Goal: Information Seeking & Learning: Find specific fact

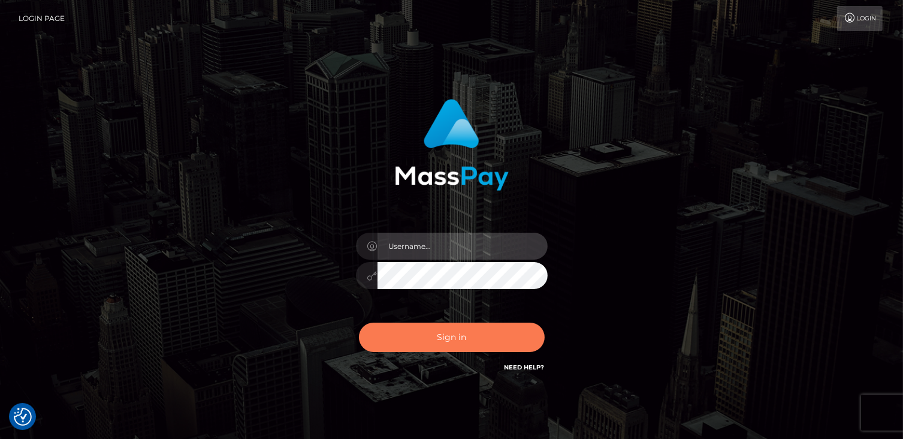
type input "catalinad"
click at [422, 336] on button "Sign in" at bounding box center [452, 336] width 186 height 29
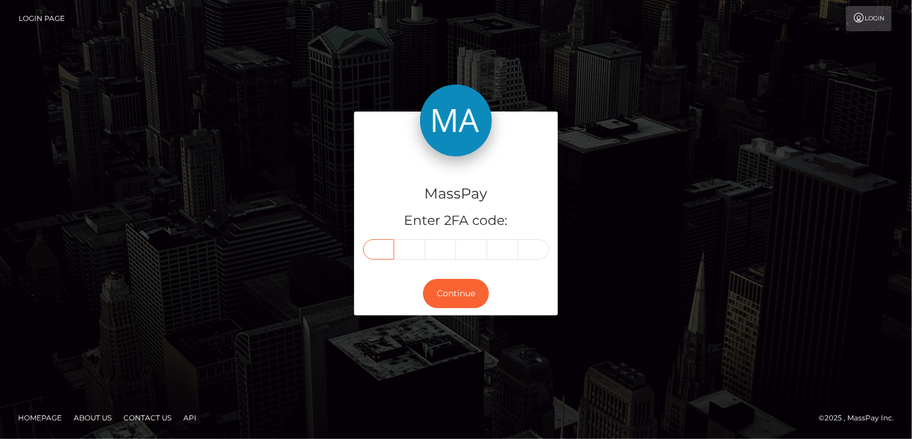
click at [380, 250] on input "text" at bounding box center [378, 249] width 31 height 20
type input "9"
type input "4"
type input "7"
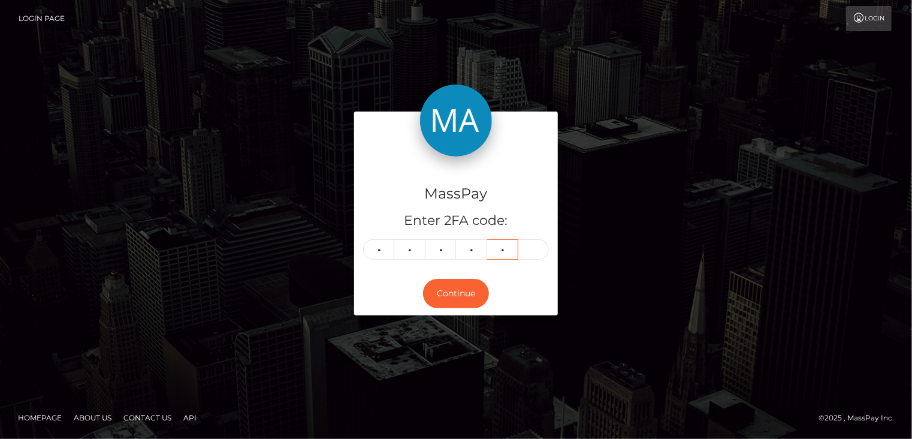
type input "4"
type input "8"
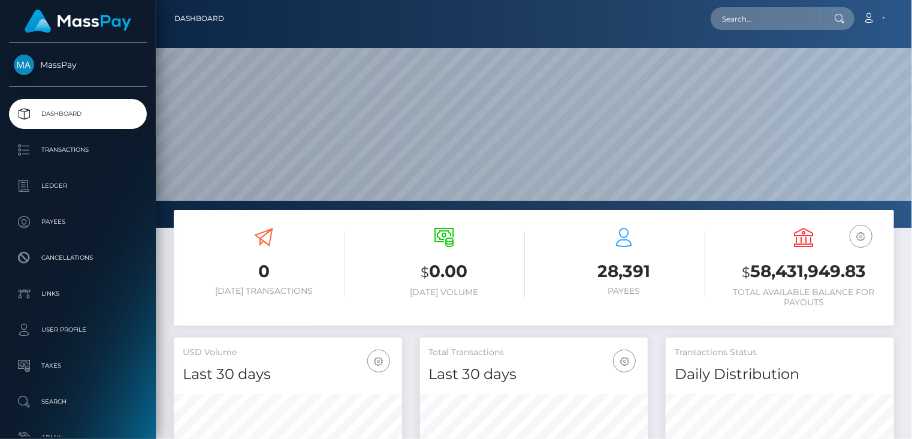
scroll to position [212, 228]
paste input "4a8baa20-5bd5-4b46-9d51-61a440e10bc8"
type input "4a8baa20-5bd5-4b46-9d51-61a440e10bc8"
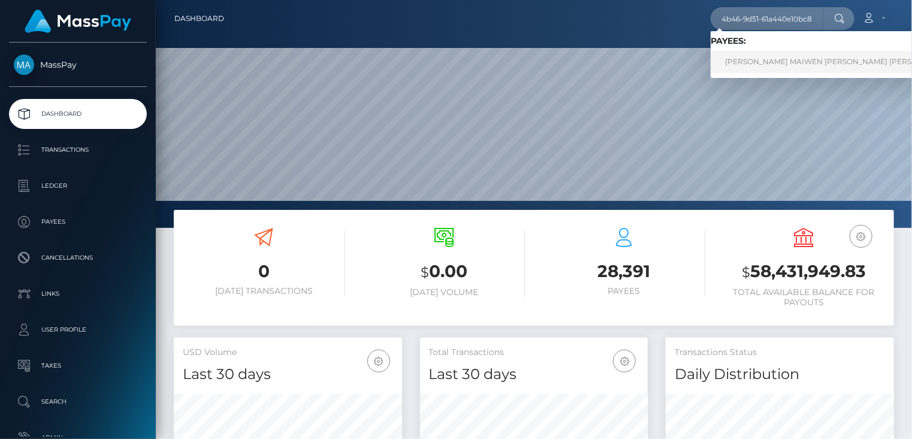
scroll to position [0, 0]
click at [777, 58] on link "SHAINA MAIWEN LEO KON LEN" at bounding box center [839, 62] width 256 height 22
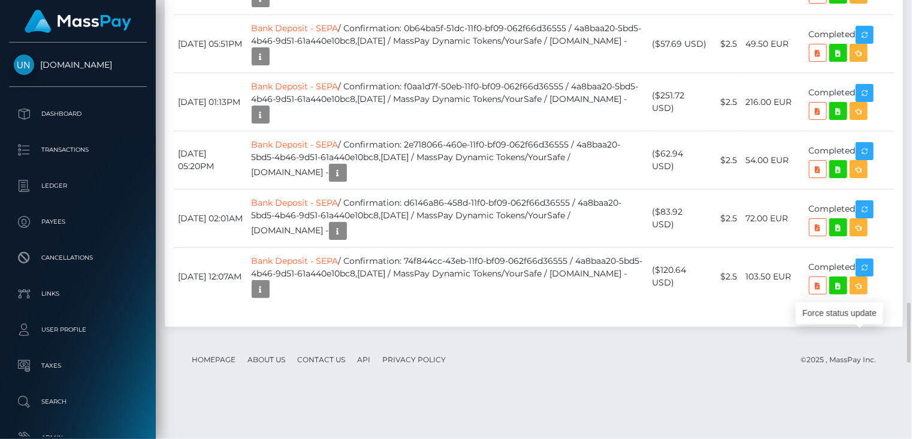
scroll to position [144, 228]
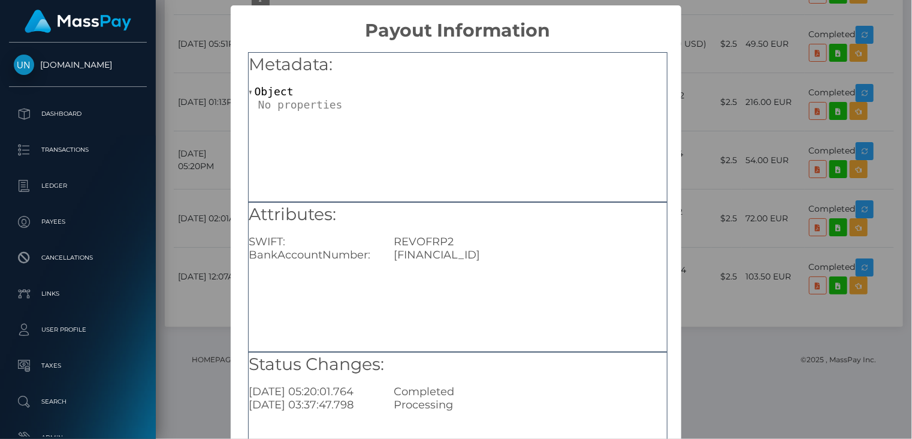
drag, startPoint x: 540, startPoint y: 255, endPoint x: 570, endPoint y: 255, distance: 30.0
click at [570, 255] on div "FR7628233000018269105091345" at bounding box center [530, 254] width 291 height 13
copy div "1345"
click at [787, 137] on div "× Payout Information Metadata: Object Attributes: SWIFT: REVOFRP2 BankAccountNu…" at bounding box center [456, 219] width 912 height 439
click at [788, 128] on div "× Payout Information Metadata: Object Attributes: SWIFT: REVOFRP2 BankAccountNu…" at bounding box center [456, 219] width 912 height 439
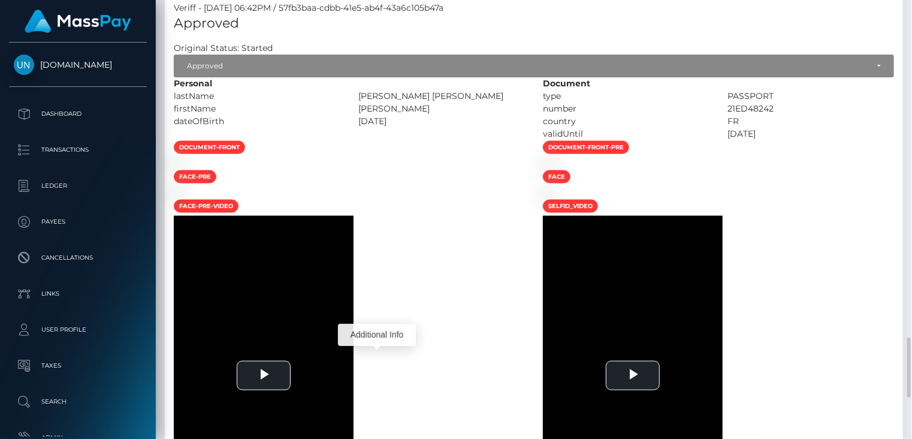
scroll to position [0, 0]
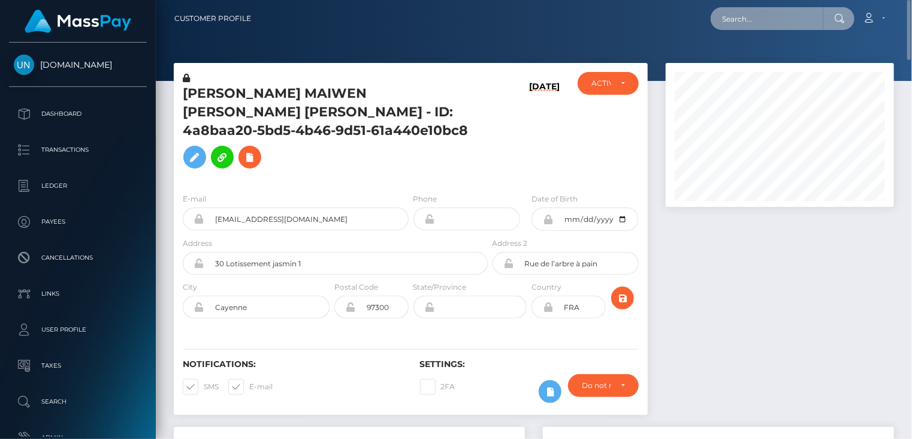
paste input "poact_nisc94uvHIAk"
type input "poact_nisc94uvHIAk"
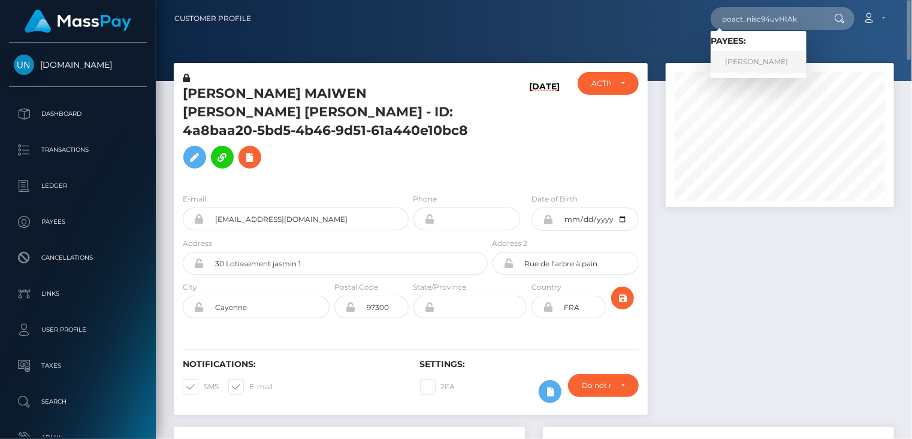
click at [766, 61] on link "ALI REHMAN" at bounding box center [759, 62] width 96 height 22
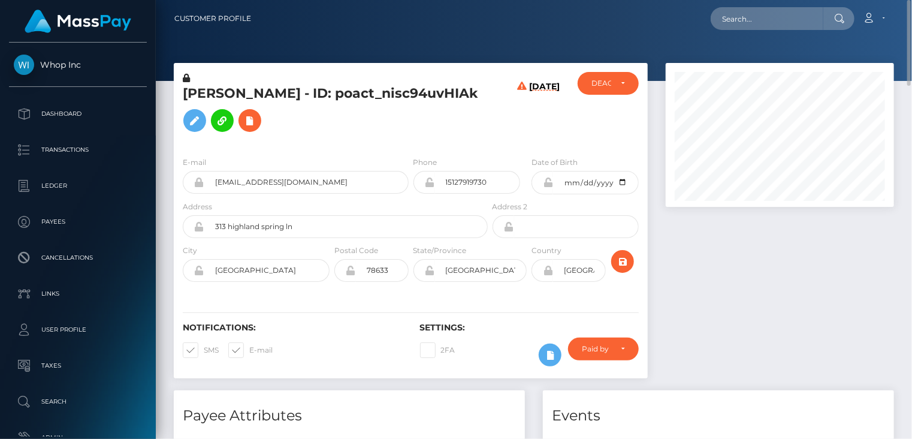
click at [241, 92] on h5 "[PERSON_NAME] - ID: poact_nisc94uvHIAk" at bounding box center [332, 110] width 298 height 53
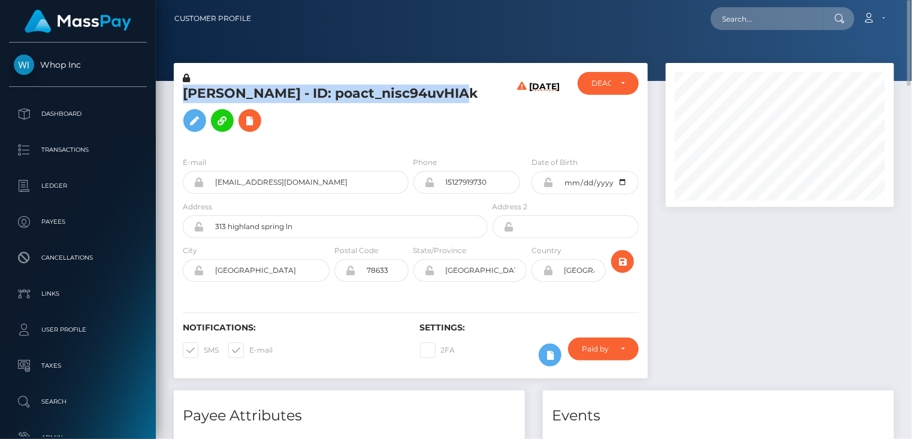
click at [241, 92] on h5 "[PERSON_NAME] - ID: poact_nisc94uvHIAk" at bounding box center [332, 110] width 298 height 53
copy h5 "[PERSON_NAME] - ID: poact_nisc94uvHIAk"
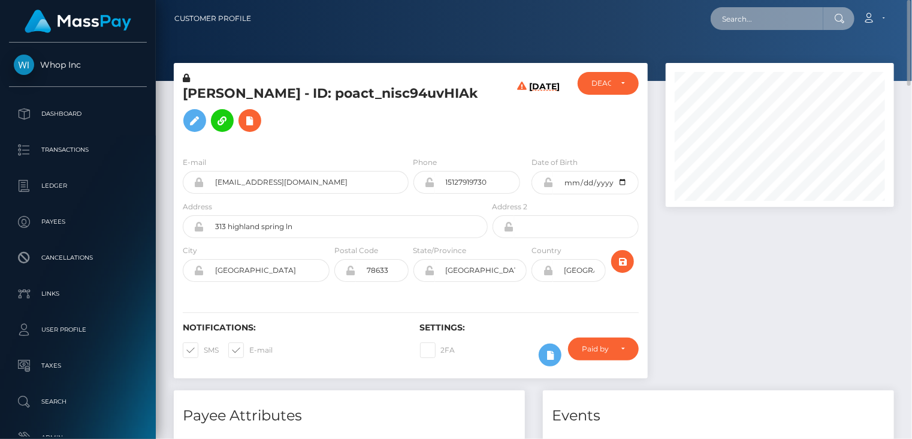
paste input "poact_ZvuzHChRaJve"
type input "poact_ZvuzHChRaJve"
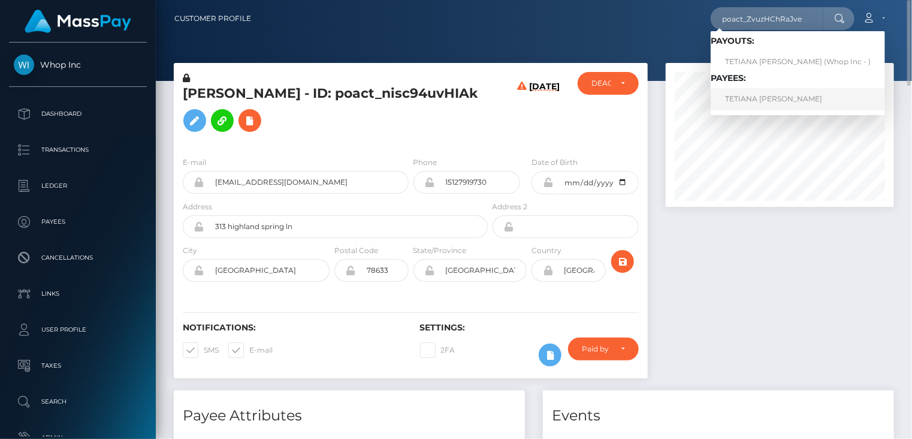
click at [783, 104] on link "TETIANA [PERSON_NAME]" at bounding box center [798, 99] width 174 height 22
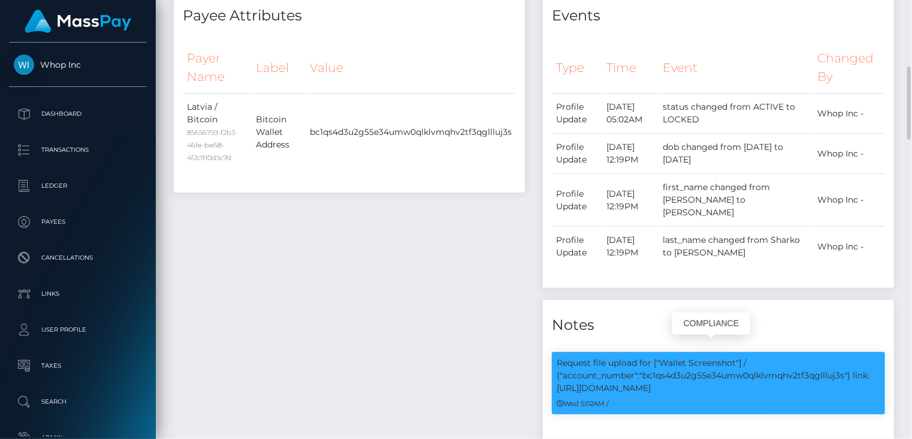
scroll to position [144, 228]
click at [700, 360] on p "Request file upload for ["Wallet Screenshot"] / {"account_number":"bc1qs4d3u2g5…" at bounding box center [719, 375] width 324 height 38
copy p "bc1qs4d3u2g55e34umw0qlklvmqhv2tf3qgllluj3s"
drag, startPoint x: 856, startPoint y: 358, endPoint x: 862, endPoint y: 370, distance: 13.4
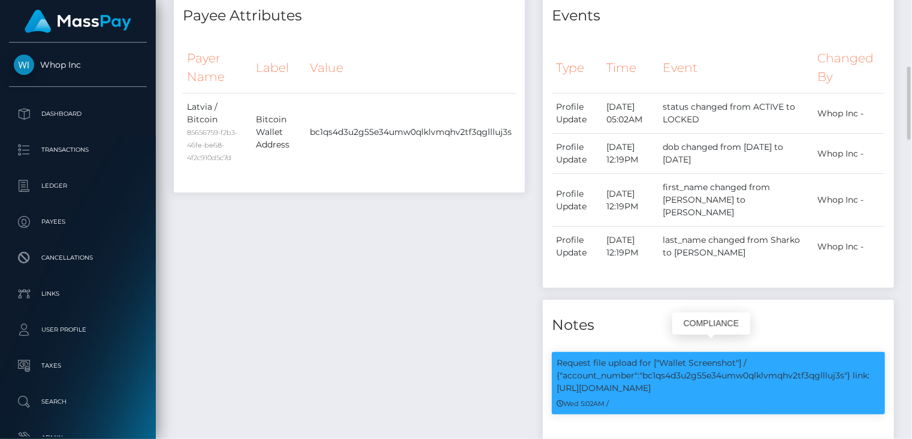
click at [863, 371] on p "Request file upload for ["Wallet Screenshot"] / {"account_number":"bc1qs4d3u2g5…" at bounding box center [719, 375] width 324 height 38
copy p "ink: https://l.maspay.io/ojn2L"
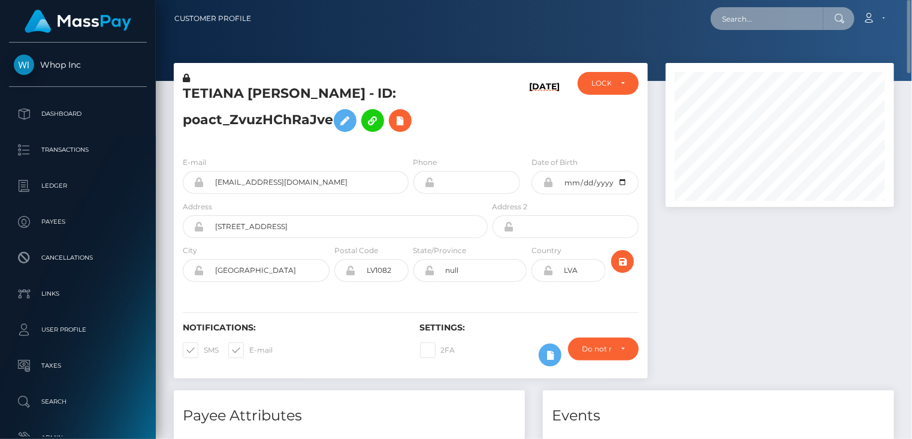
paste input "pout_p6R9uMWCvtpsm"
type input "pout_p6R9uMWCvtpsm"
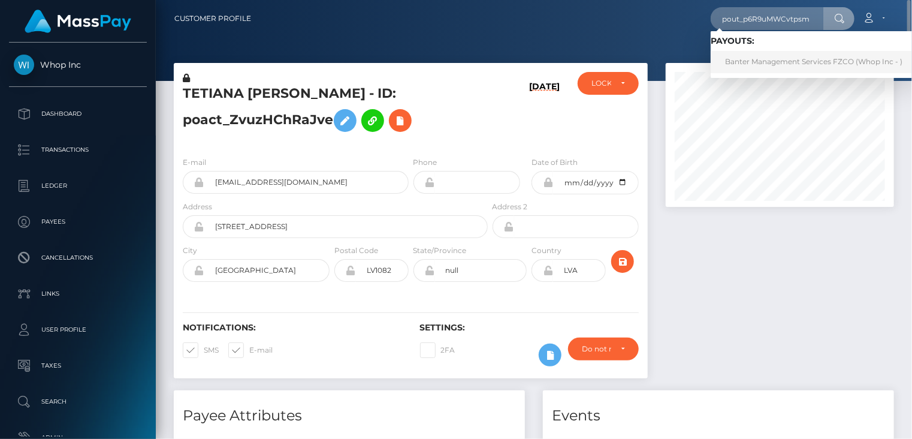
click at [781, 67] on link "Banter Management Services FZCO (Whop Inc - )" at bounding box center [814, 62] width 206 height 22
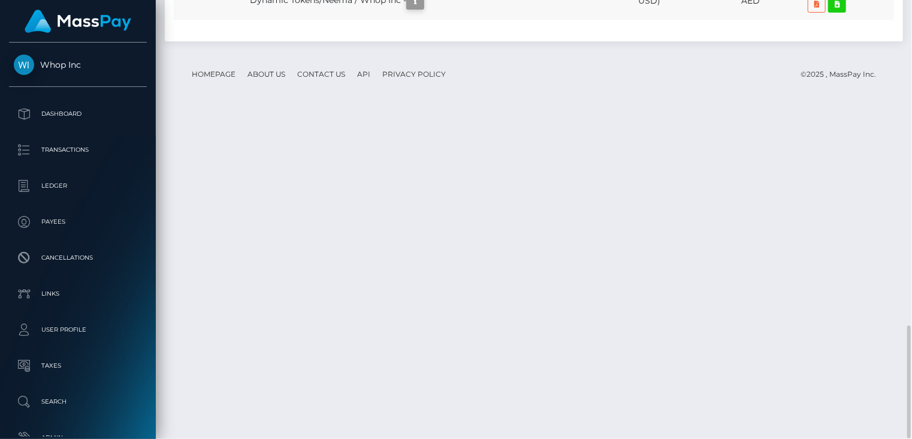
scroll to position [144, 228]
click at [422, 8] on icon "button" at bounding box center [415, 0] width 14 height 15
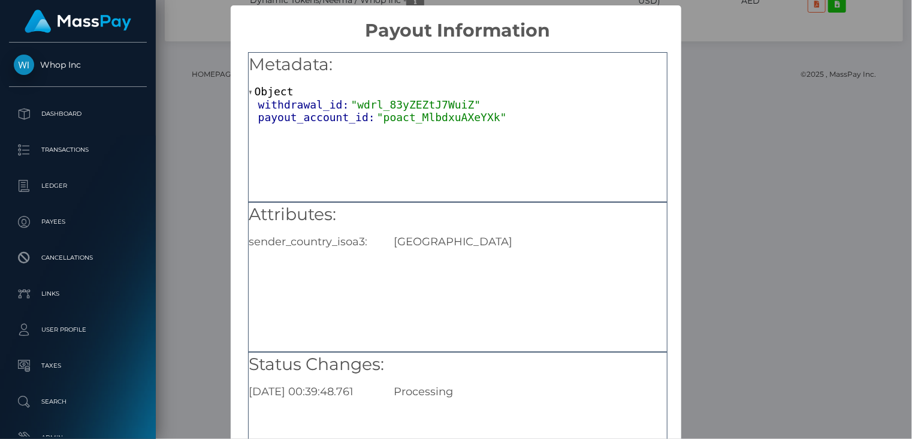
click at [726, 418] on div "× Payout Information Metadata: Object withdrawal_id: "wdrl_83yZEZtJ7WuiZ" payou…" at bounding box center [456, 219] width 912 height 439
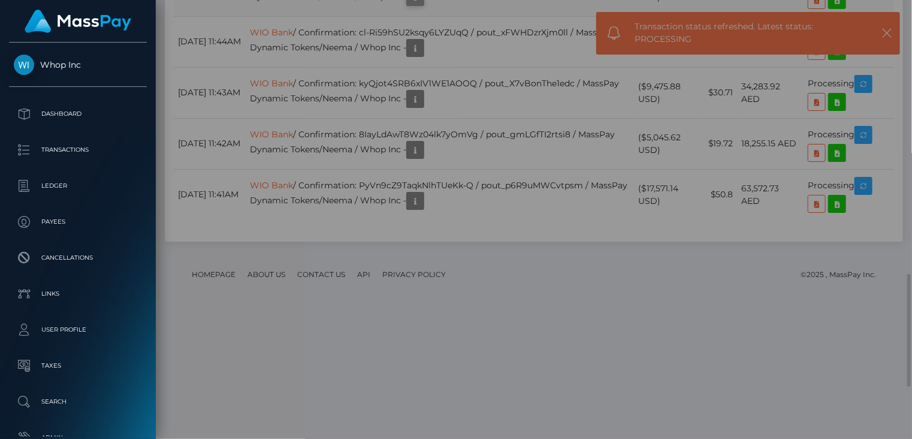
scroll to position [598961, 598877]
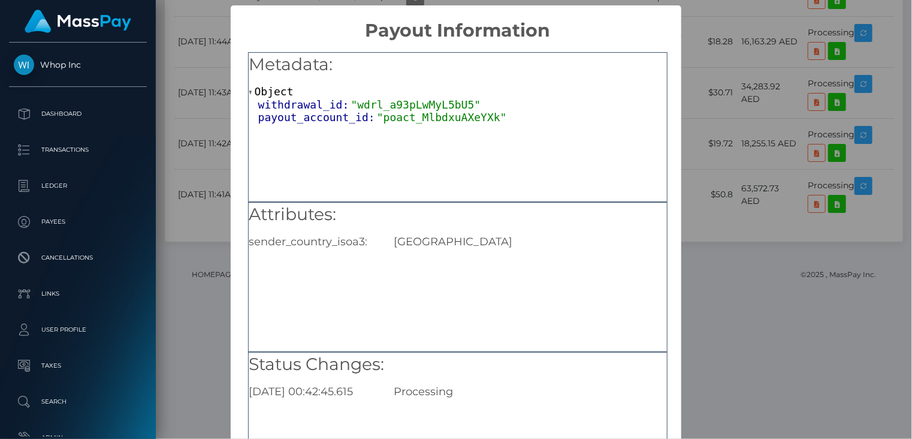
click at [768, 243] on div "× Payout Information Metadata: Object withdrawal_id: "wdrl_a93pLwMyL5bU5" payou…" at bounding box center [456, 219] width 912 height 439
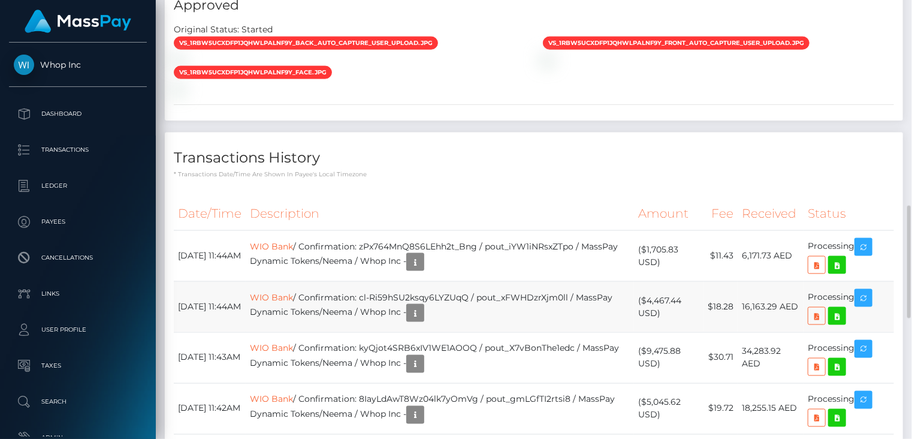
scroll to position [200, 0]
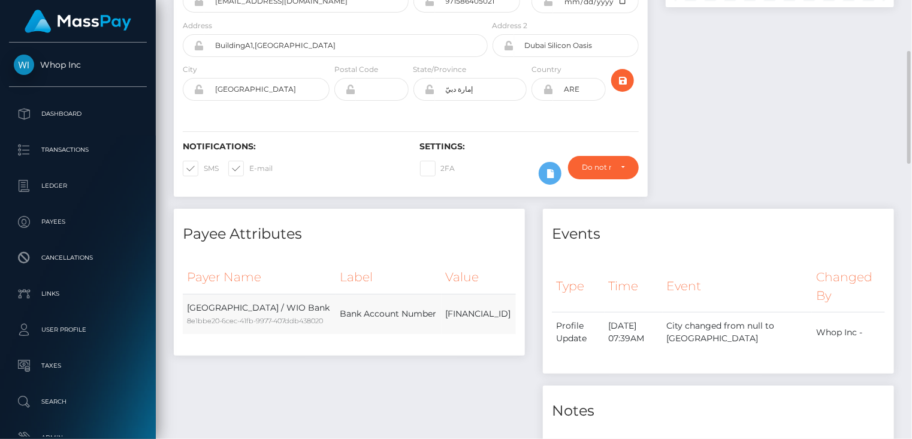
click at [442, 329] on td "AE150860000009912765420" at bounding box center [479, 314] width 74 height 40
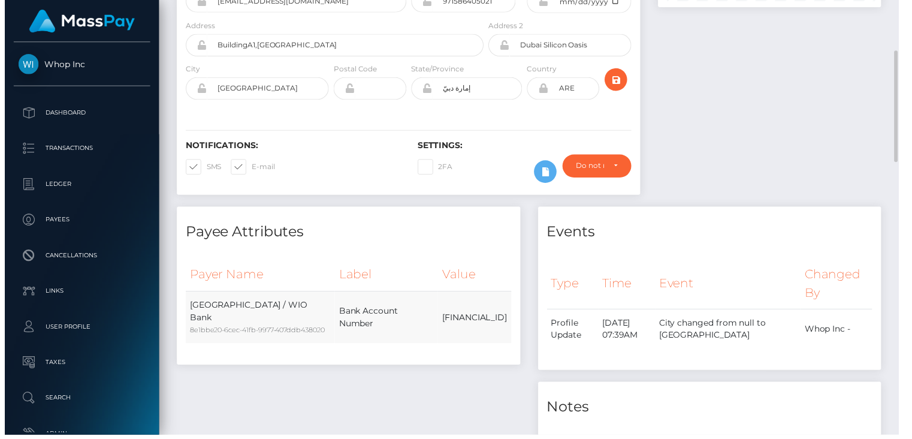
scroll to position [598961, 598877]
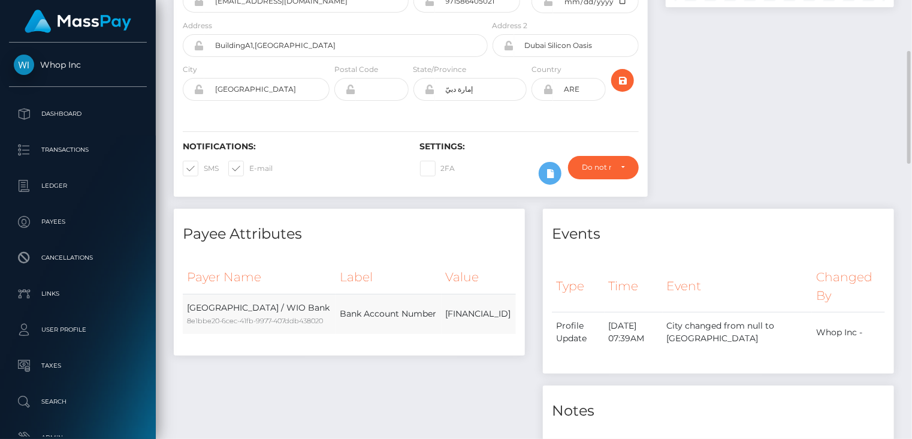
click at [442, 329] on td "AE150860000009912765420" at bounding box center [479, 314] width 74 height 40
copy div "AE150860000009912765420"
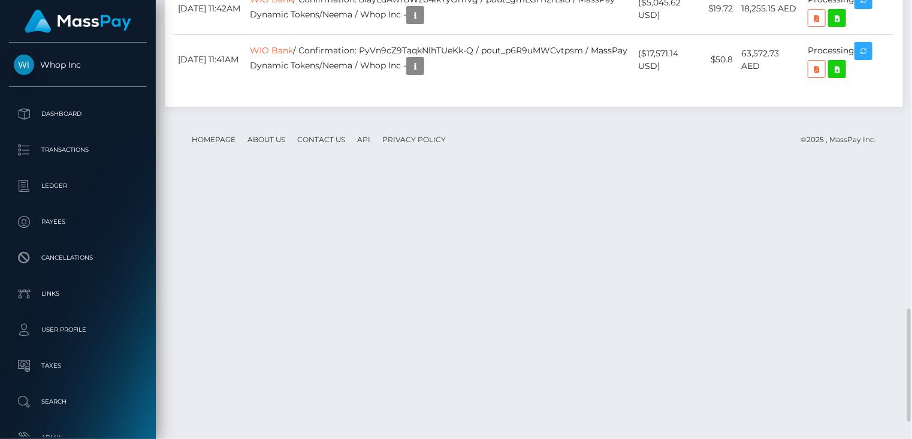
scroll to position [144, 228]
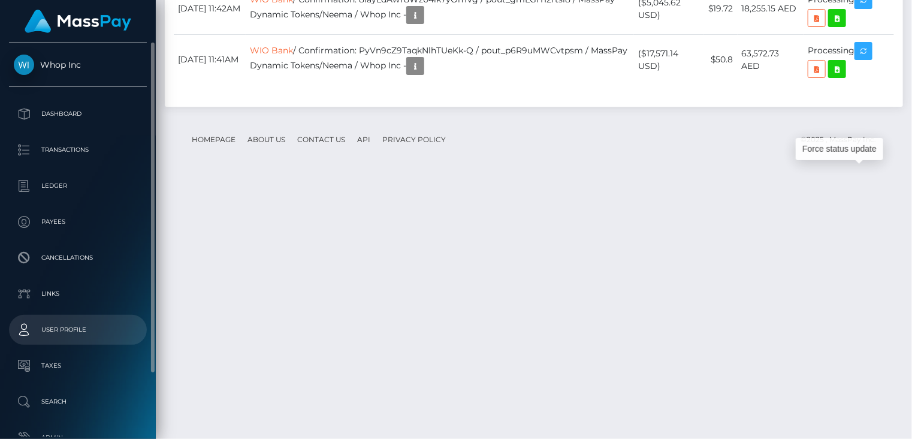
drag, startPoint x: 870, startPoint y: 171, endPoint x: 64, endPoint y: 316, distance: 819.8
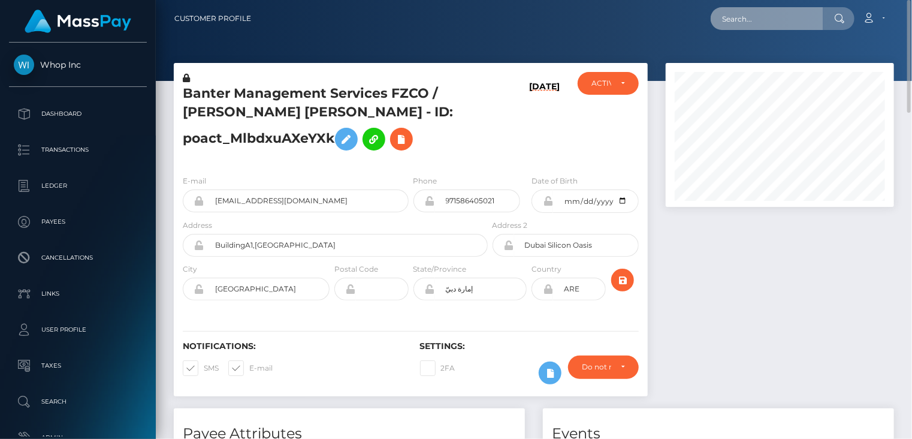
scroll to position [598961, 598877]
paste input "poact_0TeJWra9PMwH"
type input "poact_0TeJWra9PMwH"
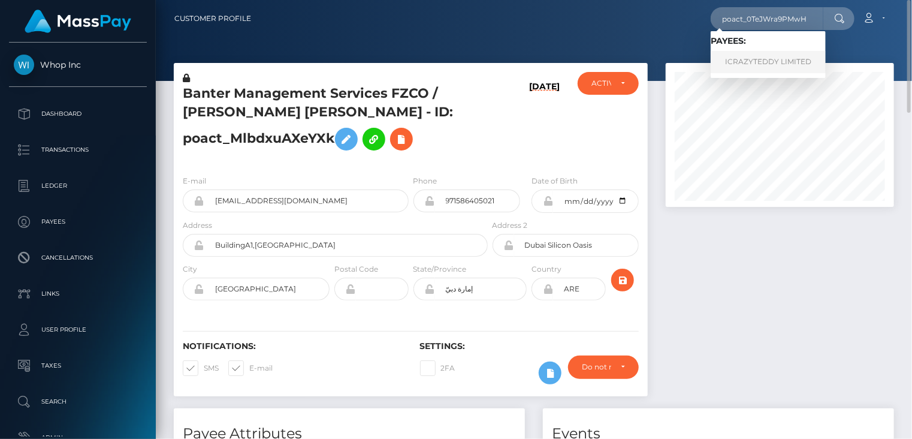
click at [772, 61] on link "ICRAZYTEDDY LIMITED" at bounding box center [768, 62] width 115 height 22
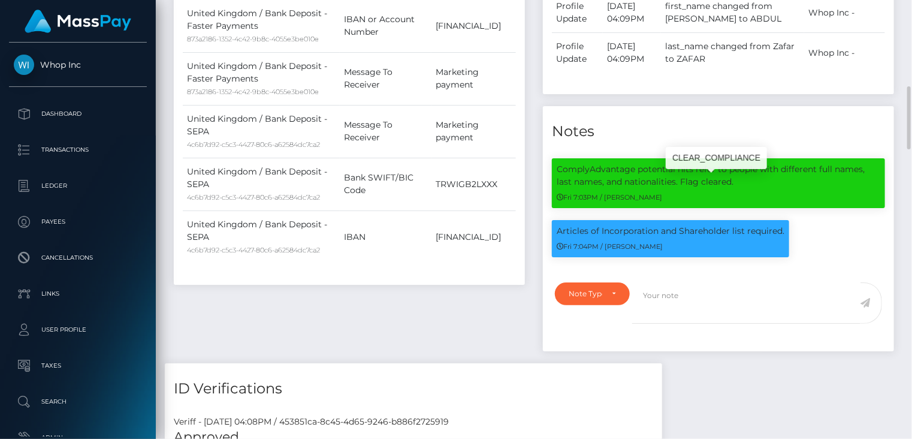
scroll to position [144, 228]
drag, startPoint x: 569, startPoint y: 246, endPoint x: 785, endPoint y: 243, distance: 216.9
click at [785, 243] on div "Articles of Incorporation and Shareholder list required. Fri 7:04PM / Alexandra…" at bounding box center [670, 238] width 237 height 37
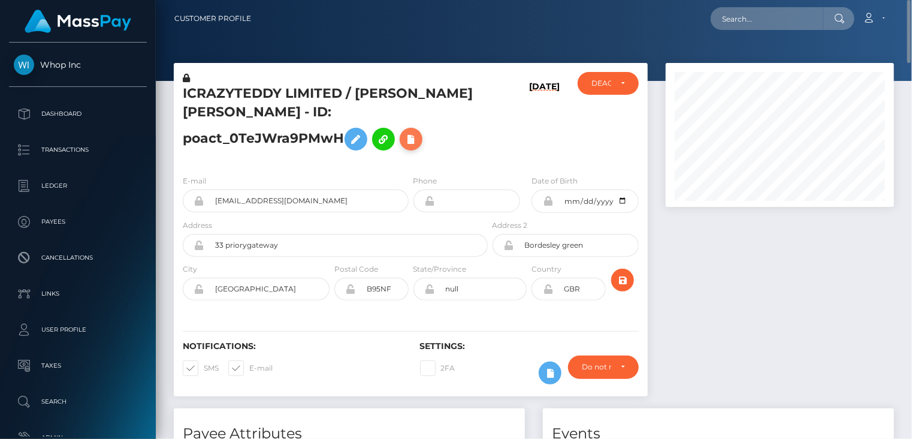
click at [404, 147] on icon at bounding box center [411, 139] width 14 height 15
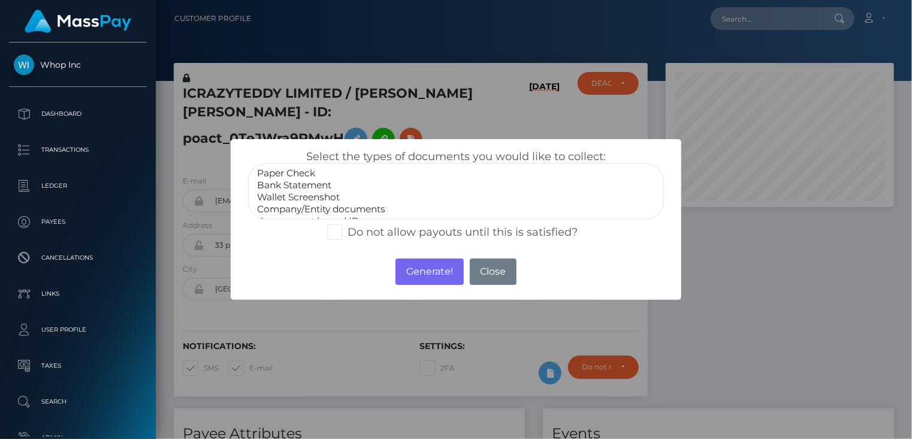
select select "Company/Entity documents"
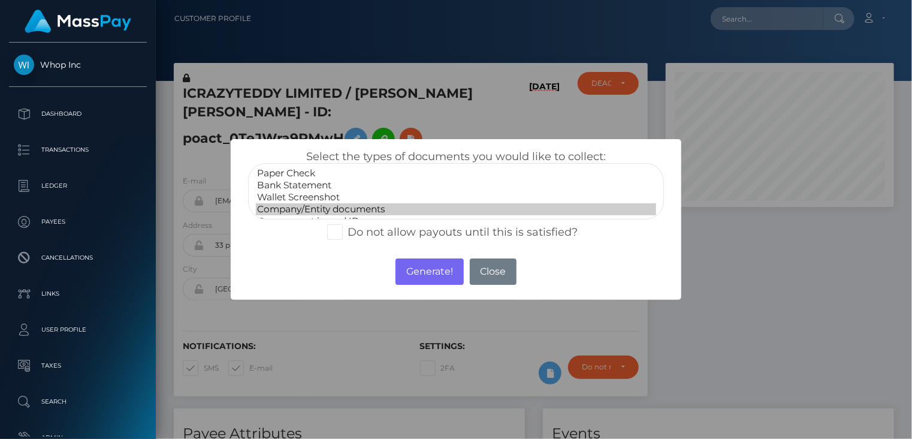
click at [325, 207] on option "Company/Entity documents" at bounding box center [456, 209] width 401 height 12
click at [443, 272] on button "Generate!" at bounding box center [429, 271] width 68 height 26
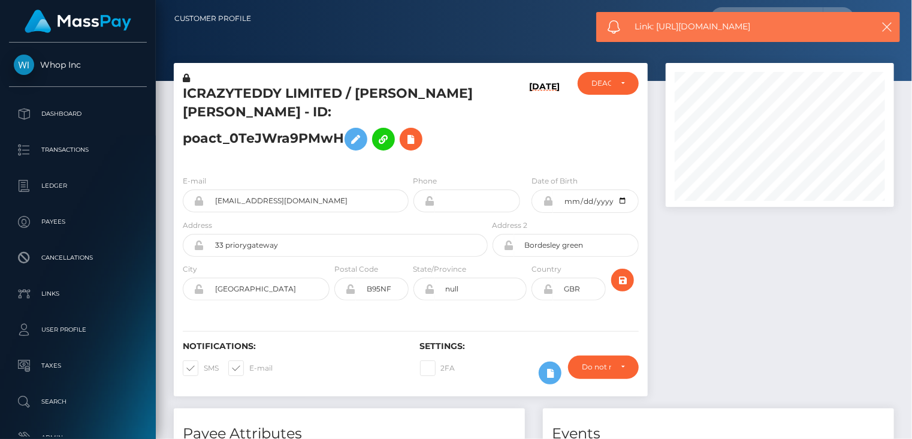
click at [706, 22] on span "Link: https://l.maspay.io/Lkto6" at bounding box center [747, 26] width 225 height 13
copy span "Link: https://l.maspay.io/Lkto6"
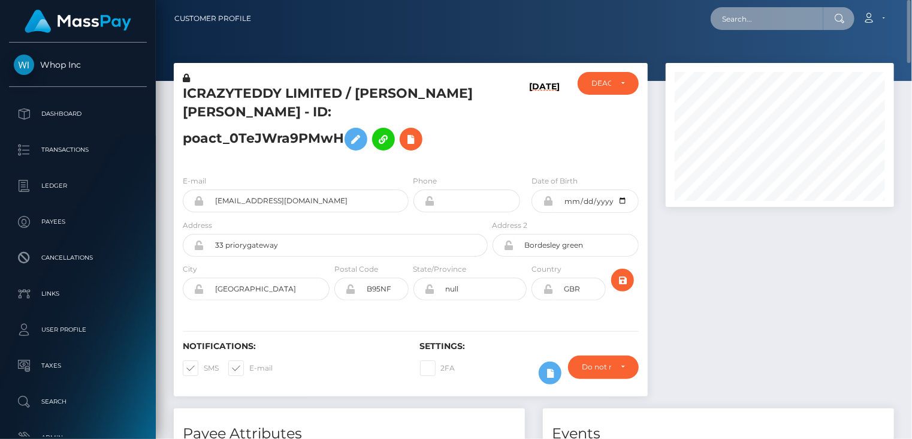
paste input "MSP6BC87FF0FDFE97E"
type input "MSP6BC87FF0FDFE97E"
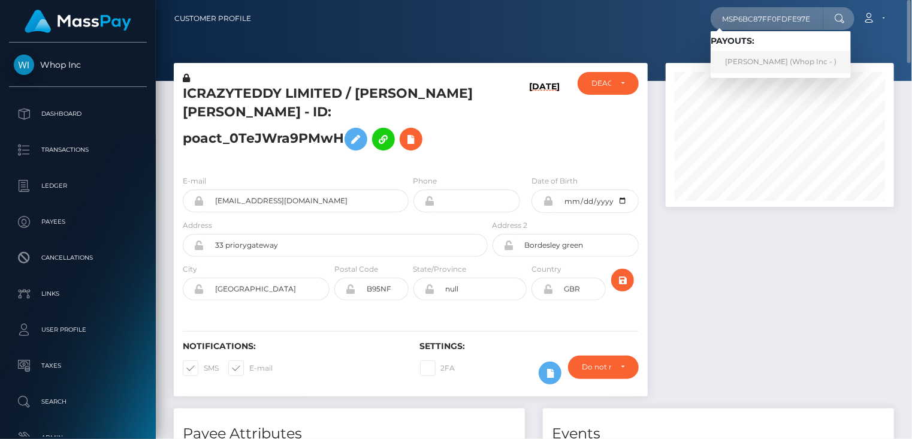
click at [764, 64] on link "Muhammad Zain (Whop Inc - )" at bounding box center [781, 62] width 140 height 22
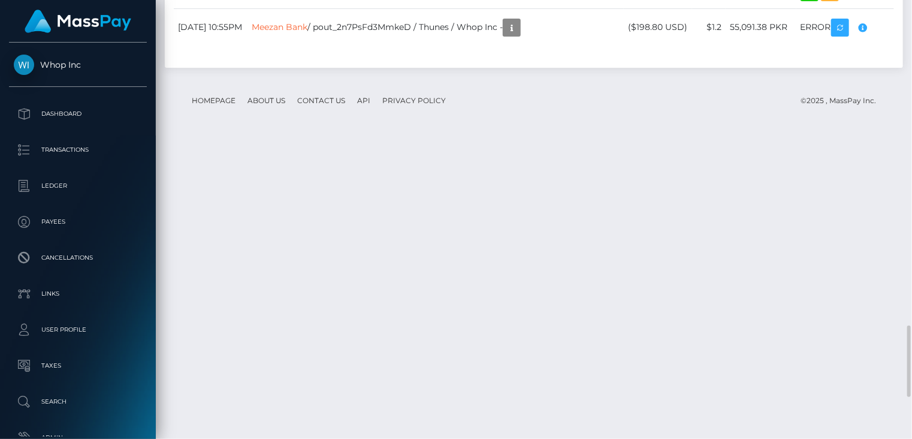
scroll to position [144, 228]
copy td "MSP6c0adfe0c2e97ee"
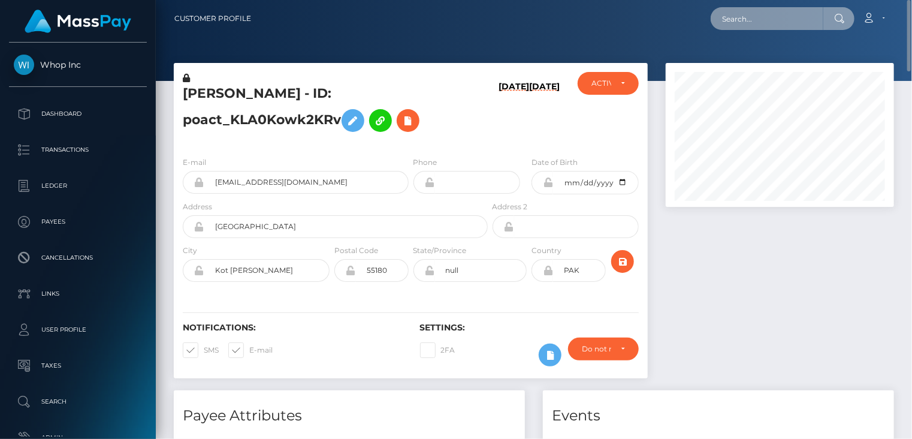
paste input "pout_8Ql5lZmFmFKcA"
type input "pout_8Ql5lZmFmFKcA"
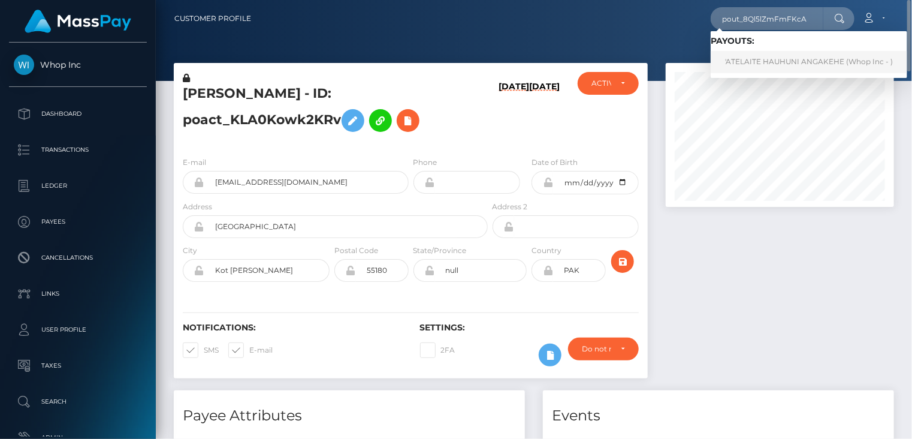
click at [782, 65] on link "'ATELAITE HAUHUNI ANGAKEHE (Whop Inc - )" at bounding box center [809, 62] width 197 height 22
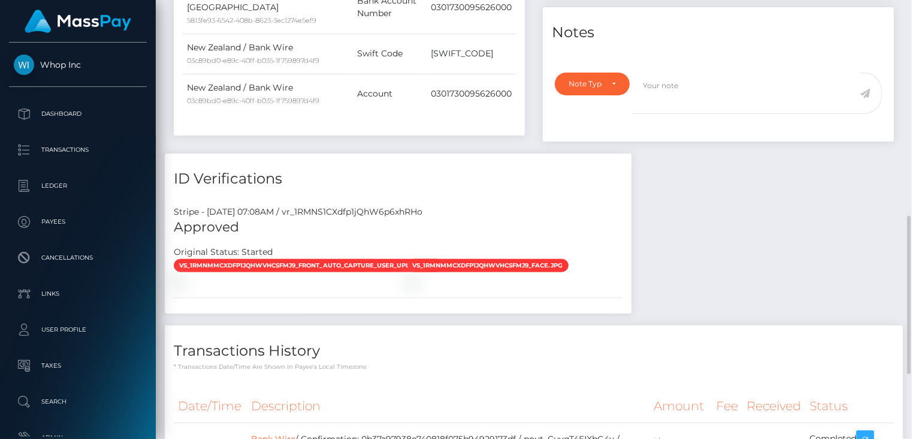
scroll to position [776, 0]
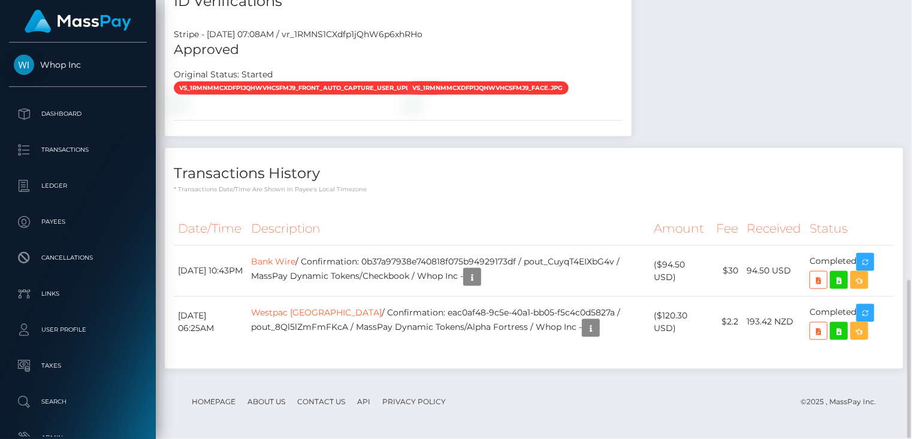
click at [604, 192] on div "Transactions History * Transactions date/time are shown in payee's local timezo…" at bounding box center [534, 258] width 738 height 220
click at [872, 312] on icon "button" at bounding box center [865, 313] width 14 height 15
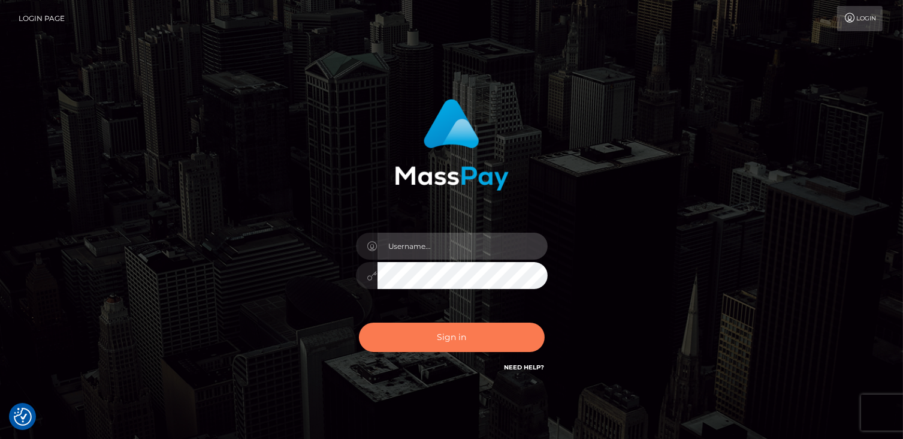
type input "catalinad"
click at [434, 334] on button "Sign in" at bounding box center [452, 336] width 186 height 29
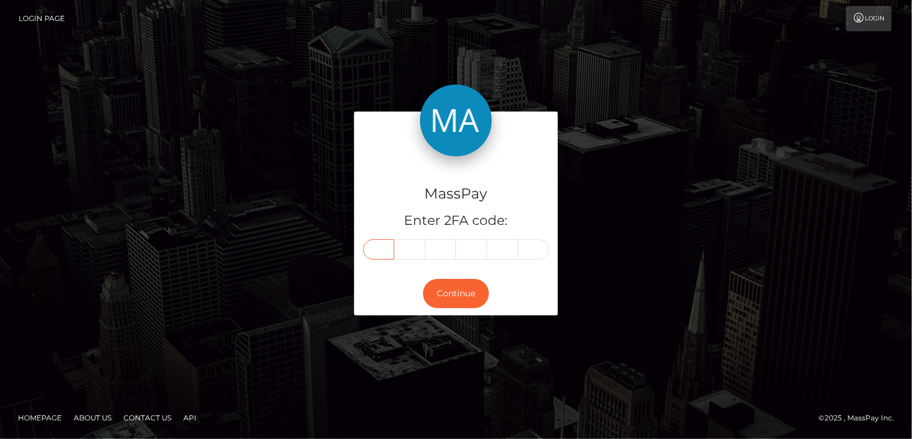
click at [382, 250] on input "text" at bounding box center [378, 249] width 31 height 20
type input "9"
type input "0"
type input "8"
type input "5"
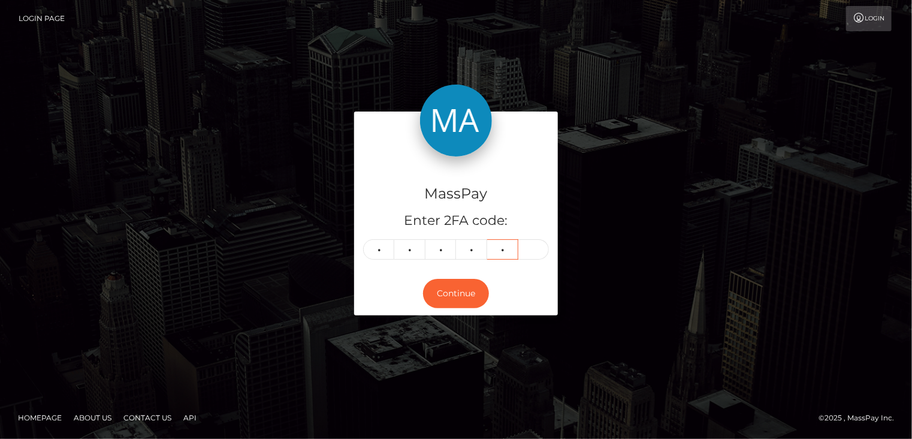
type input "0"
type input "3"
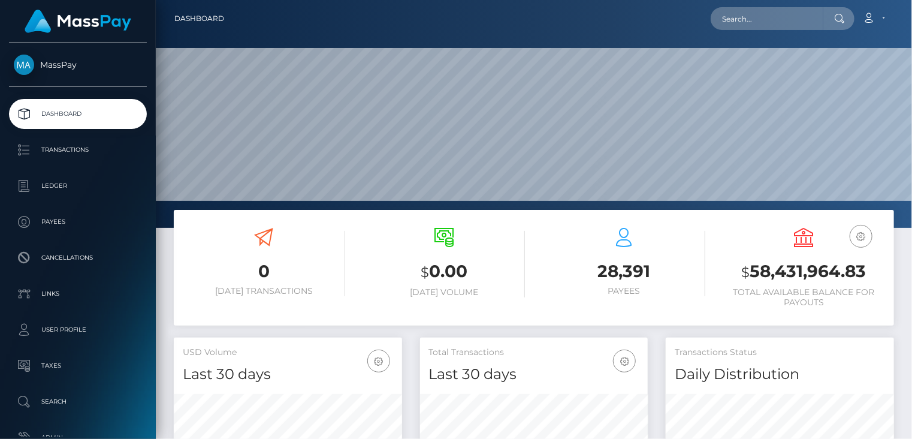
scroll to position [212, 228]
paste input "poact_Zq9fI51cbpwG"
type input "poact_Zq9fI51cbpwG"
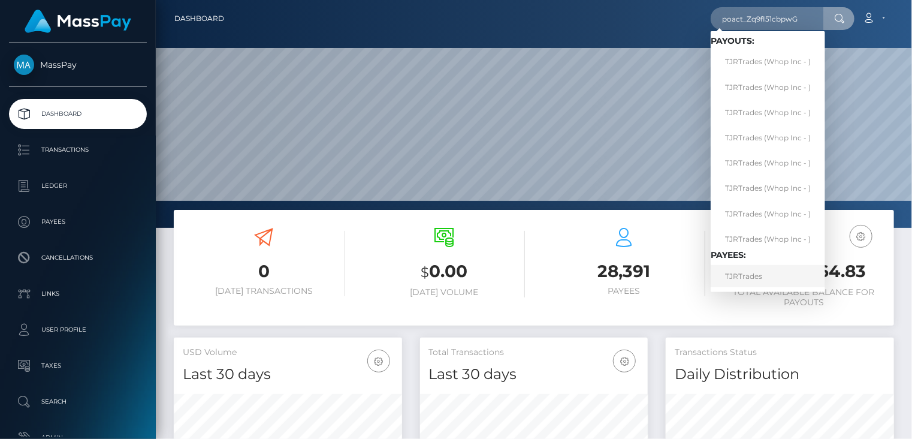
click at [735, 277] on link "TJRTrades" at bounding box center [768, 276] width 114 height 22
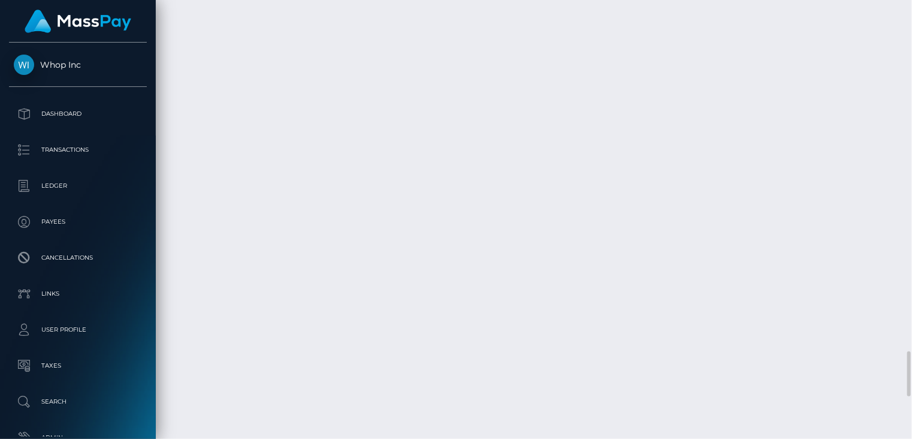
scroll to position [144, 228]
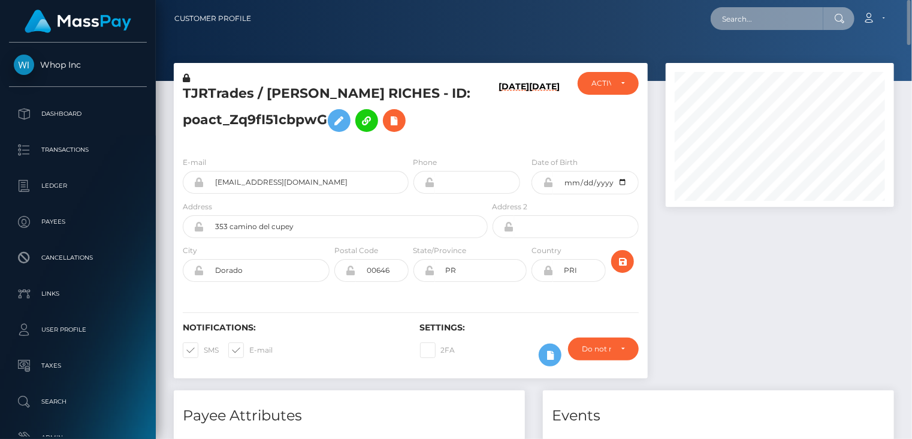
scroll to position [598961, 598877]
drag, startPoint x: 751, startPoint y: 14, endPoint x: 733, endPoint y: 14, distance: 18.6
paste input "ryan.clogg@gmail.com"
type input "ryan.clogg@gmail.com"
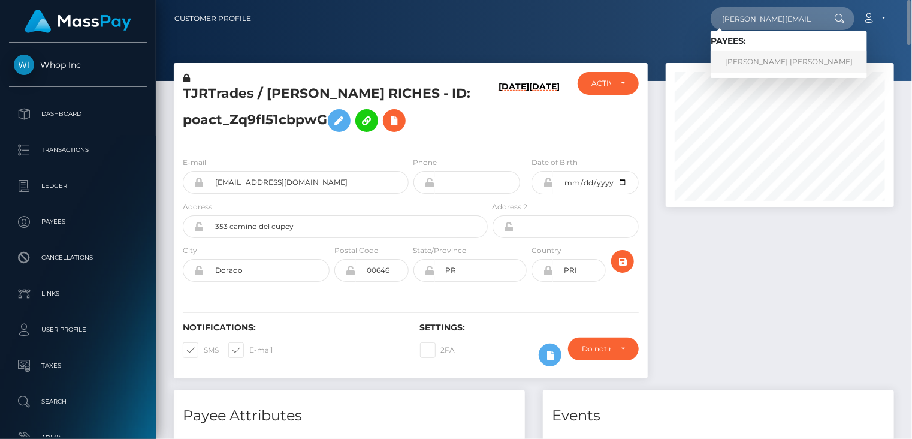
click at [744, 61] on link "RYAN ROBERT CLOGG" at bounding box center [789, 62] width 156 height 22
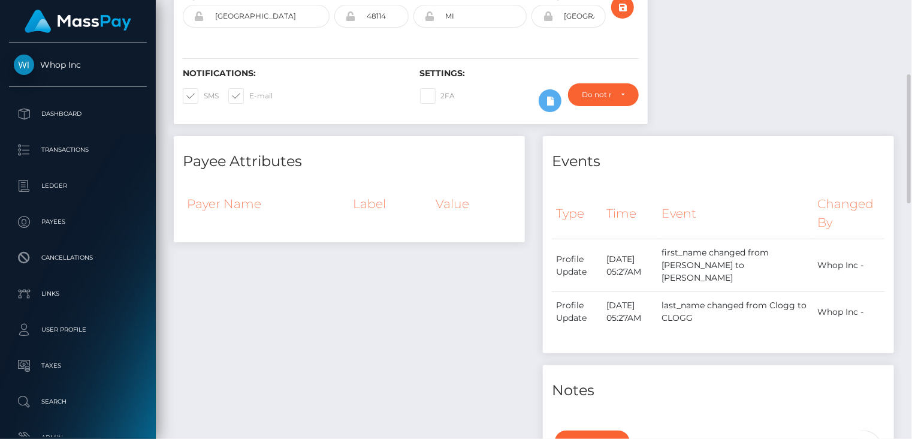
scroll to position [55, 0]
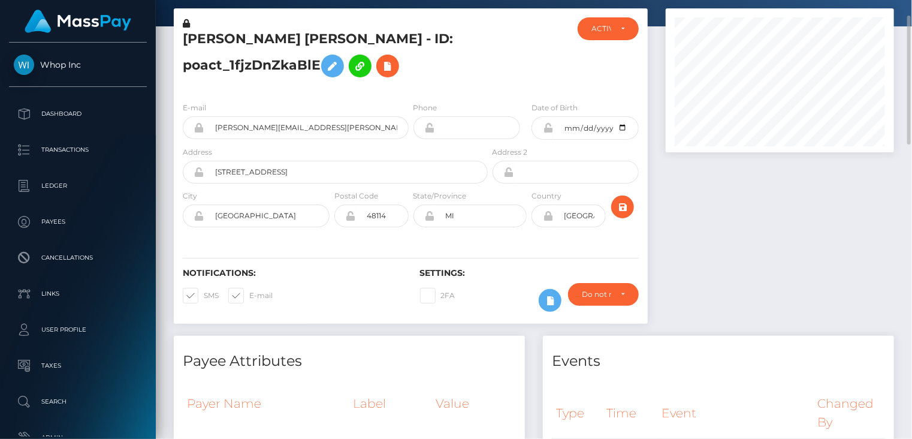
click at [264, 40] on h5 "RYAN ROBERT CLOGG - ID: poact_1fjzDnZkaBlE" at bounding box center [332, 56] width 298 height 53
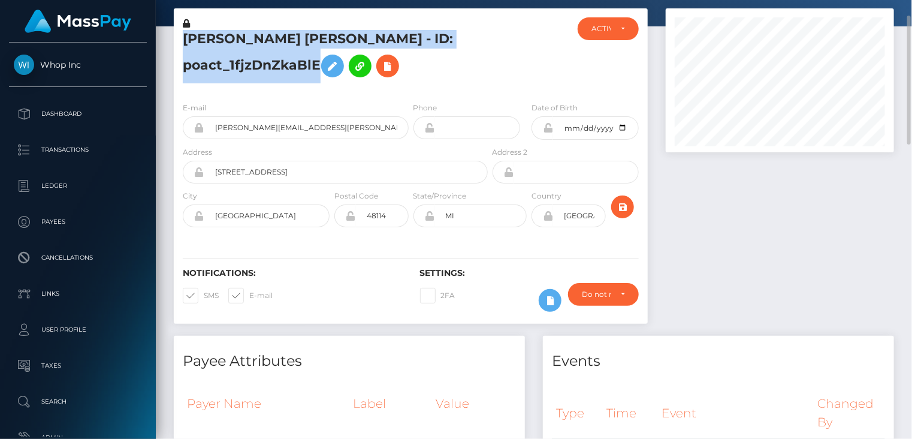
click at [264, 40] on h5 "RYAN ROBERT CLOGG - ID: poact_1fjzDnZkaBlE" at bounding box center [332, 56] width 298 height 53
copy h5 "RYAN ROBERT CLOGG - ID: poact_1fjzDnZkaBlE"
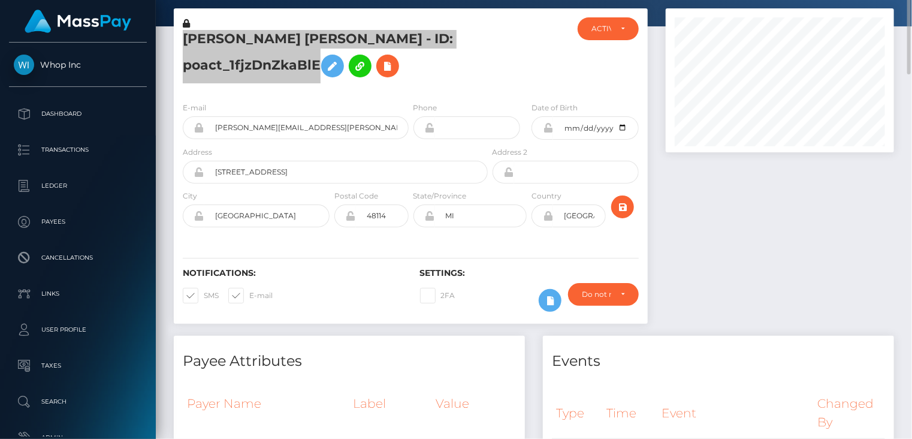
scroll to position [0, 0]
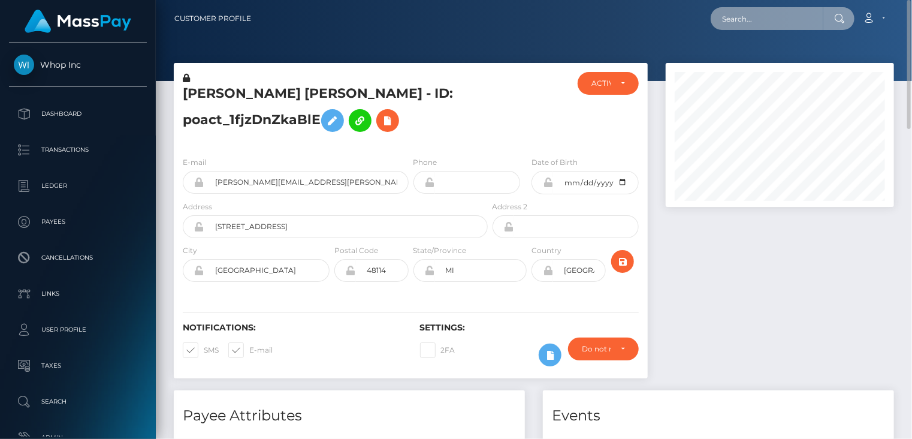
paste input "miiiicchan@gmail.com"
type input "miiiicchan@gmail.com"
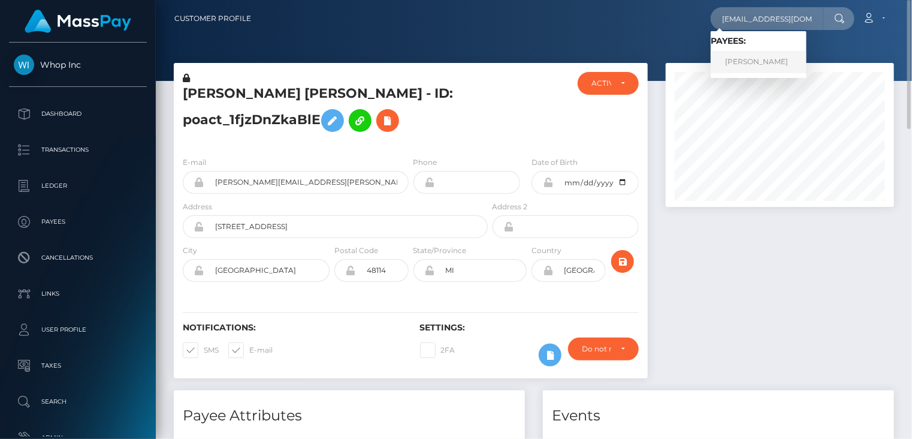
click at [756, 63] on link "Justinne Benedict Talag" at bounding box center [759, 62] width 96 height 22
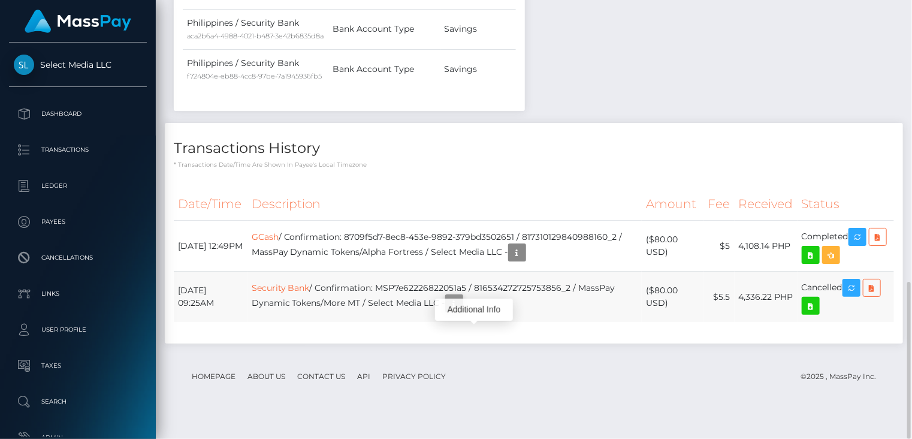
scroll to position [144, 228]
click at [461, 311] on icon "button" at bounding box center [454, 303] width 14 height 15
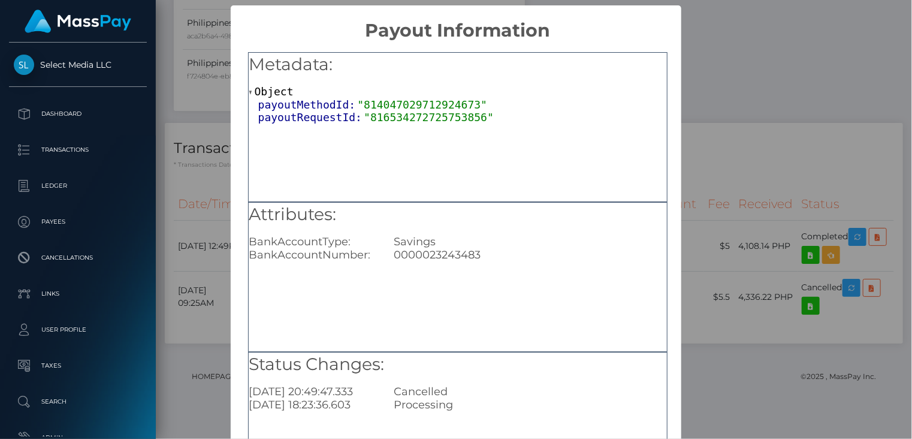
click at [764, 112] on div "× Payout Information Metadata: Object payoutMethodId: "814047029712924673" payo…" at bounding box center [456, 219] width 912 height 439
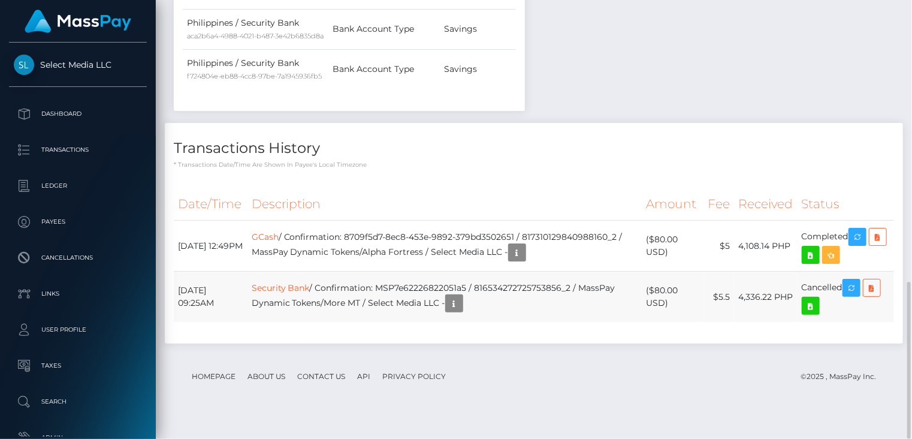
click at [407, 309] on td "Security Bank / Confirmation: MSP7e62226822051a5 / 816534272725753856_2 / MassP…" at bounding box center [444, 296] width 395 height 51
copy td "MSP7e62226822051a5"
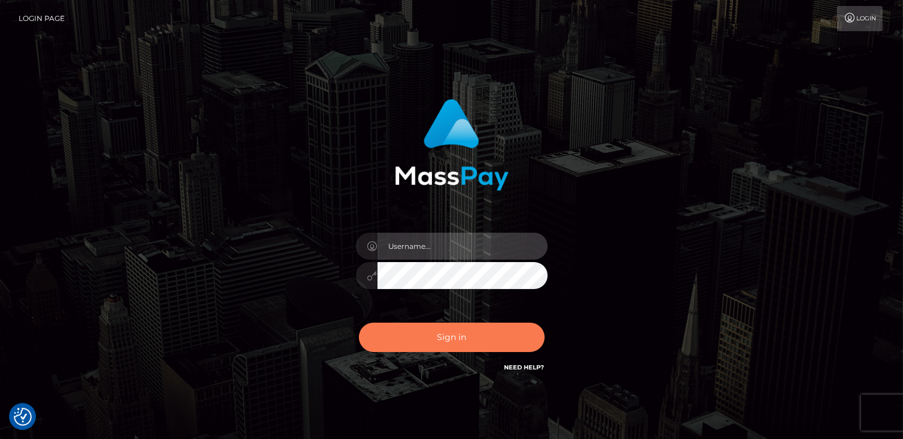
type input "catalinad"
click at [495, 336] on button "Sign in" at bounding box center [452, 336] width 186 height 29
type input "catalinad"
click at [451, 346] on button "Sign in" at bounding box center [452, 336] width 186 height 29
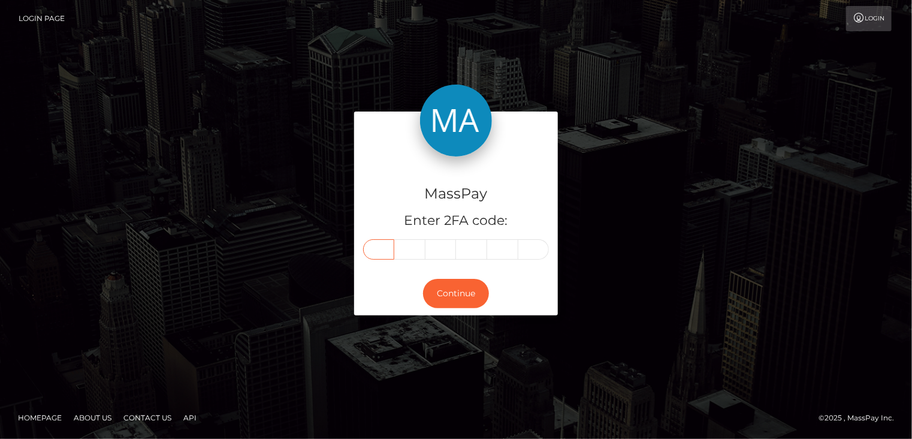
click at [380, 250] on input "text" at bounding box center [378, 249] width 31 height 20
type input "8"
type input "4"
type input "8"
type input "5"
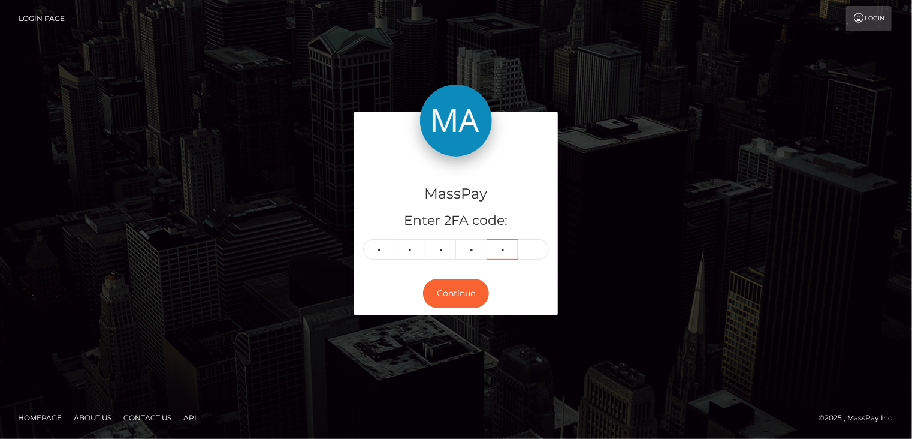
type input "7"
type input "6"
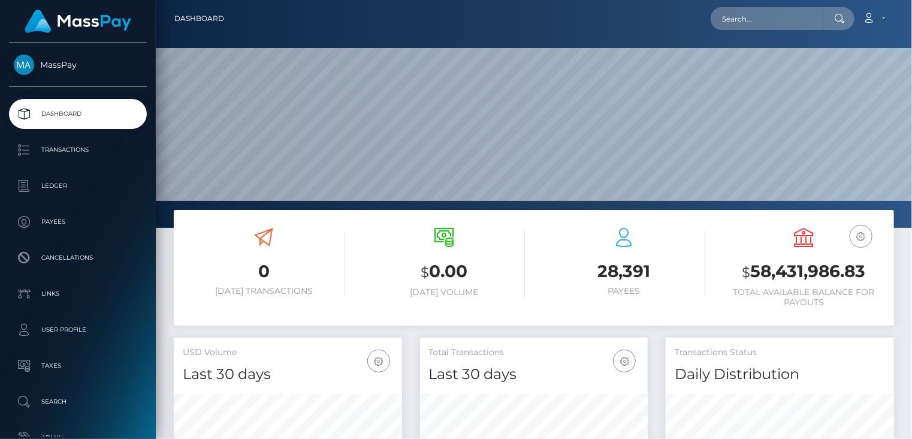
scroll to position [212, 228]
paste input "poact_xMAXt7EGXJ0O"
type input "poact_xMAXt7EGXJ0O"
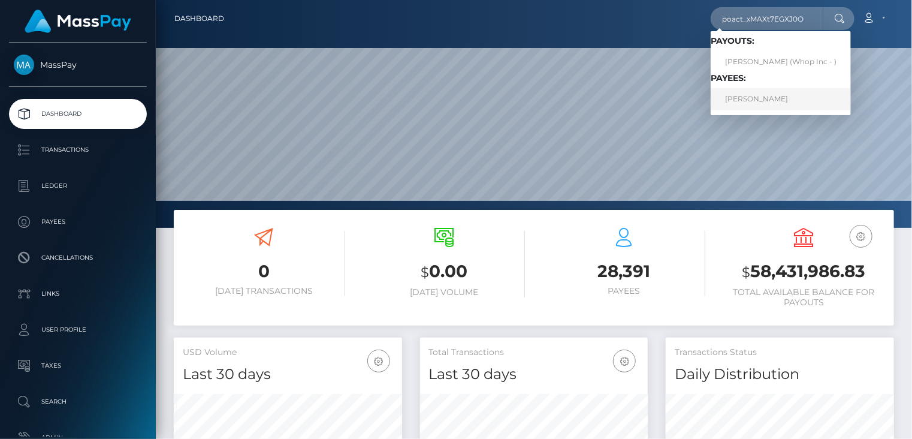
click at [779, 104] on link "[PERSON_NAME]" at bounding box center [781, 99] width 140 height 22
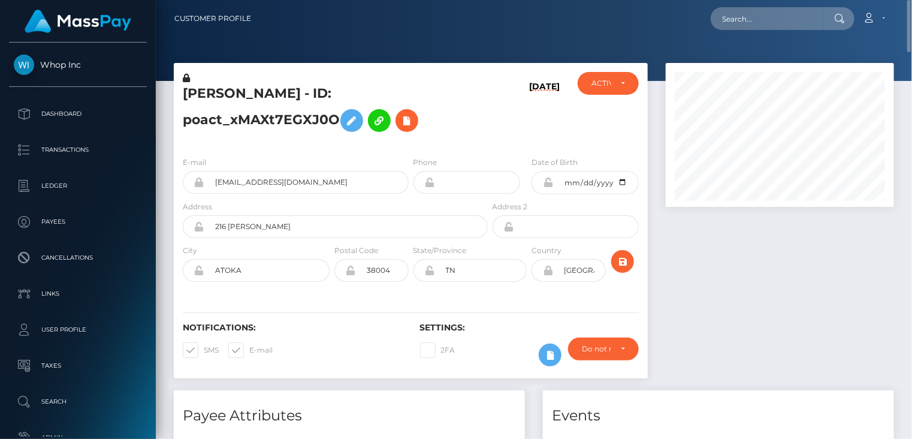
click at [286, 87] on h5 "NICHOLAUS GERARD ROSE - ID: poact_xMAXt7EGXJ0O" at bounding box center [332, 110] width 298 height 53
copy h5 "NICHOLAUS GERARD ROSE - ID: poact_xMAXt7EGXJ0O"
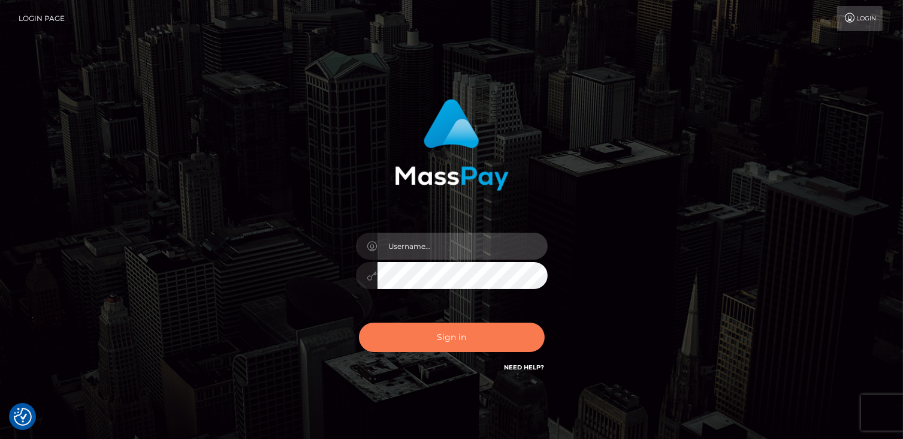
type input "catalinad"
click at [431, 349] on button "Sign in" at bounding box center [452, 336] width 186 height 29
type input "catalinad"
click at [437, 343] on button "Sign in" at bounding box center [452, 336] width 186 height 29
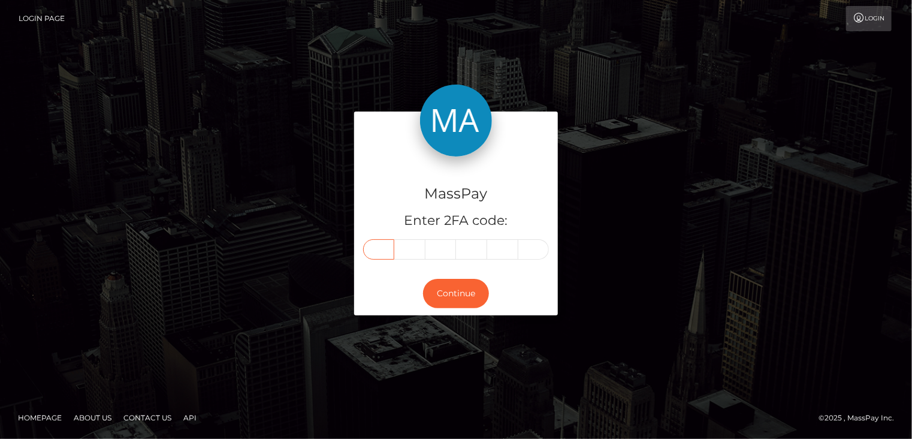
drag, startPoint x: 385, startPoint y: 252, endPoint x: 367, endPoint y: 249, distance: 18.7
click at [383, 251] on input "text" at bounding box center [378, 249] width 31 height 20
type input "8"
type input "0"
type input "6"
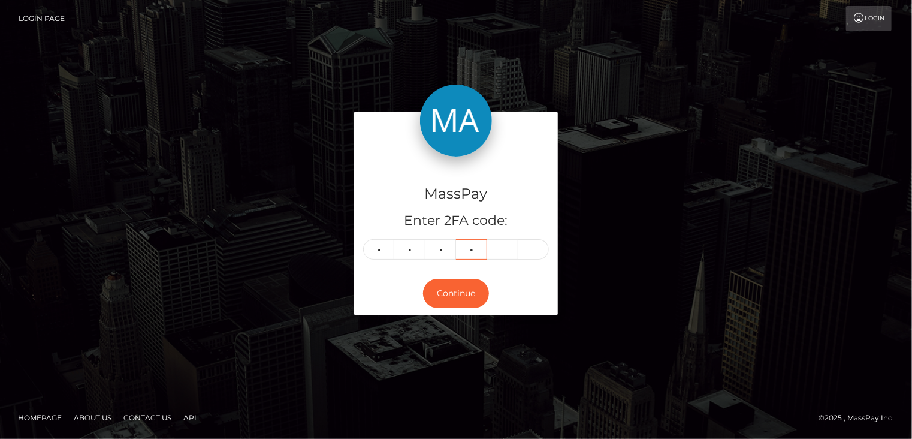
type input "9"
type input "8"
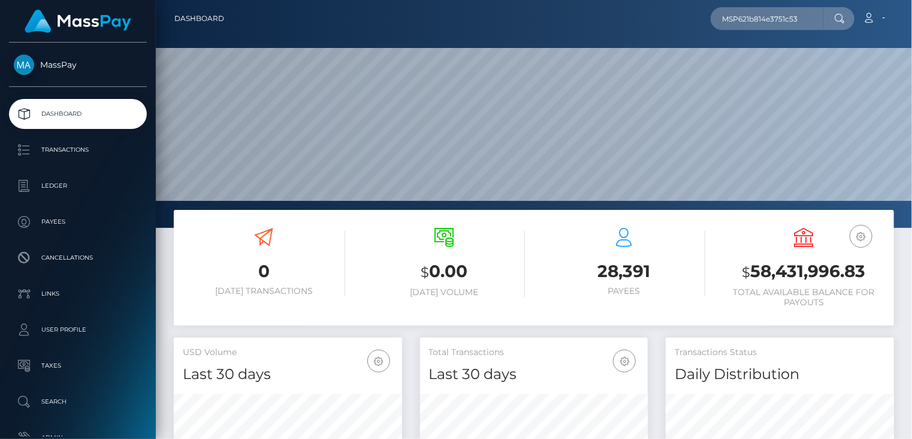
scroll to position [212, 228]
type input "MSP621b814e3751c53"
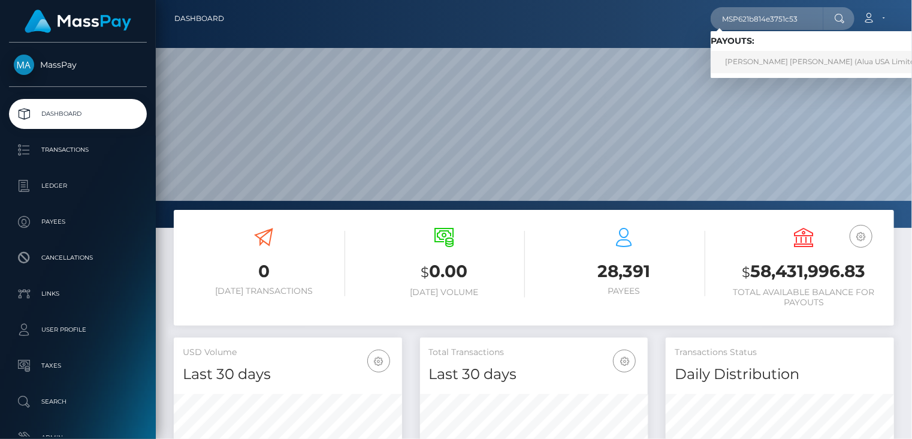
click at [771, 65] on link "Angelica Dela Cruz (Alua USA Limited - )" at bounding box center [827, 62] width 232 height 22
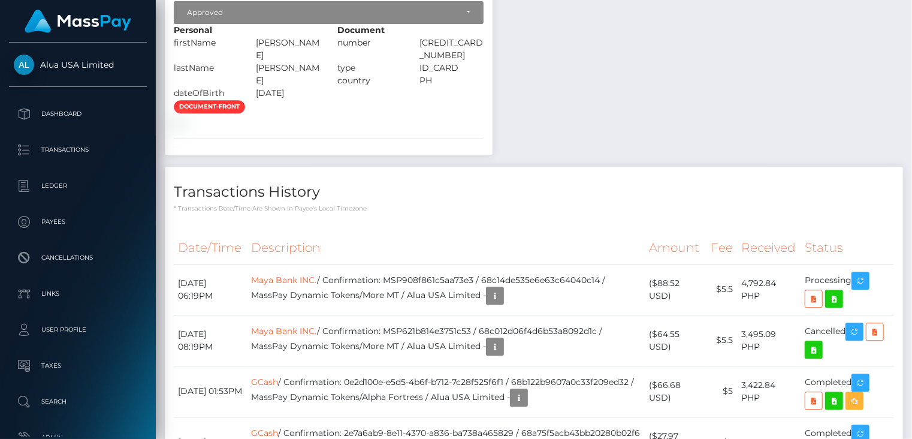
scroll to position [1598, 0]
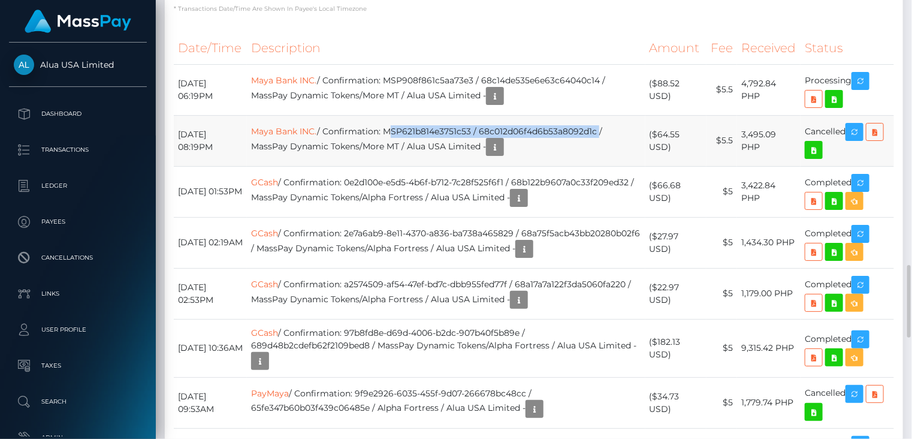
drag, startPoint x: 407, startPoint y: 212, endPoint x: 618, endPoint y: 211, distance: 210.9
click at [618, 166] on td "Maya Bank INC. / Confirmation: MSP621b814e3751c53 / 68c012d06f4d6b53a8092d1c / …" at bounding box center [446, 140] width 398 height 51
copy td "MSP621b814e3751c53 / 68c012d06f4d6b53a8092d1c"
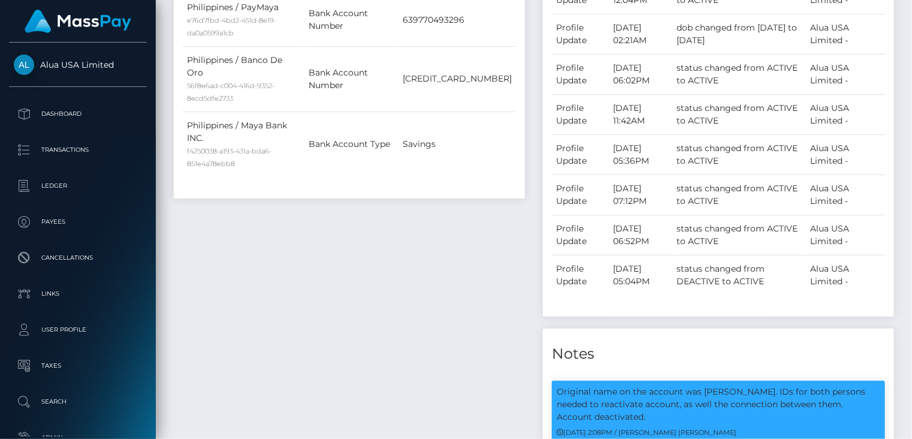
scroll to position [0, 0]
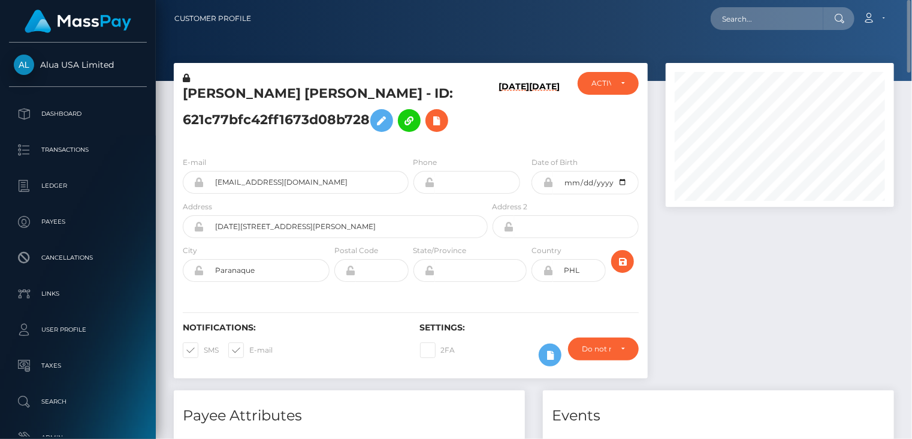
click at [233, 90] on h5 "[PERSON_NAME] [PERSON_NAME] - ID: 621c77bfc42ff1673d08b728" at bounding box center [332, 110] width 298 height 53
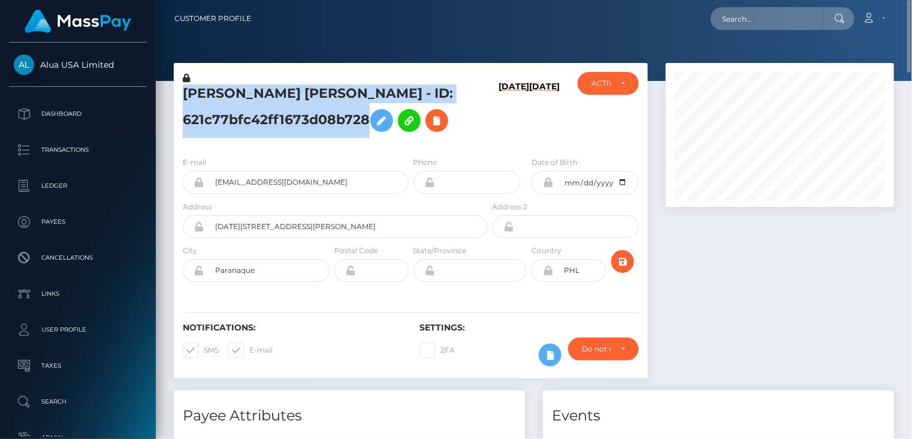
copy h5 "[PERSON_NAME] [PERSON_NAME] - ID: 621c77bfc42ff1673d08b728"
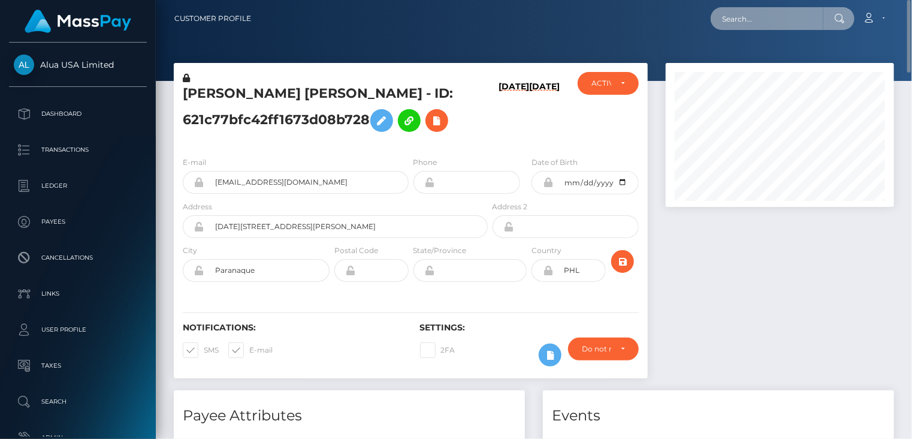
paste input "MSPc8950c1eba1ea24"
type input "MSPc8950c1eba1ea24"
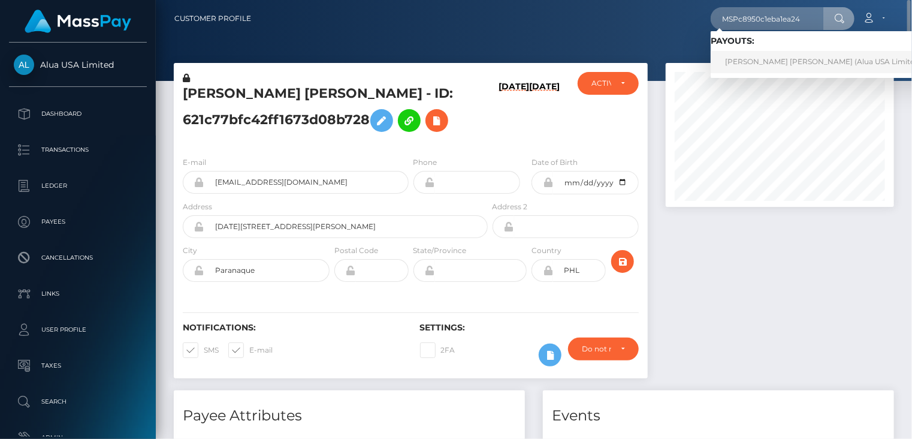
click at [756, 63] on link "[PERSON_NAME] [PERSON_NAME] (Alua USA Limited - )" at bounding box center [827, 62] width 232 height 22
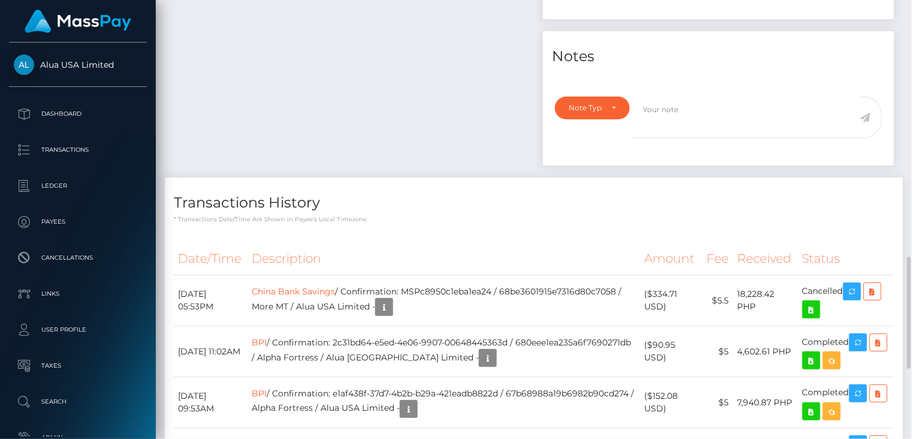
scroll to position [1199, 0]
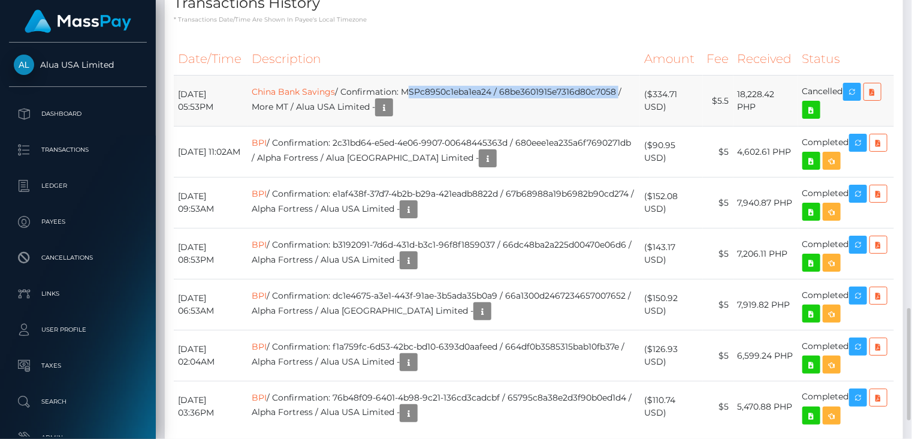
drag, startPoint x: 429, startPoint y: 77, endPoint x: 394, endPoint y: 94, distance: 38.6
click at [394, 94] on td "China Bank Savings / Confirmation: MSPc8950c1eba1ea24 / 68be3601915e7316d80c705…" at bounding box center [443, 100] width 392 height 51
copy td "MSPc8950c1eba1ea24 / 68be3601915e7316d80c7058"
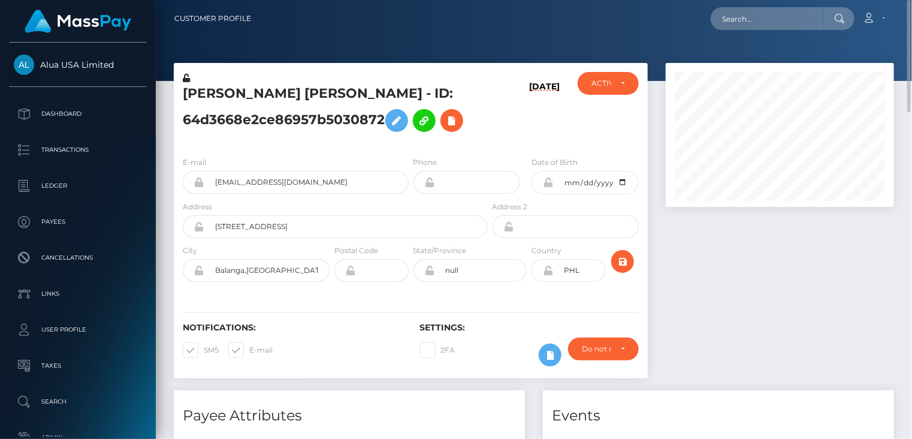
scroll to position [0, 0]
click at [316, 93] on h5 "John Arnie Salandanan Lopez - ID: 64d3668e2ce86957b5030872" at bounding box center [332, 110] width 298 height 53
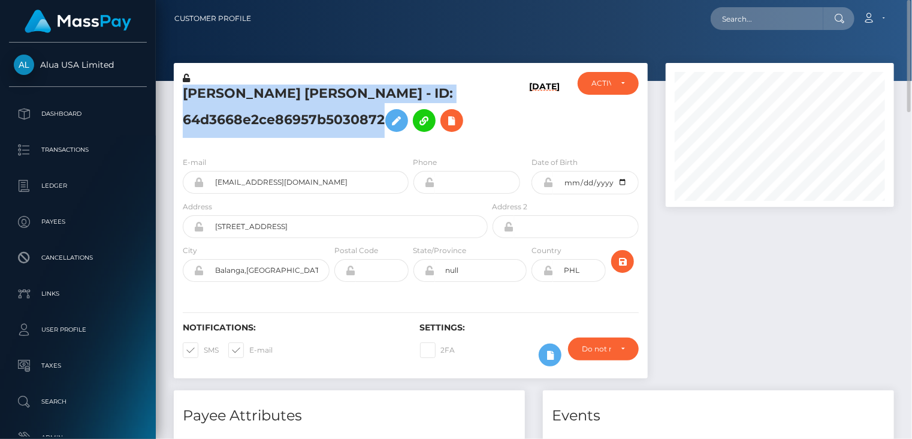
copy h5 "John Arnie Salandanan Lopez - ID: 64d3668e2ce86957b5030872"
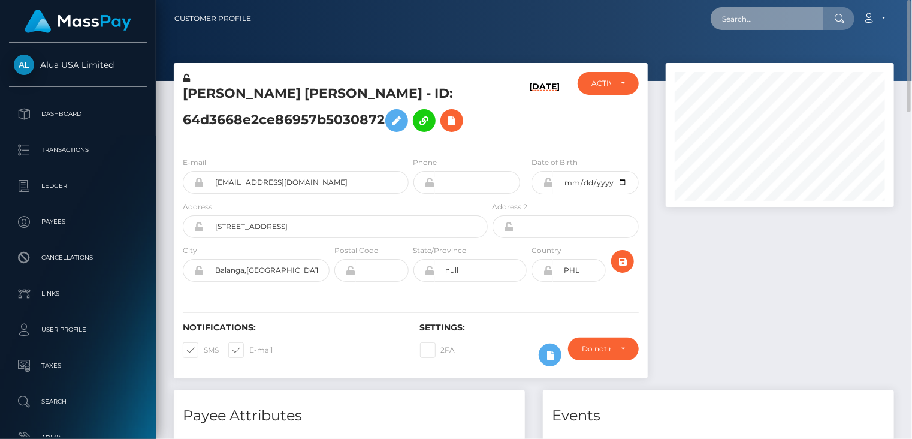
click at [756, 21] on input "text" at bounding box center [767, 18] width 113 height 23
paste input "MSP8efd1994bdc6844"
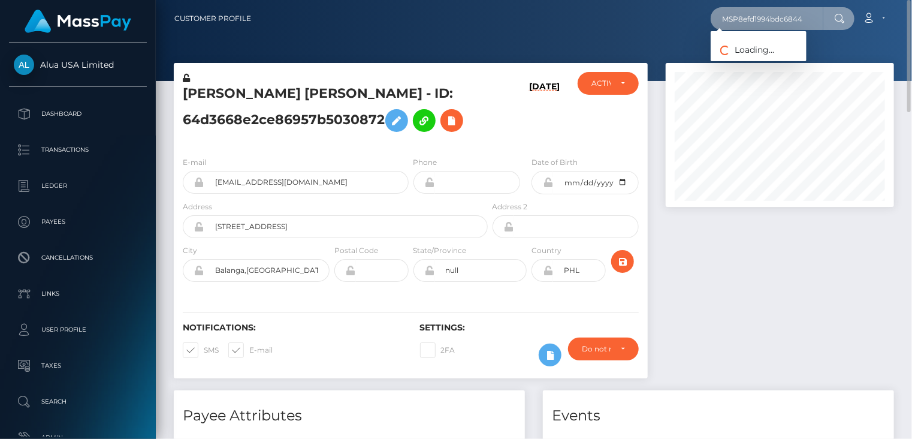
type input "MSP8efd1994bdc6844"
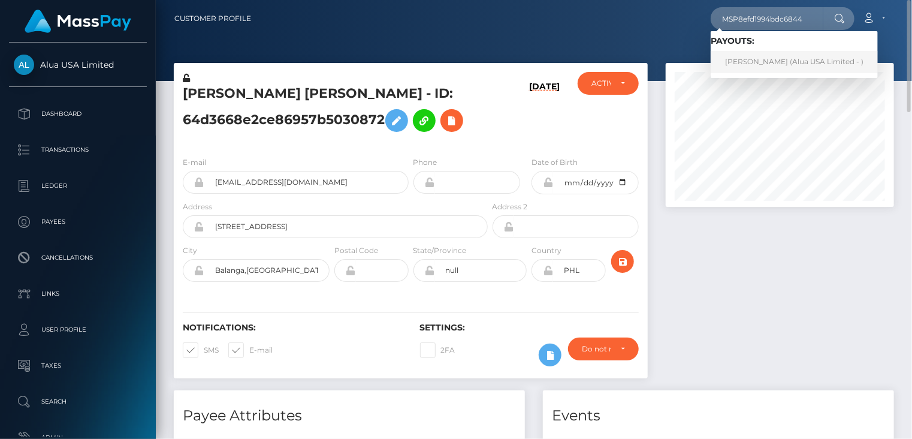
click at [750, 65] on link "Trisha Bani (Alua USA Limited - )" at bounding box center [794, 62] width 167 height 22
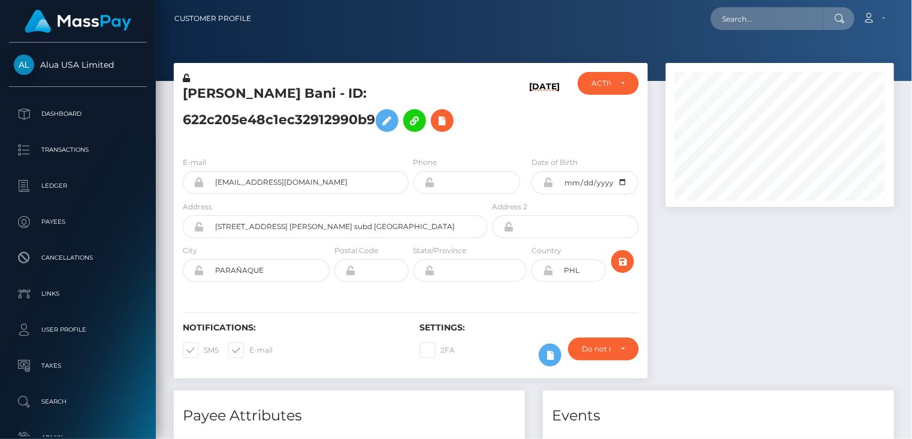
scroll to position [144, 228]
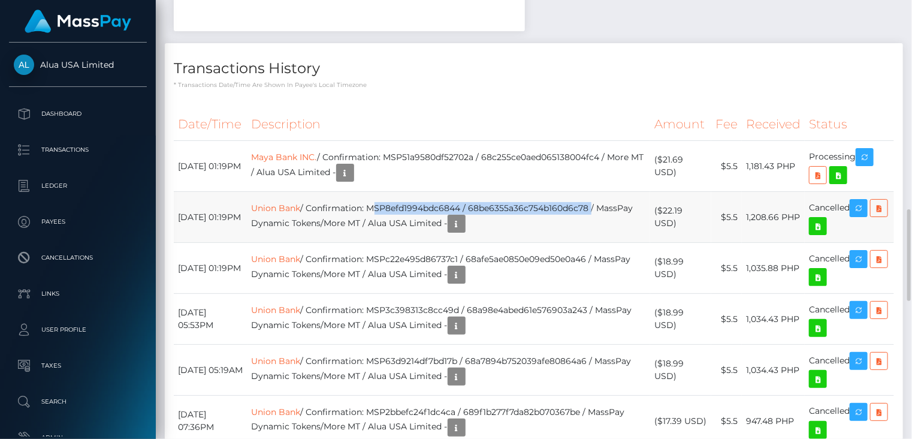
drag, startPoint x: 392, startPoint y: 206, endPoint x: 611, endPoint y: 202, distance: 218.7
click at [611, 202] on td "Union Bank / Confirmation: MSP8efd1994bdc6844 / 68be6355a36c754b160d6c78 / Mass…" at bounding box center [448, 217] width 403 height 51
copy td "MSP8efd1994bdc6844 / 68be6355a36c754b160d6c78"
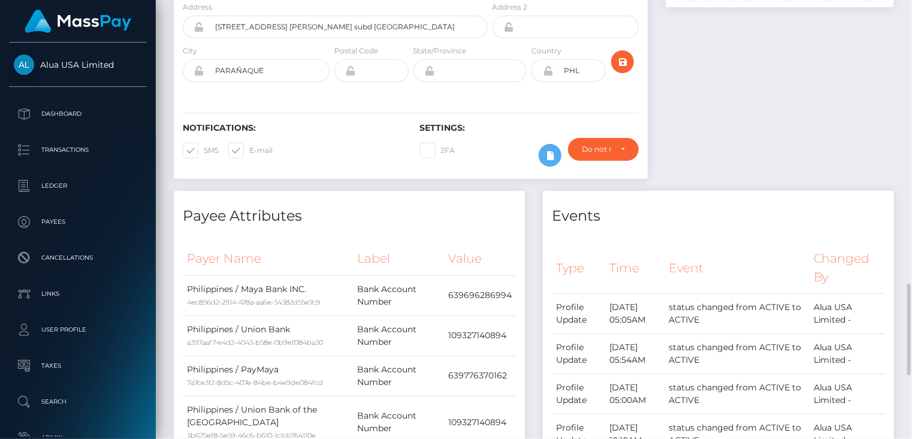
scroll to position [0, 0]
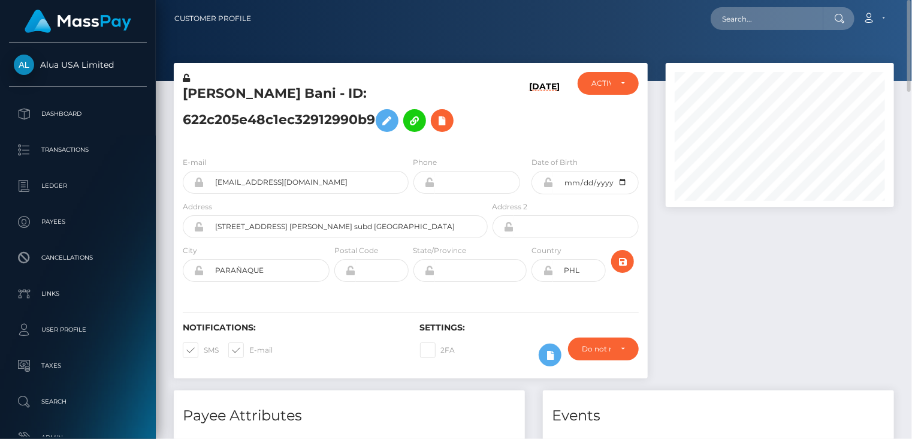
click at [237, 90] on h5 "Trisha Bani - ID: 622c205e48c1ec32912990b9" at bounding box center [332, 110] width 298 height 53
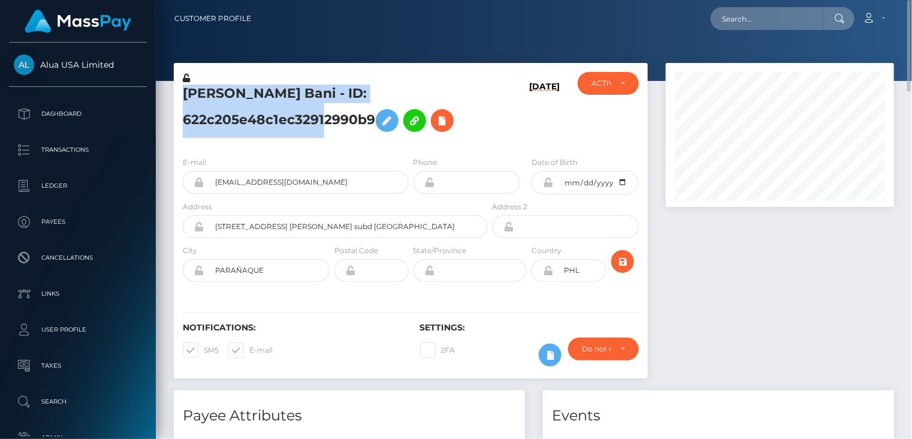
click at [237, 90] on h5 "Trisha Bani - ID: 622c205e48c1ec32912990b9" at bounding box center [332, 110] width 298 height 53
copy h5 "Trisha Bani - ID: 622c205e48c1ec32912990b9"
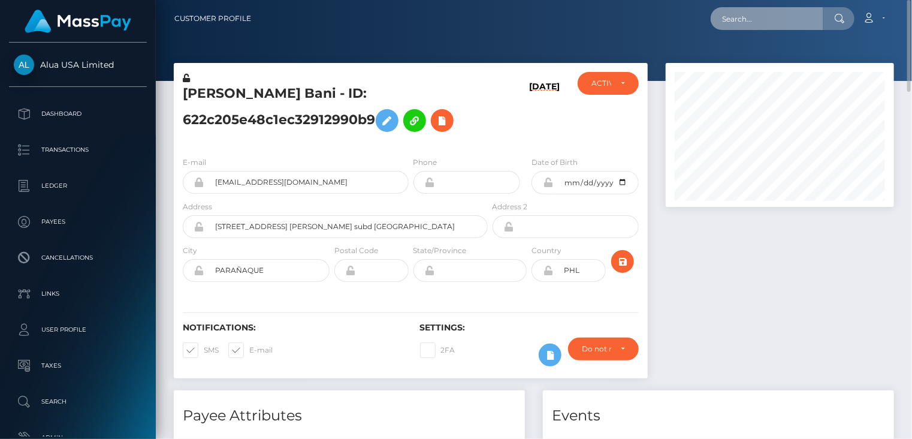
click at [762, 14] on input "text" at bounding box center [767, 18] width 113 height 23
paste input "poact_iO3PXngCRSN1"
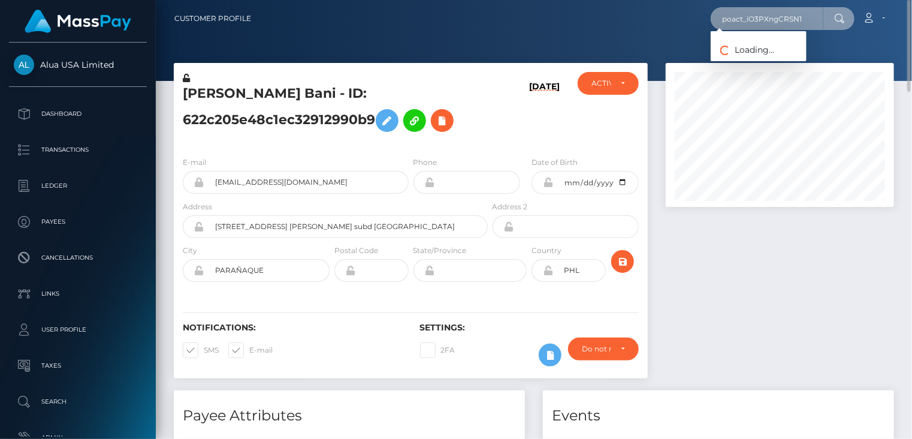
type input "poact_iO3PXngCRSN1"
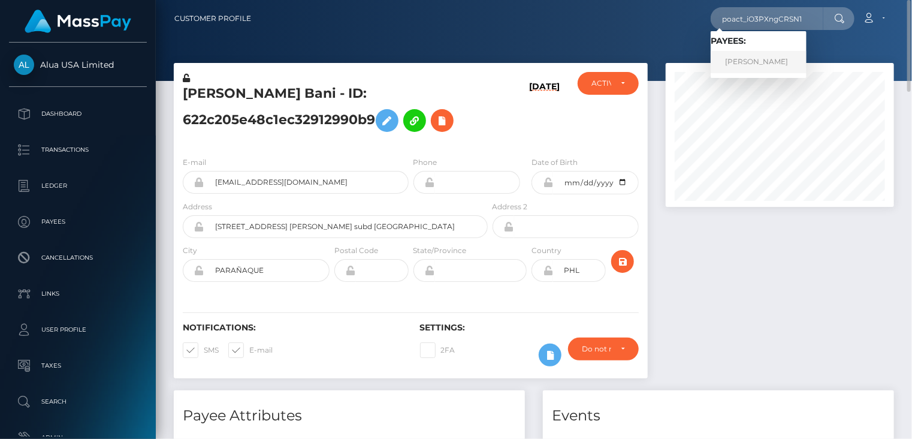
click at [763, 62] on link "Patrik Guderhald" at bounding box center [759, 62] width 96 height 22
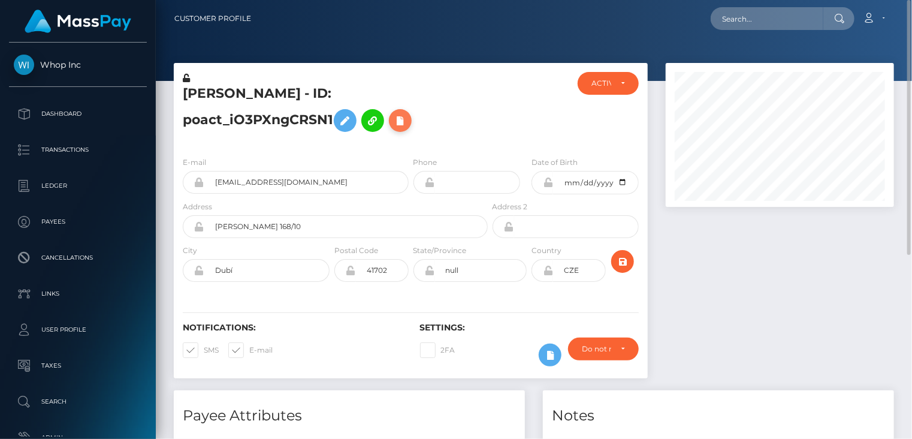
click at [402, 124] on icon at bounding box center [400, 120] width 14 height 15
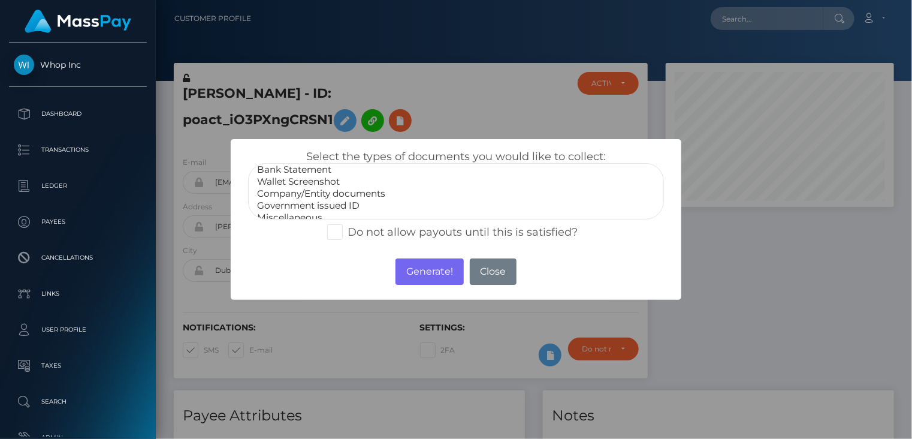
scroll to position [24, 0]
select select "Government issued ID"
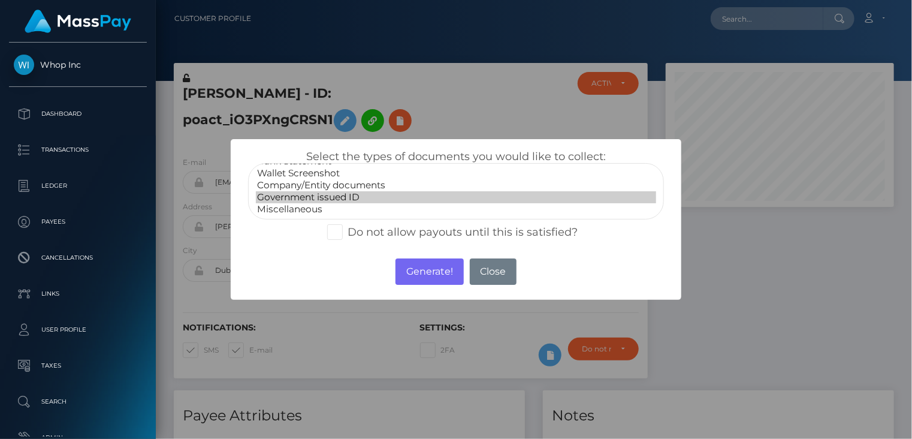
click at [347, 194] on option "Government issued ID" at bounding box center [456, 197] width 401 height 12
click at [404, 268] on button "Generate!" at bounding box center [429, 271] width 68 height 26
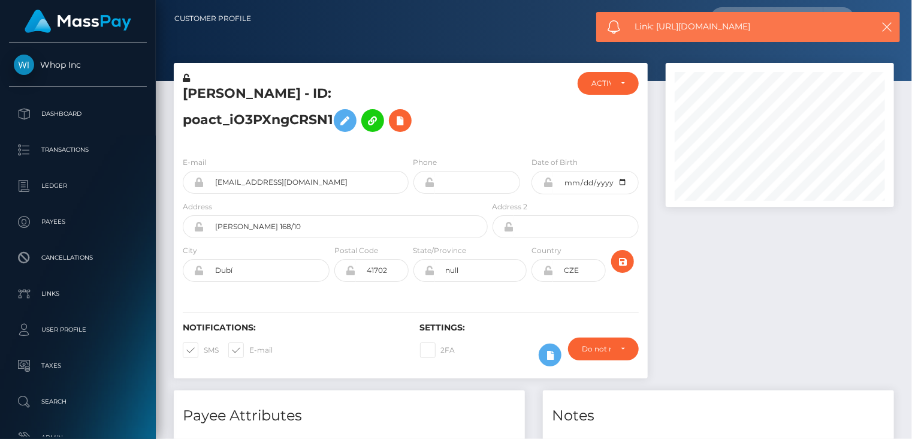
click at [694, 30] on span "Link: https://l.maspay.io/Yko2g" at bounding box center [747, 26] width 225 height 13
copy span "Link: https://l.maspay.io/Yko2g"
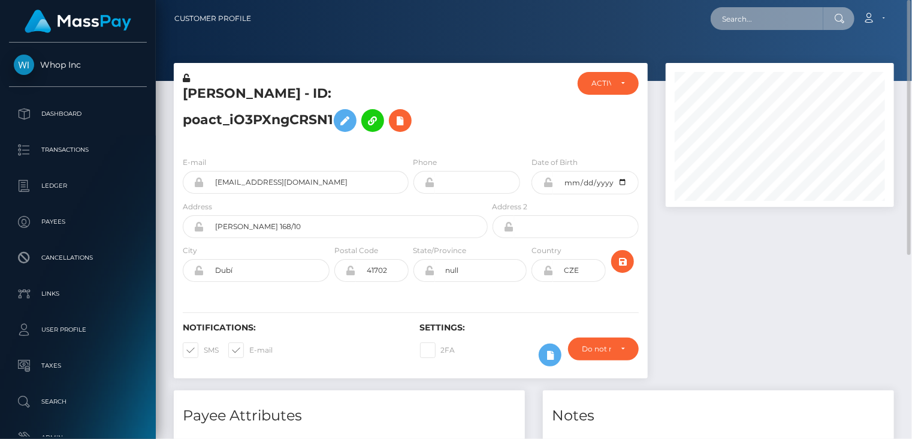
paste input "miiiicchan@gmail.com"
type input "miiiicchan@gmail.com"
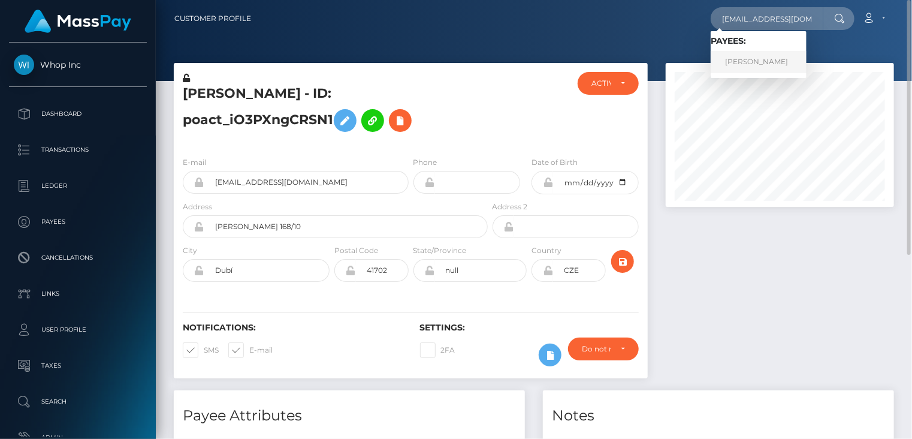
click at [779, 58] on link "Justinne Benedict Talag" at bounding box center [759, 62] width 96 height 22
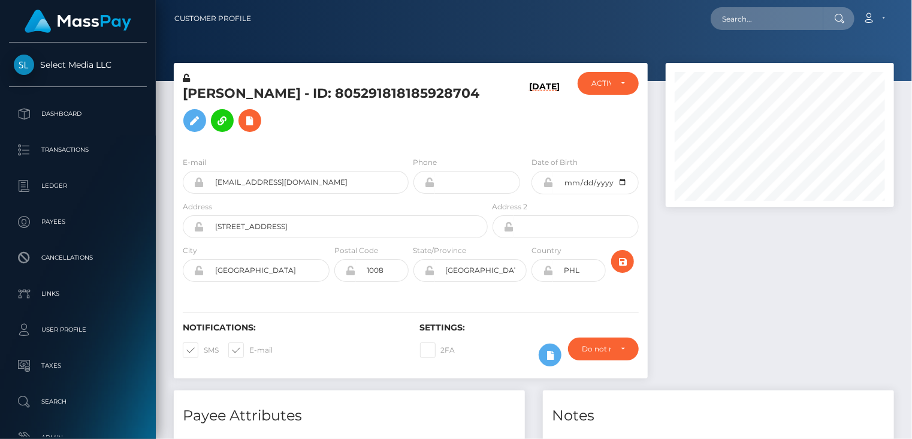
scroll to position [144, 228]
click at [234, 94] on h5 "[PERSON_NAME] - ID: 805291818185928704" at bounding box center [332, 110] width 298 height 53
copy h5 "Justinne Benedict Talag - ID: 805291818185928704"
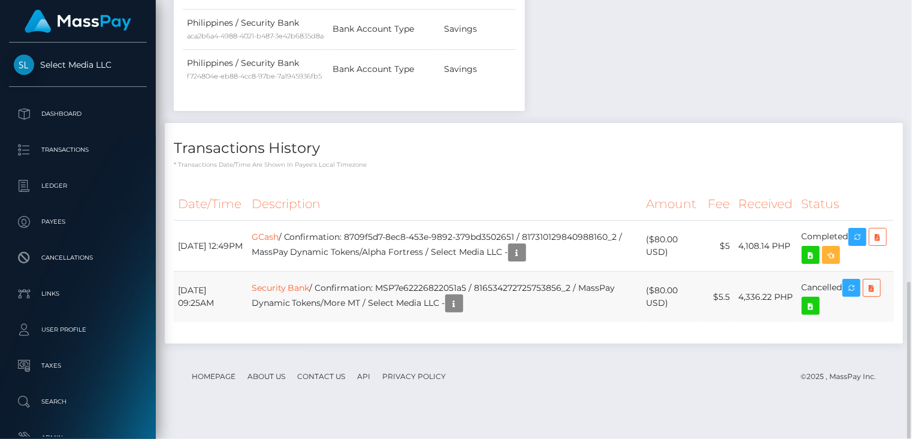
drag, startPoint x: 177, startPoint y: 314, endPoint x: 772, endPoint y: 319, distance: 595.5
click at [894, 310] on tr "August 26, 2025 09:25AM Security Bank / Confirmation: MSP7e62226822051a5 / 8165…" at bounding box center [534, 296] width 720 height 51
copy tr "August 26, 2025 09:25AM Security Bank / Confirmation: MSP7e62226822051a5 / 8165…"
click at [413, 311] on td "Security Bank / Confirmation: MSP7e62226822051a5 / 816534272725753856_2 / MassP…" at bounding box center [444, 296] width 395 height 51
click at [413, 310] on td "Security Bank / Confirmation: MSP7e62226822051a5 / 816534272725753856_2 / MassP…" at bounding box center [444, 296] width 395 height 51
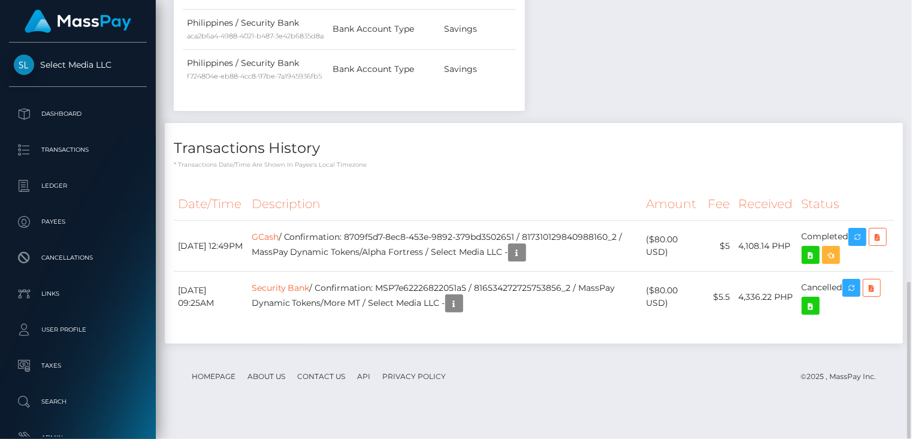
click at [395, 355] on div "Transactions History * Transactions date/time are shown in payee's local timezo…" at bounding box center [534, 239] width 756 height 232
click at [424, 307] on td "Security Bank / Confirmation: MSP7e62226822051a5 / 816534272725753856_2 / MassP…" at bounding box center [444, 296] width 395 height 51
copy td "MSP7e62226822051a5"
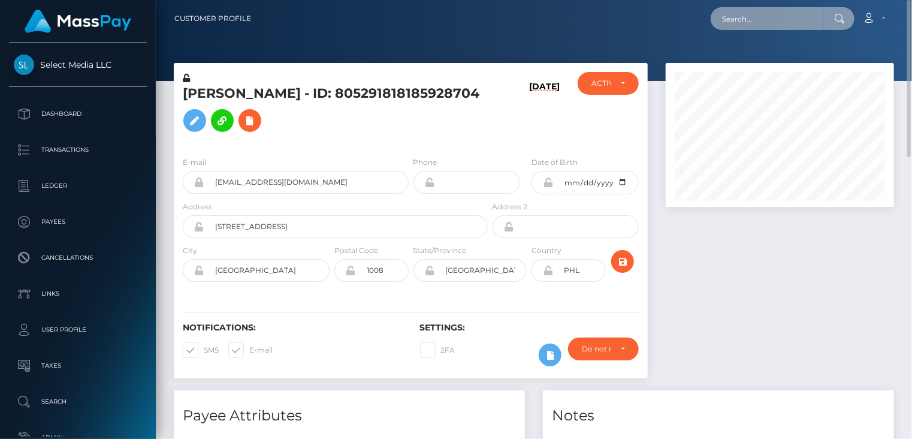
paste input "220498440"
type input "220498440"
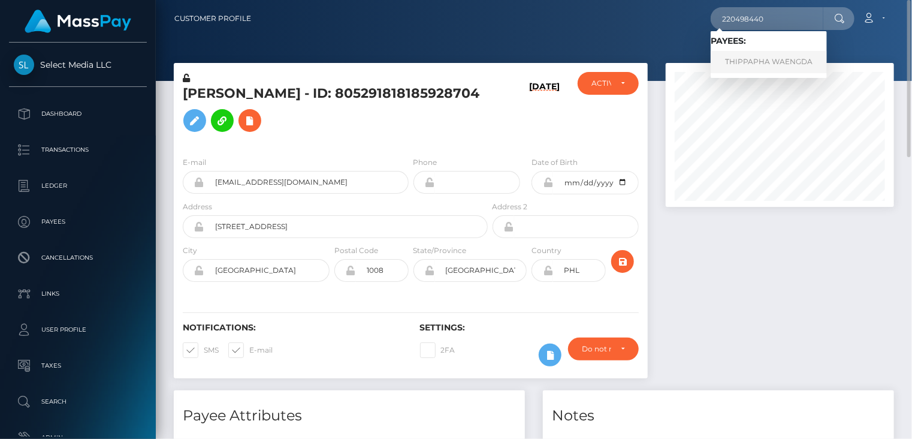
click at [751, 63] on link "THIPPAPHA WAENGDA" at bounding box center [769, 62] width 116 height 22
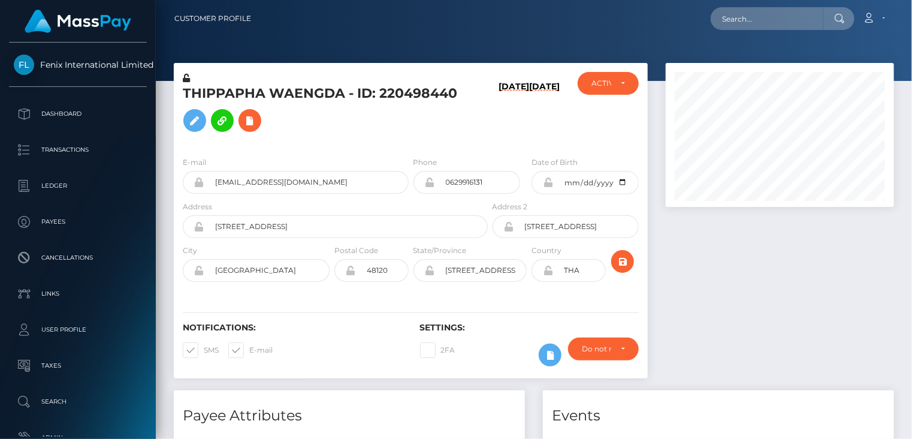
scroll to position [144, 228]
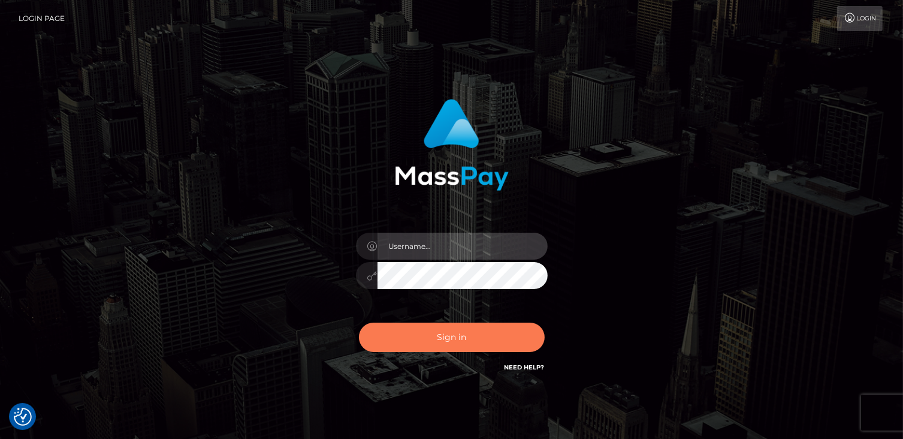
type input "catalinad"
click at [474, 339] on button "Sign in" at bounding box center [452, 336] width 186 height 29
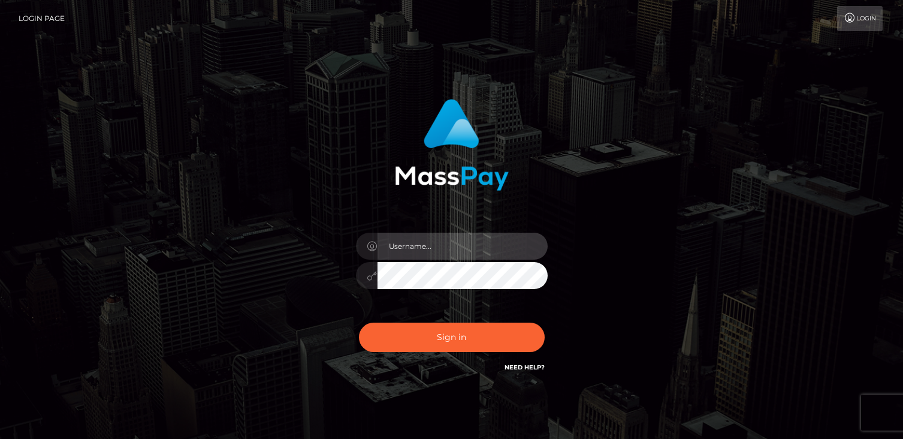
type input "catalinad"
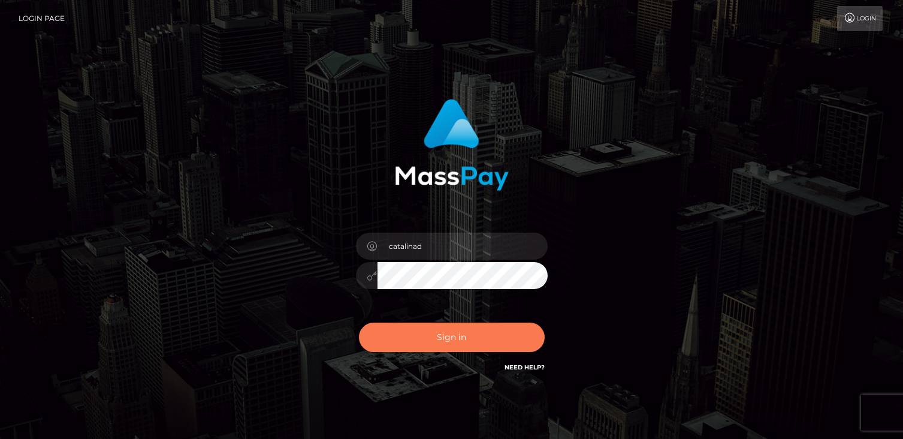
click at [488, 339] on button "Sign in" at bounding box center [452, 336] width 186 height 29
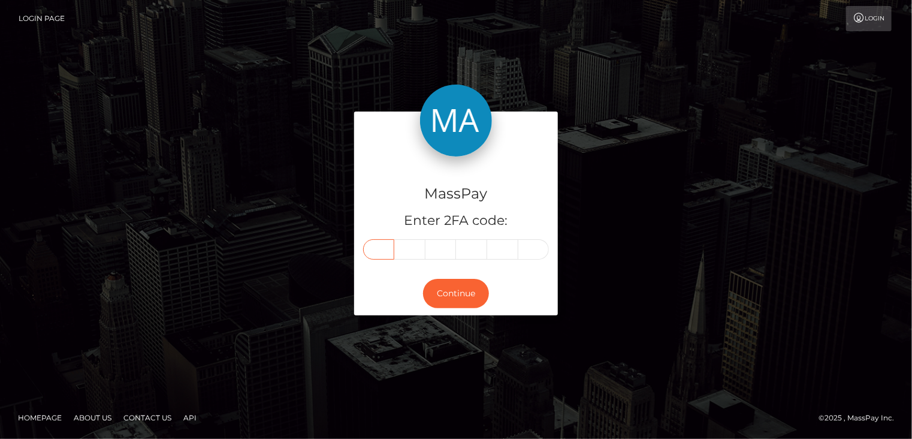
click at [376, 246] on input "text" at bounding box center [378, 249] width 31 height 20
type input "0"
type input "1"
type input "6"
type input "3"
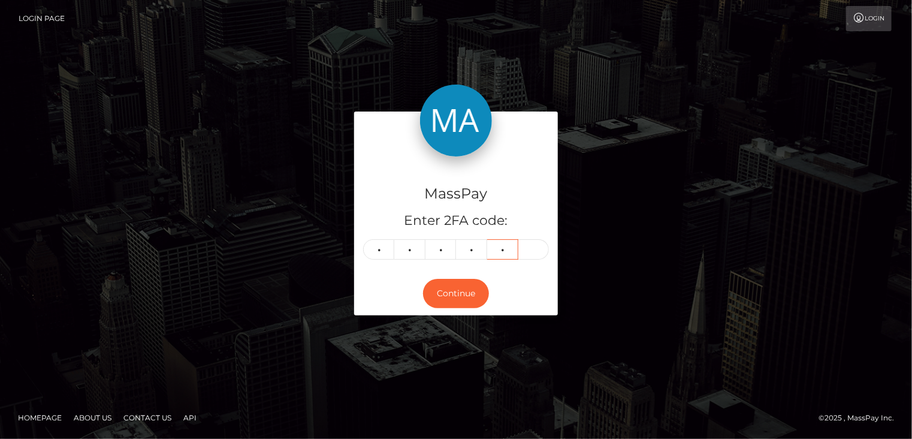
type input "6"
type input "2"
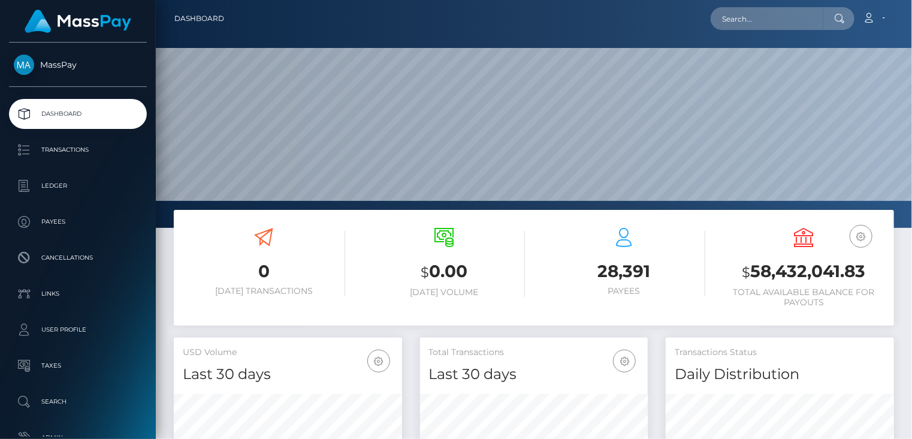
scroll to position [212, 228]
click at [760, 19] on input "text" at bounding box center [767, 18] width 113 height 23
paste input "poact_50qONdzRX6Py"
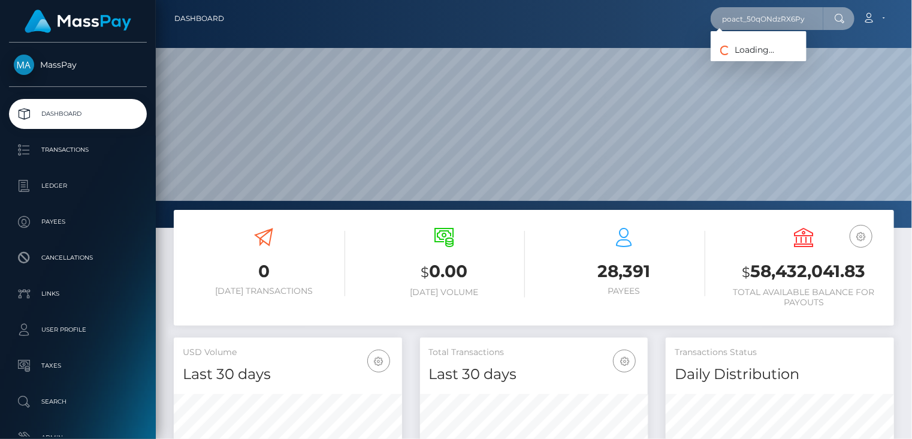
type input "poact_50qONdzRX6Py"
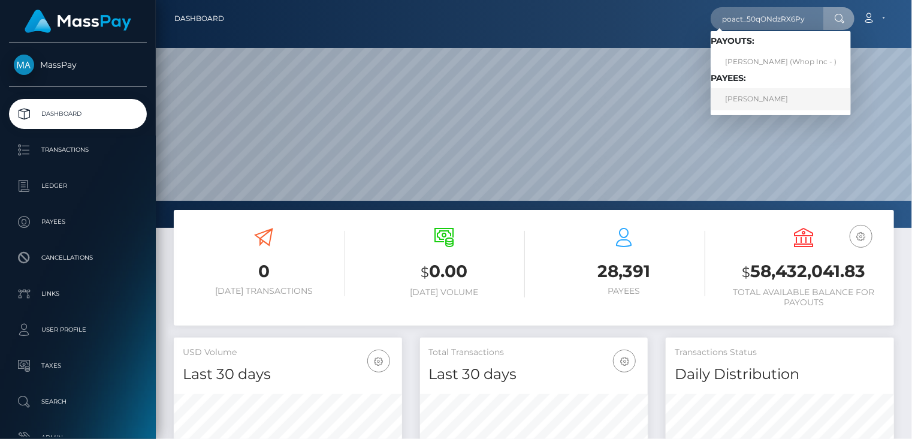
click at [755, 104] on link "AHMAD ALI BASIT" at bounding box center [781, 99] width 140 height 22
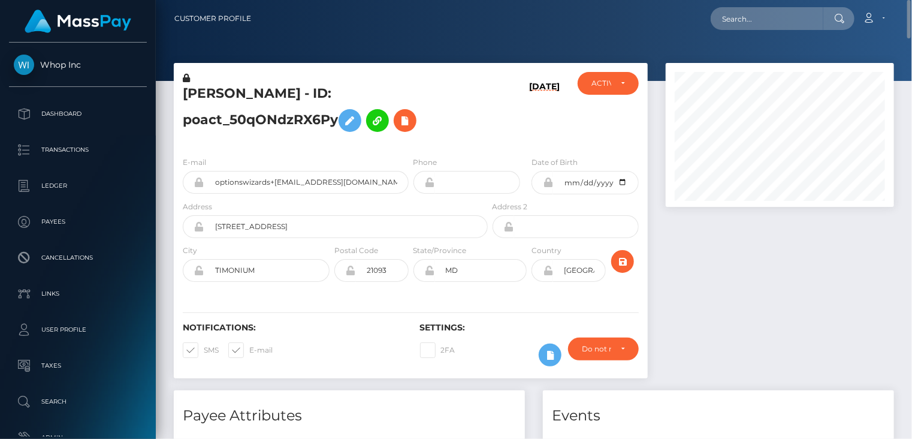
click at [290, 90] on h5 "[PERSON_NAME] - ID: poact_50qONdzRX6Py" at bounding box center [332, 110] width 298 height 53
click at [289, 90] on h5 "[PERSON_NAME] - ID: poact_50qONdzRX6Py" at bounding box center [332, 110] width 298 height 53
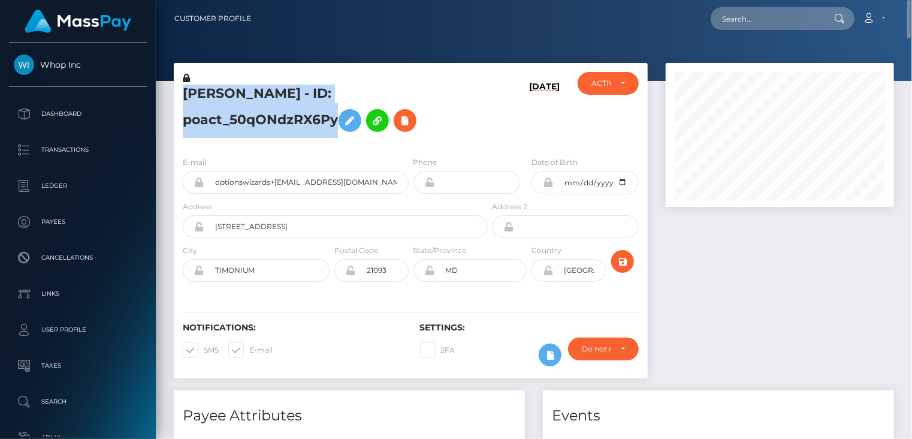
copy h5 "[PERSON_NAME] - ID: poact_50qONdzRX6Py"
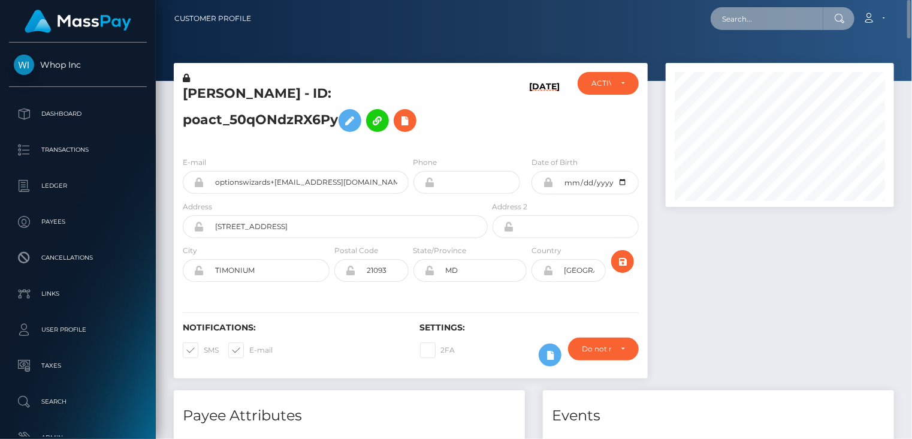
paste input "[EMAIL_ADDRESS][DOMAIN_NAME]"
type input "[EMAIL_ADDRESS][DOMAIN_NAME]"
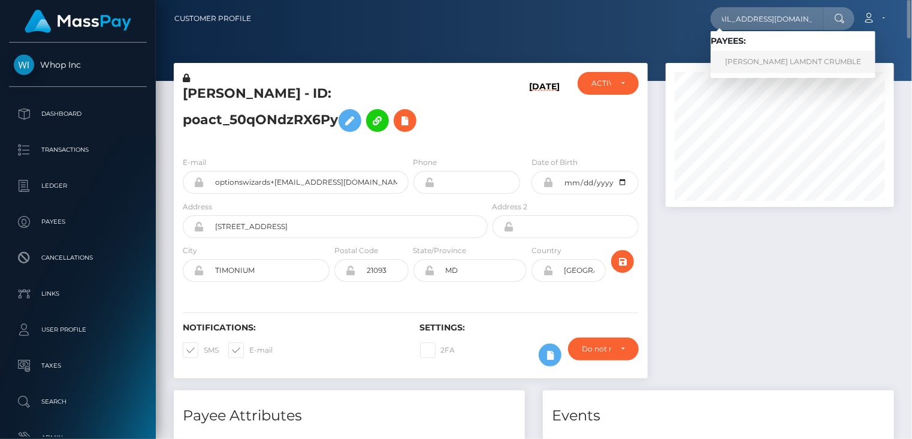
click at [779, 64] on link "[PERSON_NAME] LAMDNT CRUMBLE" at bounding box center [793, 62] width 165 height 22
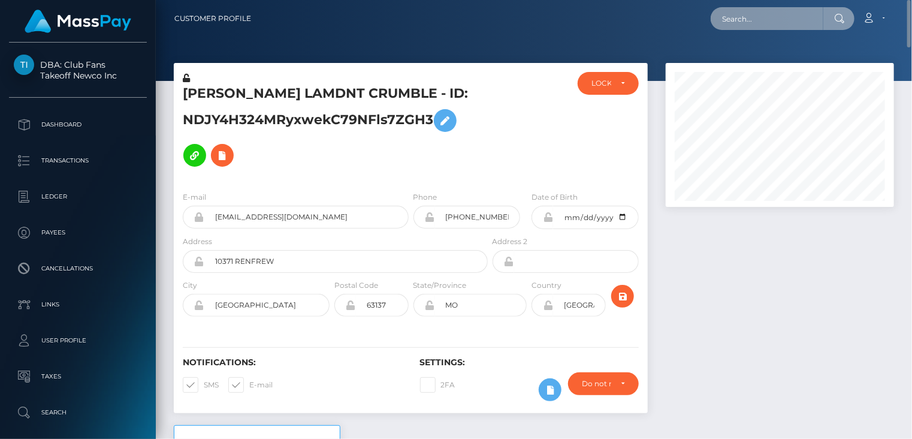
paste input "MSP21fe2228d2fbfc5"
type input "MSP21fe2228d2fbfc5"
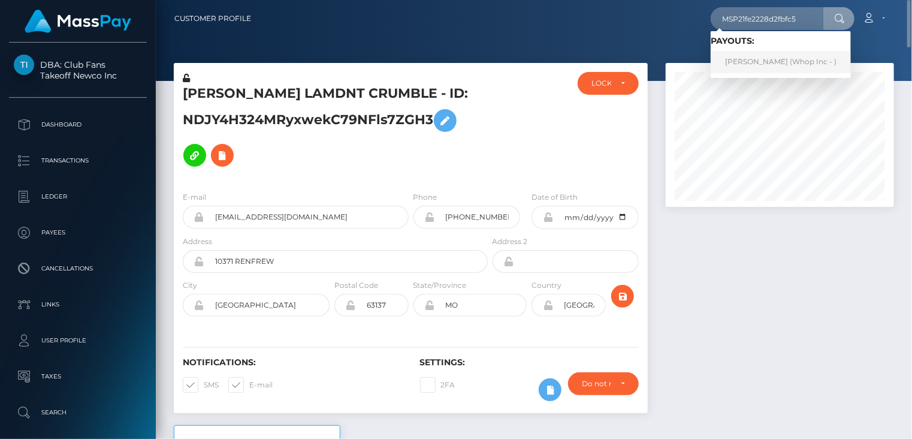
click at [762, 63] on link "[PERSON_NAME] (Whop Inc - )" at bounding box center [781, 62] width 140 height 22
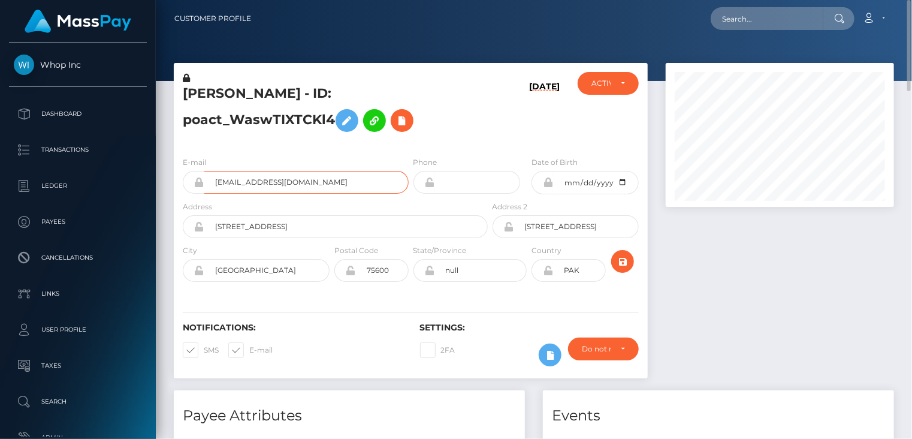
click at [296, 180] on input "ayanmushtaq554+1e01d6a168@gmail.com" at bounding box center [306, 182] width 204 height 23
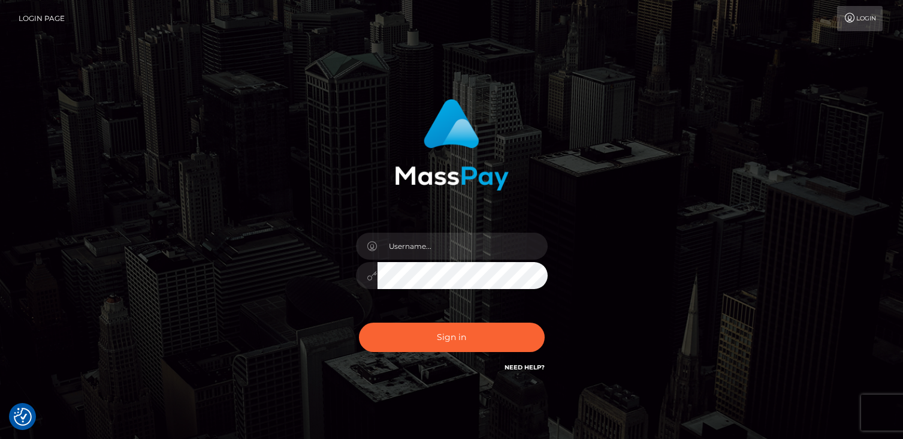
checkbox input "true"
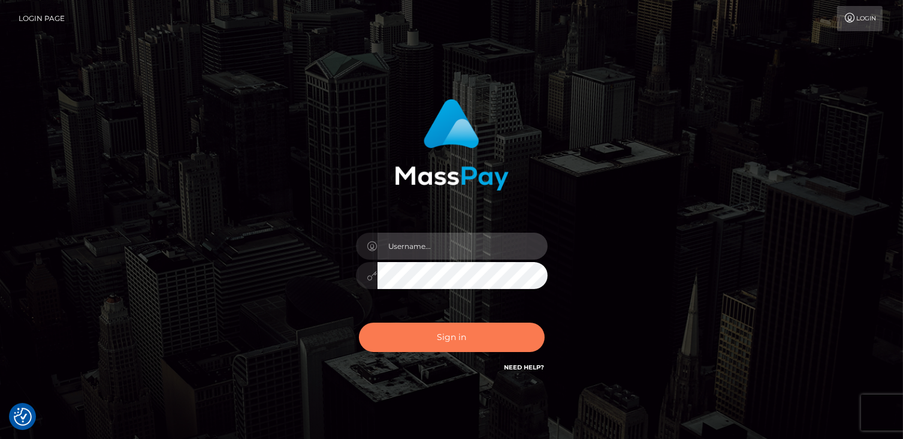
type input "catalinad"
click at [436, 338] on button "Sign in" at bounding box center [452, 336] width 186 height 29
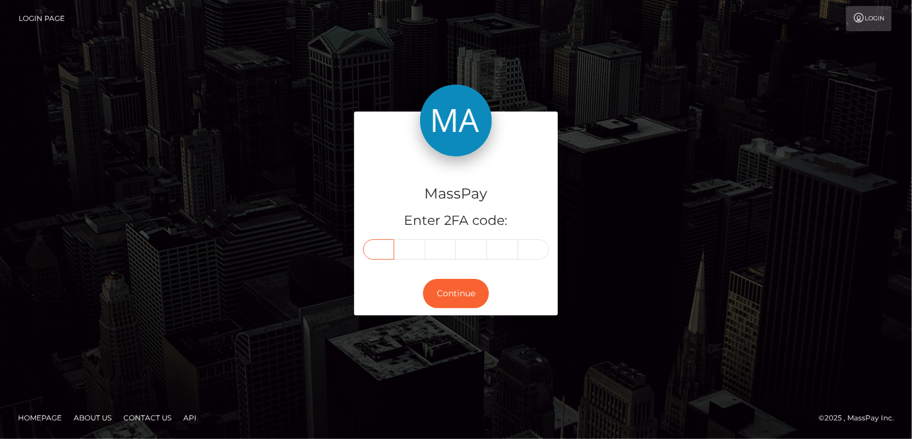
click at [374, 250] on input "text" at bounding box center [378, 249] width 31 height 20
type input "4"
type input "8"
type input "9"
type input "5"
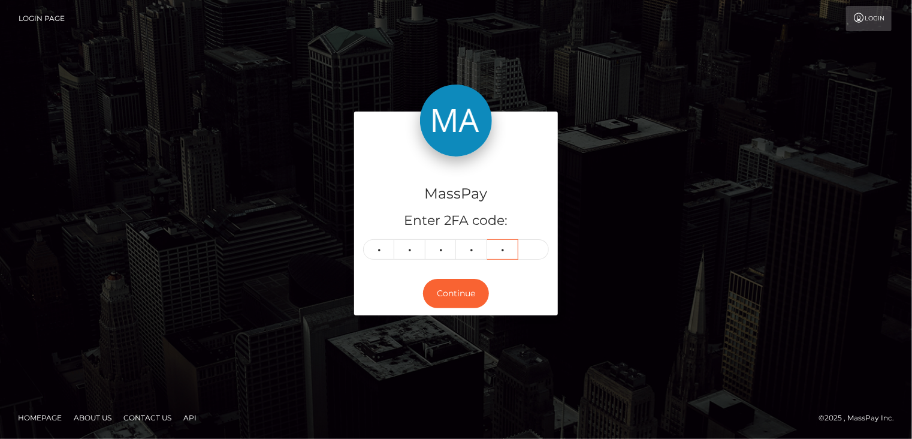
type input "7"
type input "4"
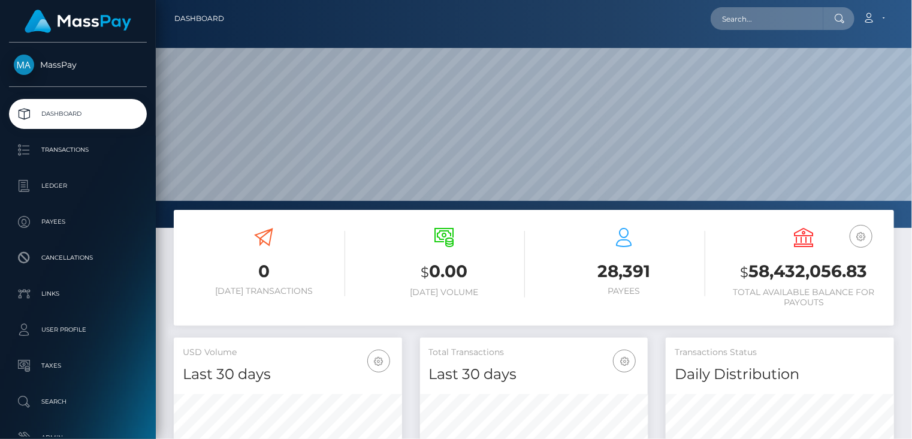
scroll to position [212, 228]
paste input "[EMAIL_ADDRESS][DOMAIN_NAME]"
type input "[EMAIL_ADDRESS][DOMAIN_NAME]"
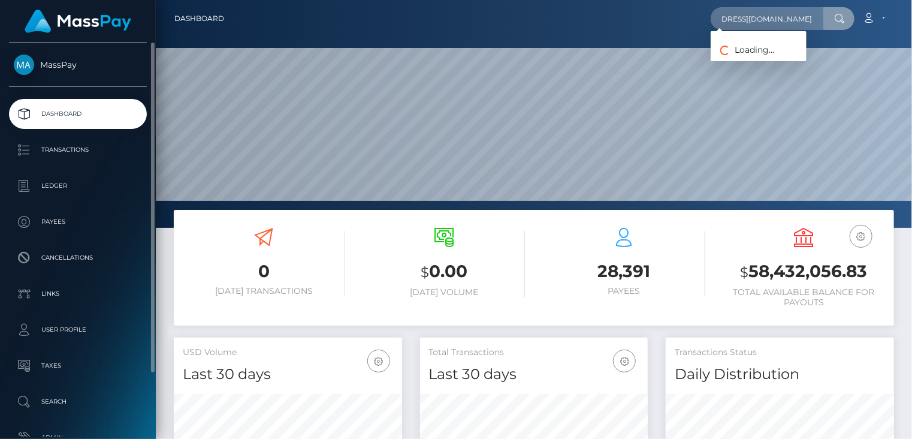
scroll to position [0, 0]
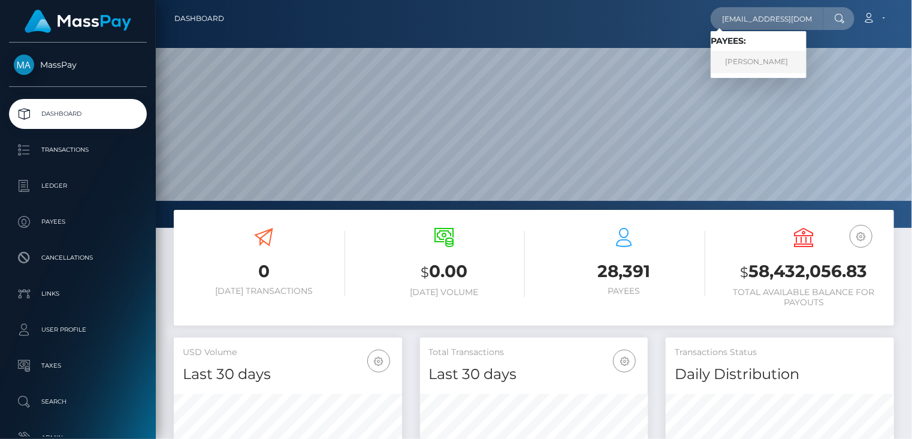
click at [758, 61] on link "[PERSON_NAME]" at bounding box center [759, 62] width 96 height 22
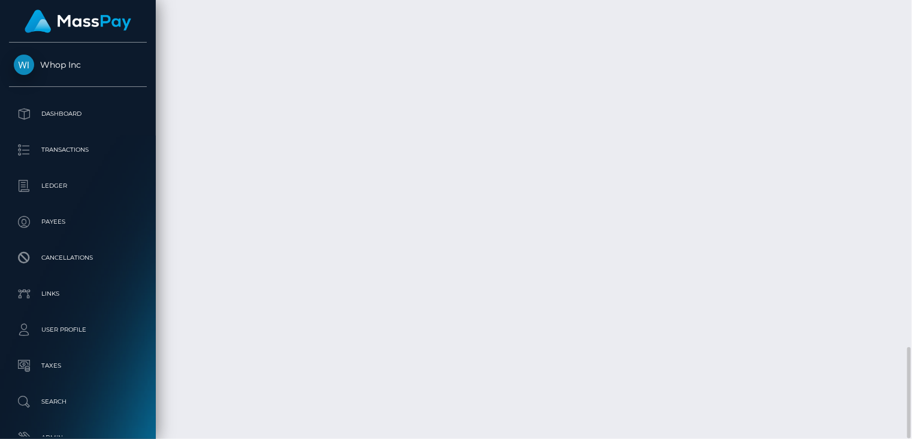
scroll to position [144, 228]
drag, startPoint x: 415, startPoint y: 108, endPoint x: 599, endPoint y: 105, distance: 184.0
copy td "MSP21fe2228d2fbfc5 / pout_24xPRhUajLdBb"
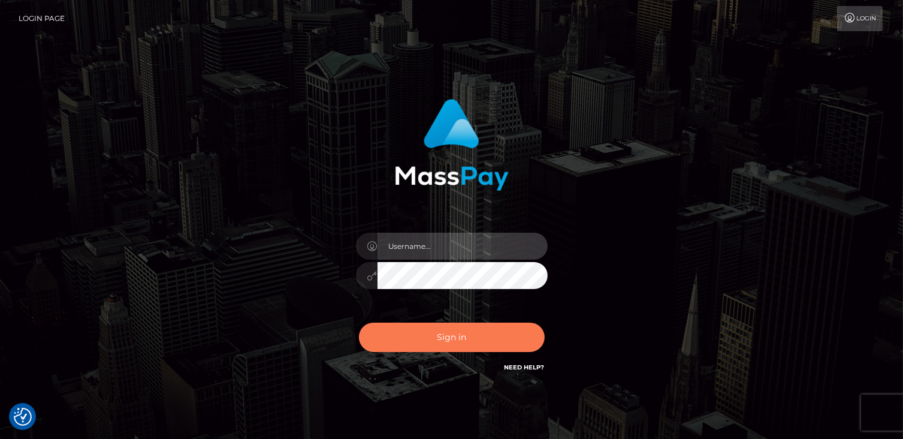
type input "catalinad"
click at [454, 333] on button "Sign in" at bounding box center [452, 336] width 186 height 29
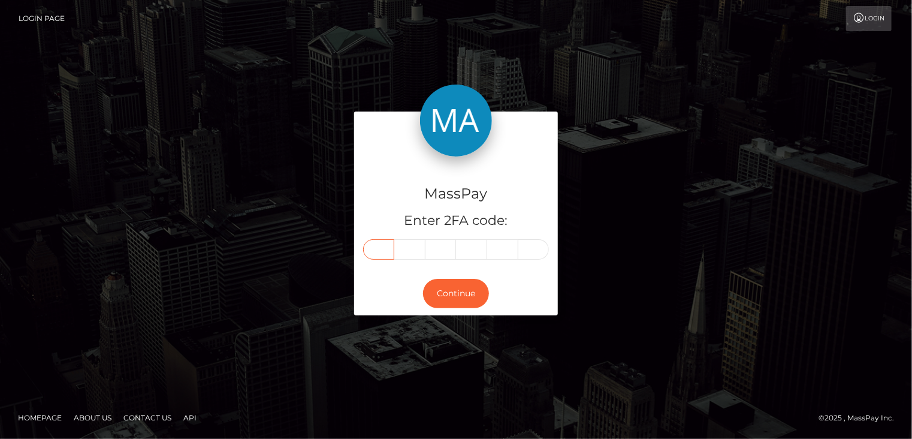
click at [377, 244] on input "text" at bounding box center [378, 249] width 31 height 20
type input "1"
type input "4"
type input "0"
type input "3"
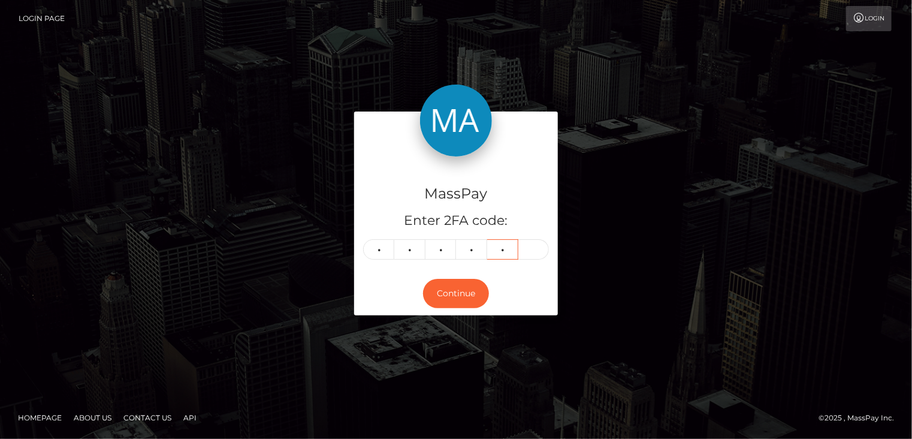
type input "5"
type input "8"
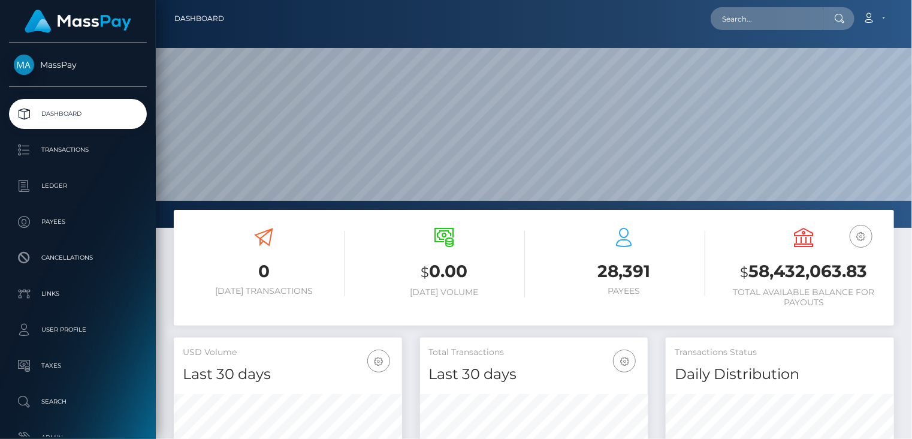
scroll to position [212, 228]
click at [745, 22] on input "text" at bounding box center [767, 18] width 113 height 23
paste input "pout_ShdSBv1mBiUFx"
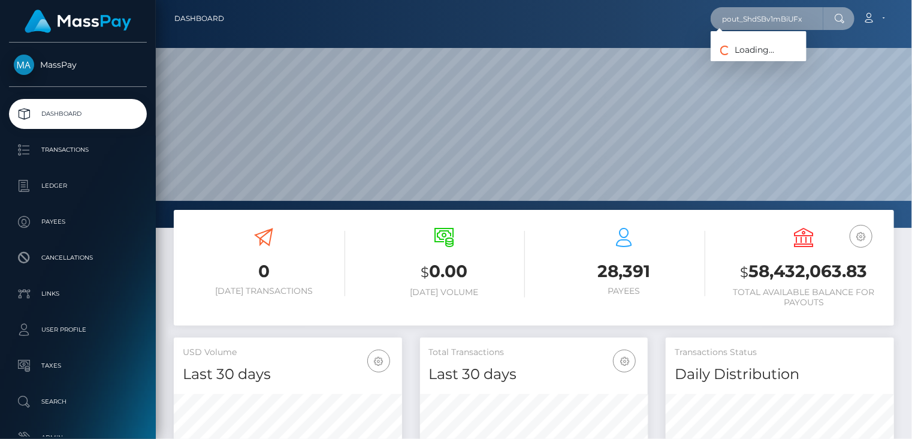
type input "pout_ShdSBv1mBiUFx"
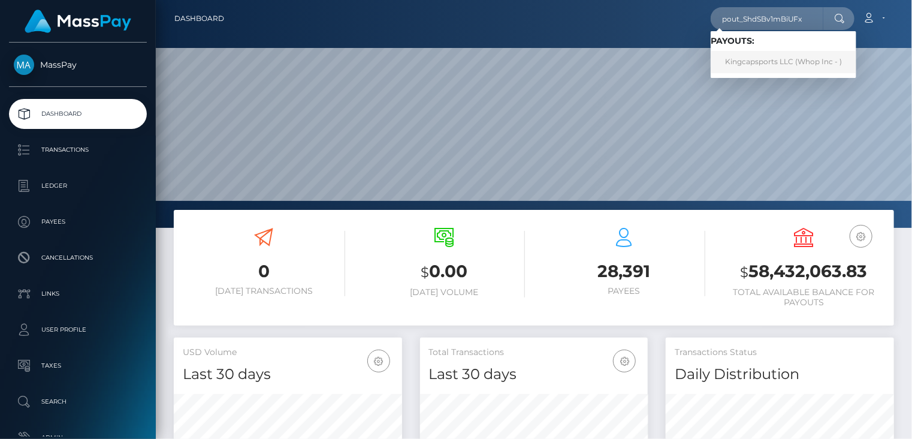
click at [772, 65] on link "Kingcapsports LLC (Whop Inc - )" at bounding box center [784, 62] width 146 height 22
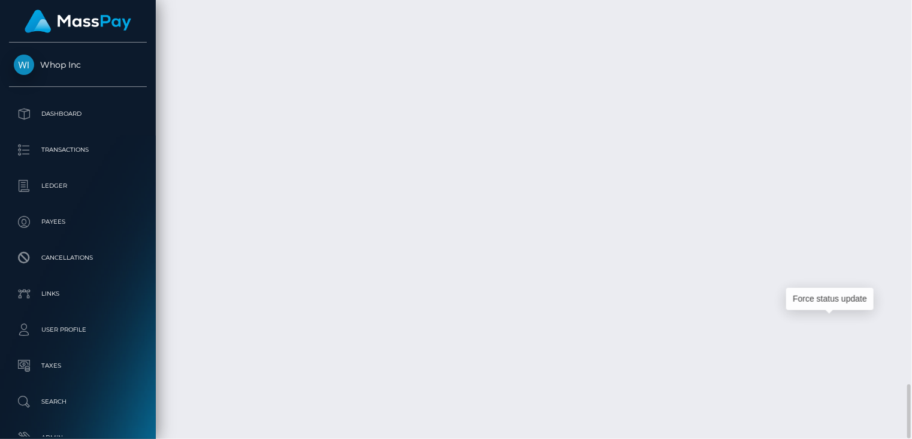
scroll to position [144, 228]
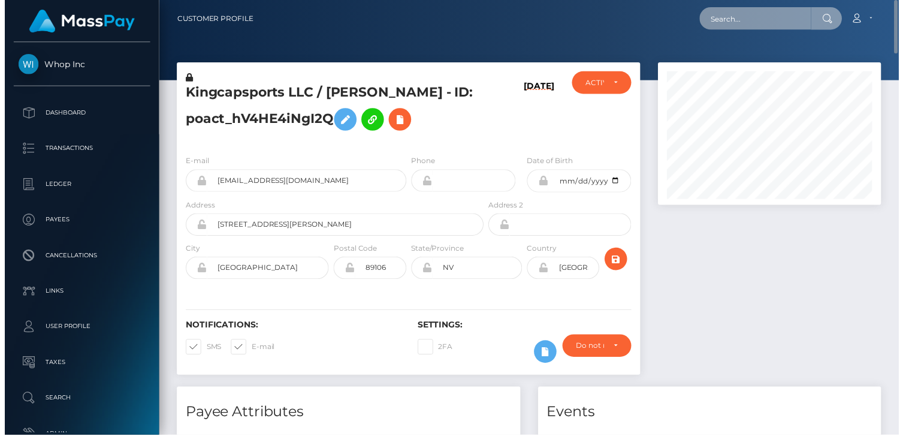
scroll to position [598961, 598877]
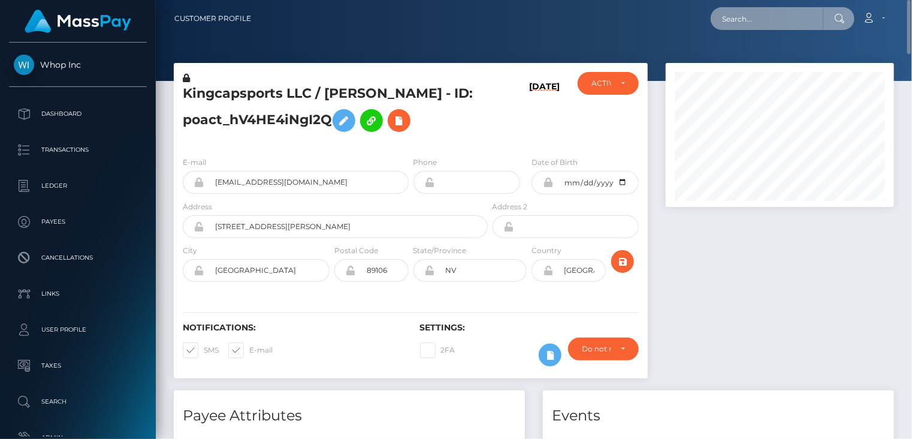
paste input "[EMAIL_ADDRESS][DOMAIN_NAME]"
type input "[EMAIL_ADDRESS][DOMAIN_NAME]"
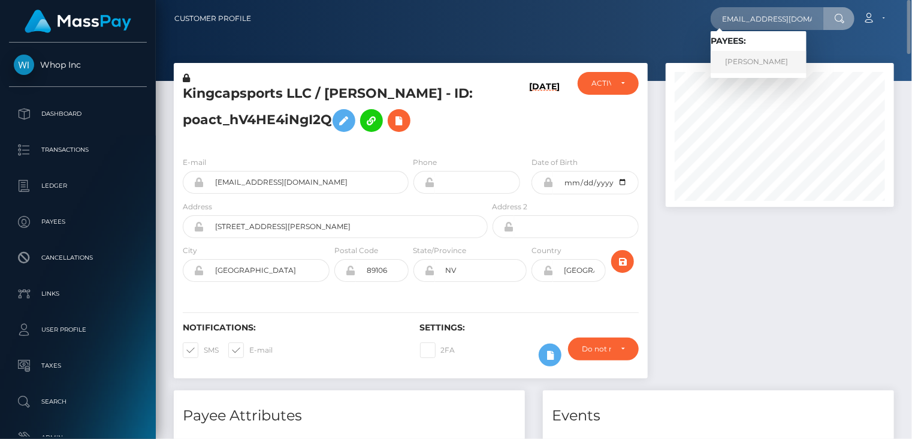
scroll to position [0, 0]
click at [763, 61] on link "[PERSON_NAME]" at bounding box center [759, 62] width 96 height 22
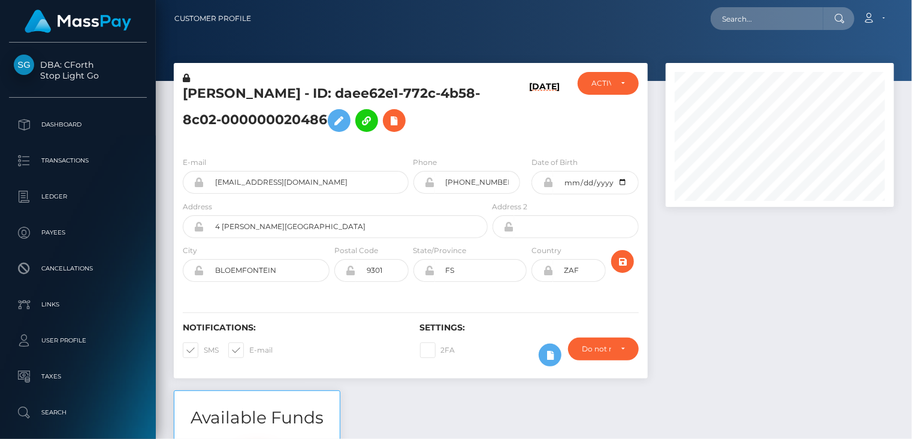
scroll to position [144, 228]
click at [896, 292] on div at bounding box center [780, 226] width 246 height 327
type input "pout_ShdSBv1mBiUFx"
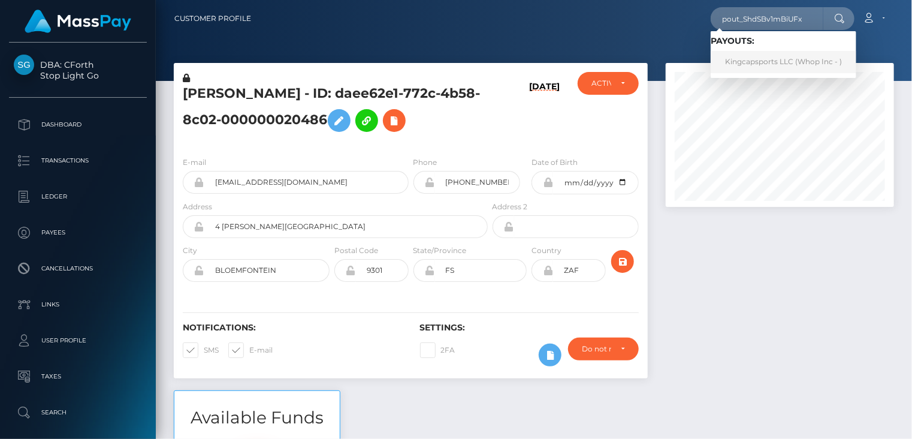
click at [761, 64] on link "Kingcapsports LLC (Whop Inc - )" at bounding box center [784, 62] width 146 height 22
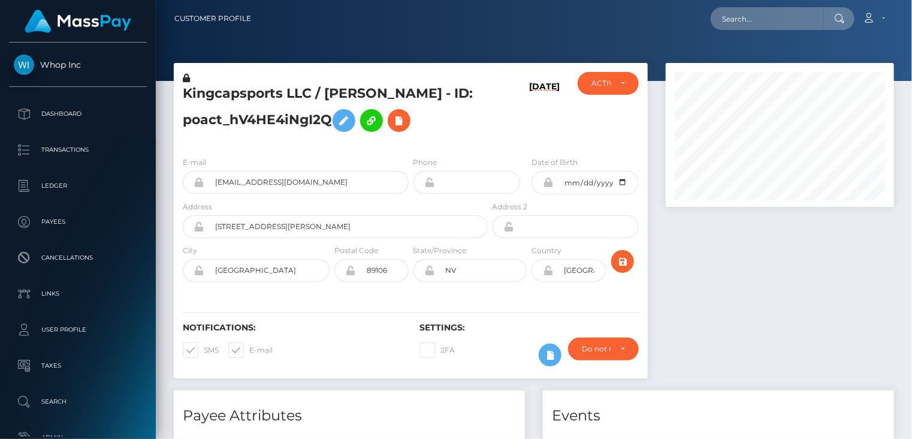
scroll to position [144, 228]
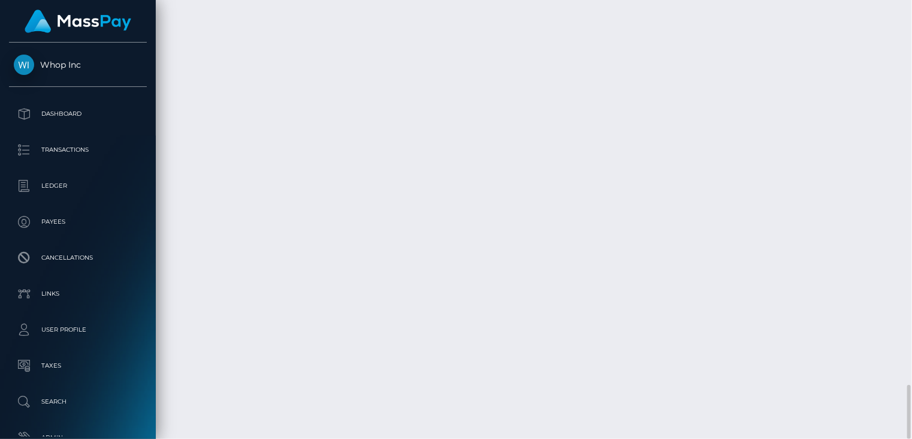
drag, startPoint x: 401, startPoint y: 325, endPoint x: 566, endPoint y: 320, distance: 164.8
copy td "6ff0efa0-c423-4737-ac72-b3530105d8b5"
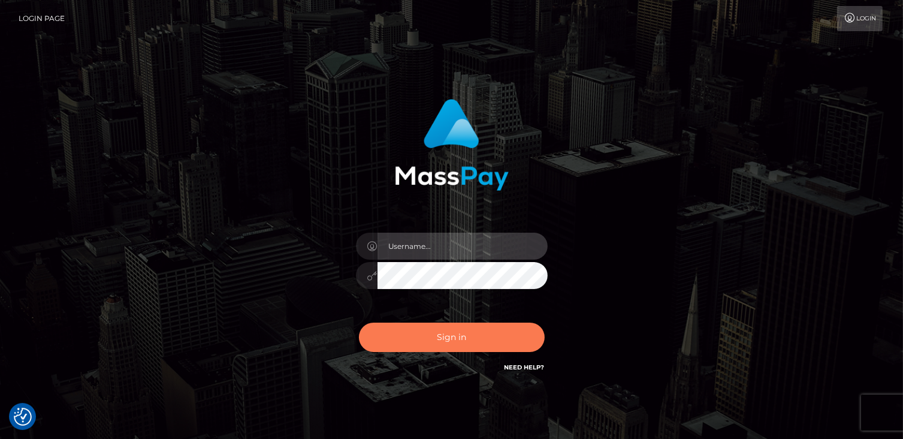
type input "catalinad"
click at [457, 340] on button "Sign in" at bounding box center [452, 336] width 186 height 29
type input "catalinad"
click at [497, 338] on button "Sign in" at bounding box center [452, 336] width 186 height 29
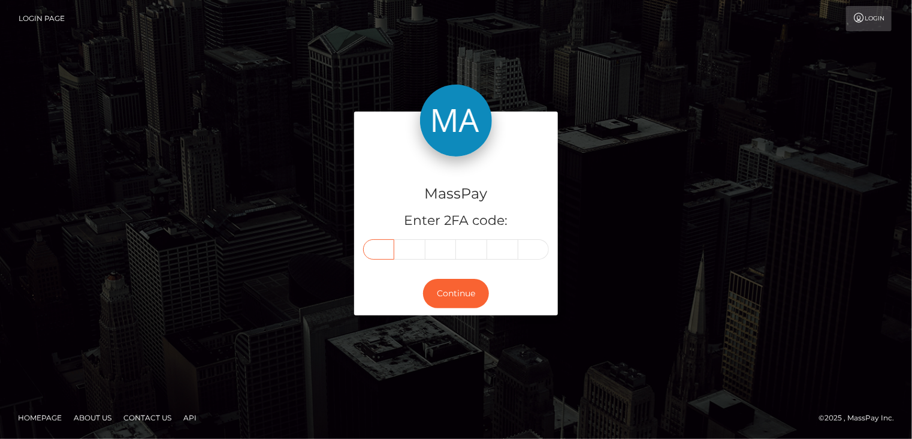
click at [388, 244] on input "text" at bounding box center [378, 249] width 31 height 20
type input "9"
type input "7"
type input "8"
type input "6"
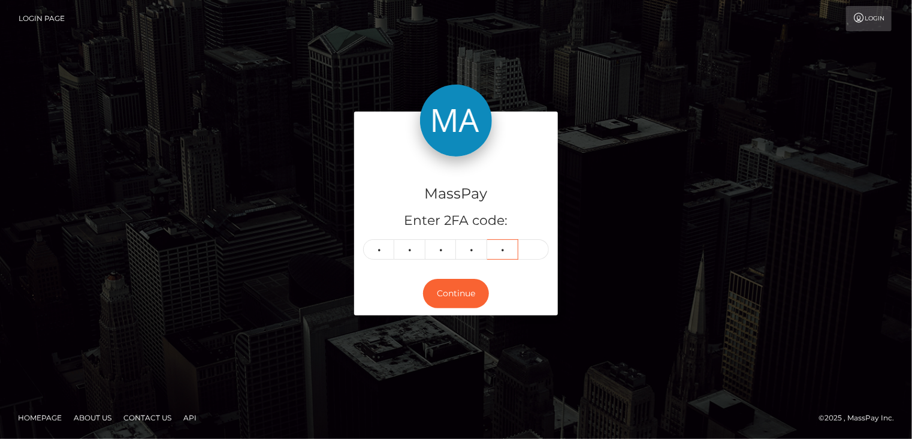
type input "8"
type input "7"
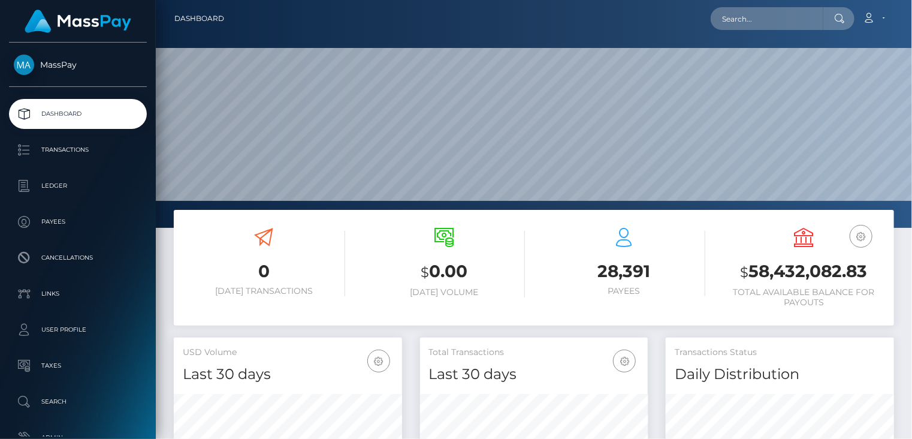
scroll to position [212, 228]
paste input "poact_rP8SOm4yV5vA"
type input "poact_rP8SOm4yV5vA"
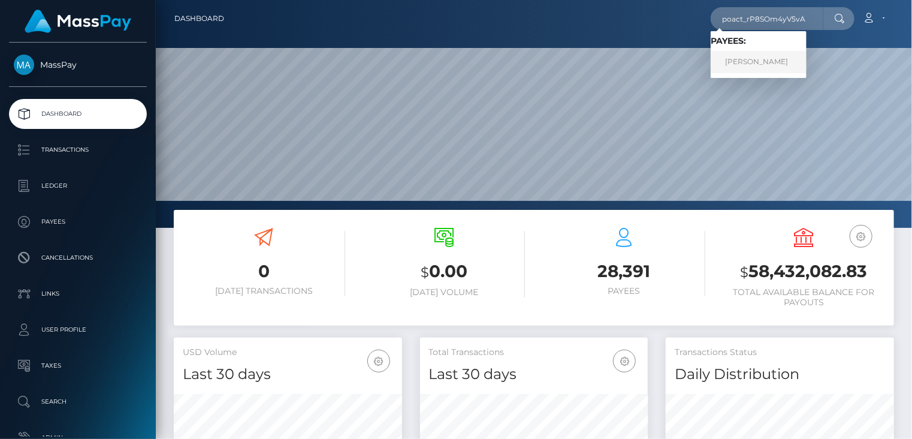
click at [787, 64] on link "[PERSON_NAME]" at bounding box center [759, 62] width 96 height 22
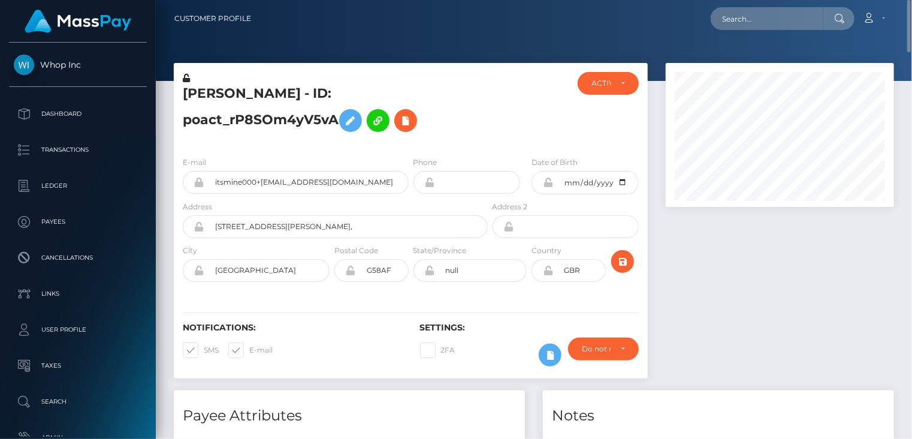
click at [285, 94] on h5 "[PERSON_NAME] - ID: poact_rP8SOm4yV5vA" at bounding box center [332, 110] width 298 height 53
click at [284, 93] on h5 "[PERSON_NAME] - ID: poact_rP8SOm4yV5vA" at bounding box center [332, 110] width 298 height 53
copy h5 "MR MUHAMMAD IRFAN - ID: poact_rP8SOm4yV5vA"
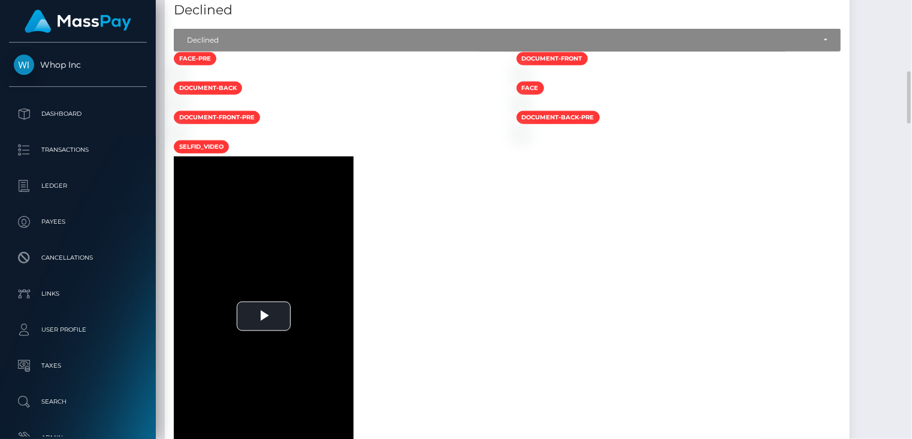
scroll to position [400, 0]
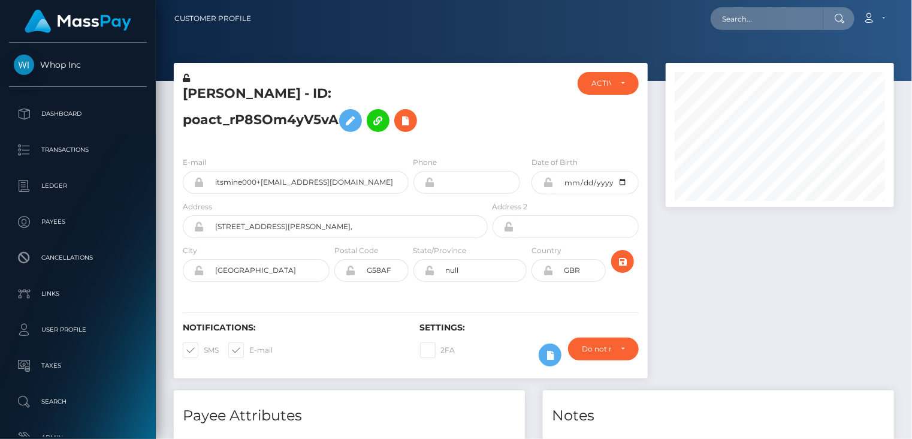
scroll to position [144, 228]
paste input "PY62755606"
type input "PY62755606"
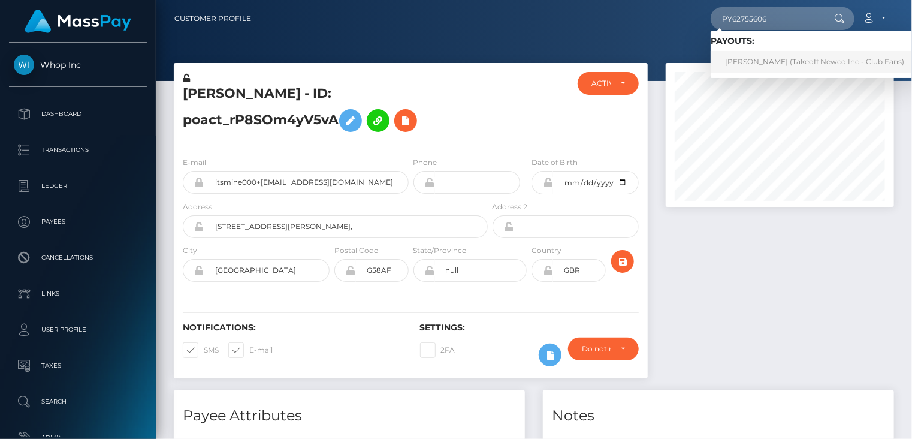
click at [774, 63] on link "[PERSON_NAME] (Takeoff Newco Inc - Club Fans)" at bounding box center [815, 62] width 208 height 22
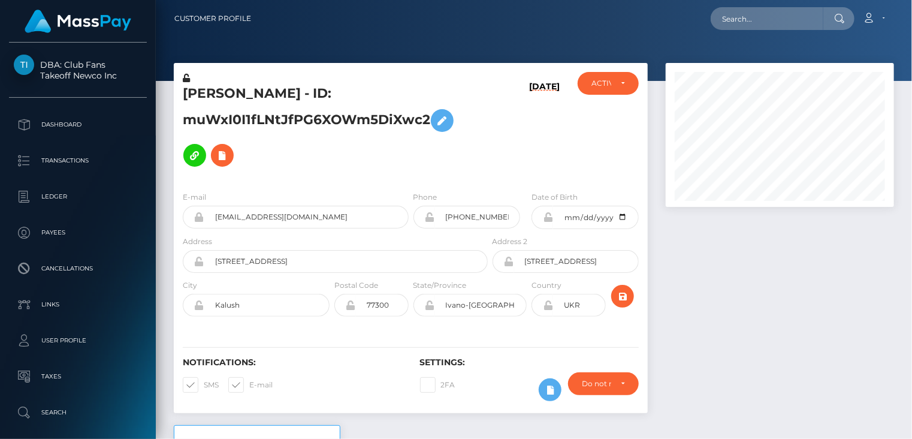
scroll to position [144, 228]
paste input "[EMAIL_ADDRESS][DOMAIN_NAME]"
type input "[EMAIL_ADDRESS][DOMAIN_NAME]"
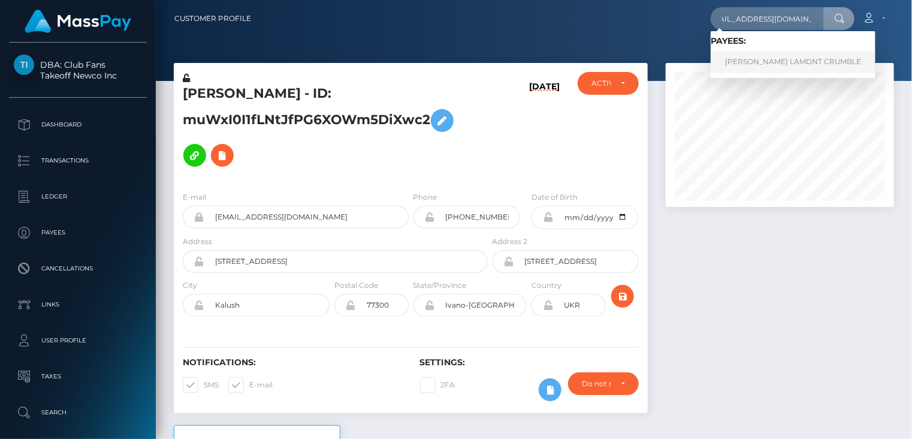
scroll to position [0, 0]
click at [760, 55] on link "MIKIE COREY LAMDNT CRUMBLE" at bounding box center [793, 62] width 165 height 22
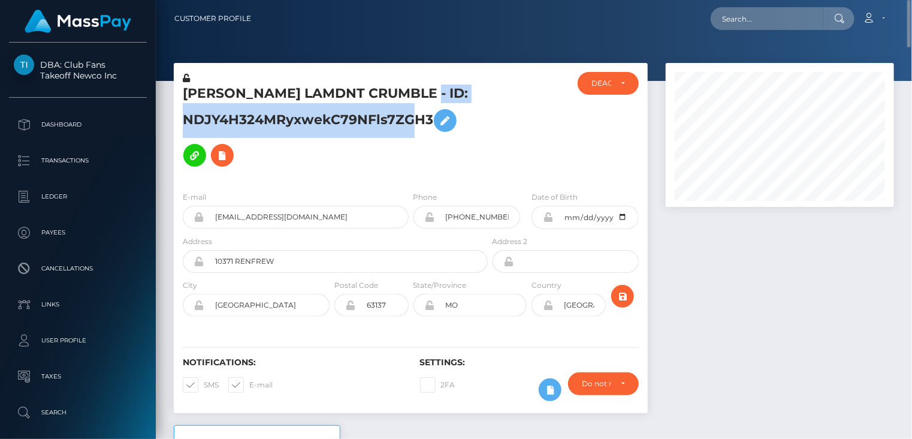
drag, startPoint x: 422, startPoint y: 96, endPoint x: 426, endPoint y: 108, distance: 12.7
click at [427, 108] on h5 "[PERSON_NAME] LAMDNT CRUMBLE - ID: NDJY4H324MRyxwekC79NFls7ZGH3" at bounding box center [332, 128] width 298 height 88
copy h5 "ID: NDJY4H324MRyxwekC79NFls7ZGH3"
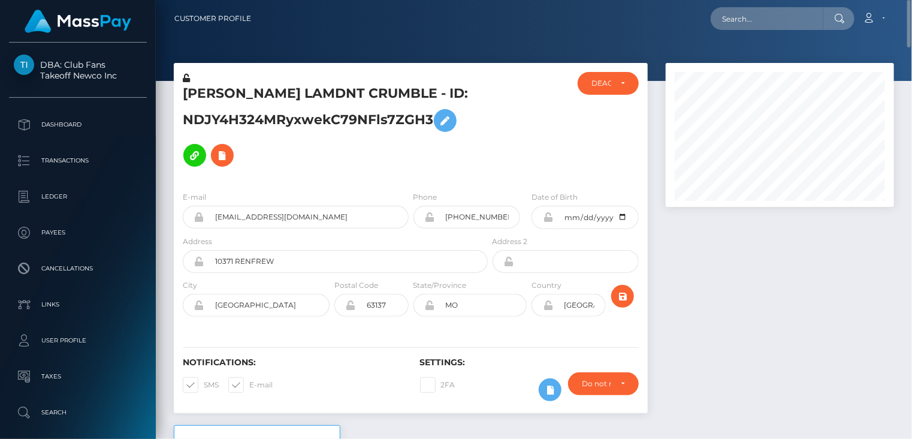
click at [274, 90] on h5 "[PERSON_NAME] LAMDNT CRUMBLE - ID: NDJY4H324MRyxwekC79NFls7ZGH3" at bounding box center [332, 128] width 298 height 88
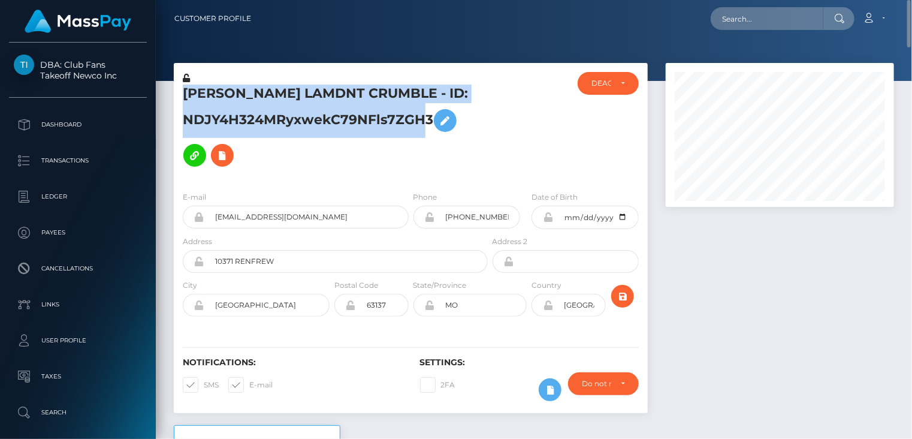
click at [274, 90] on h5 "MIKIE COREY LAMDNT CRUMBLE - ID: NDJY4H324MRyxwekC79NFls7ZGH3" at bounding box center [332, 128] width 298 height 88
copy h5 "MIKIE COREY LAMDNT CRUMBLE - ID: NDJY4H324MRyxwekC79NFls7ZGH3"
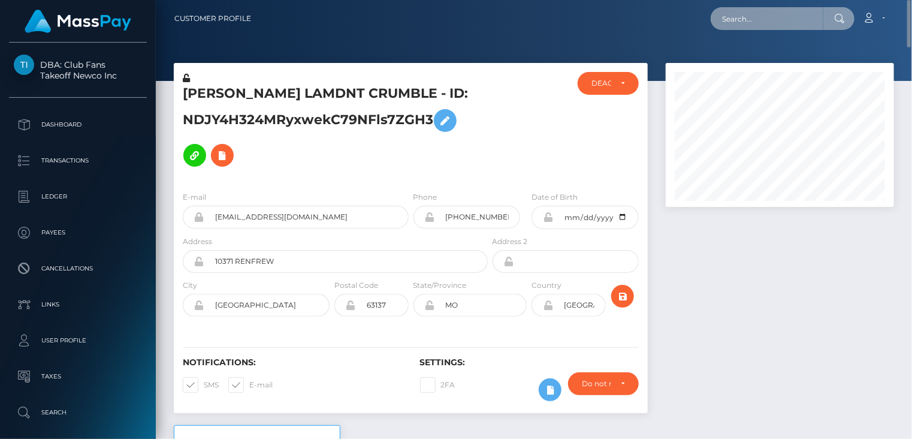
paste input "cca3da71-910b-11ef-a1af-0647902b6ff9"
type input "cca3da71-910b-11ef-a1af-0647902b6ff9"
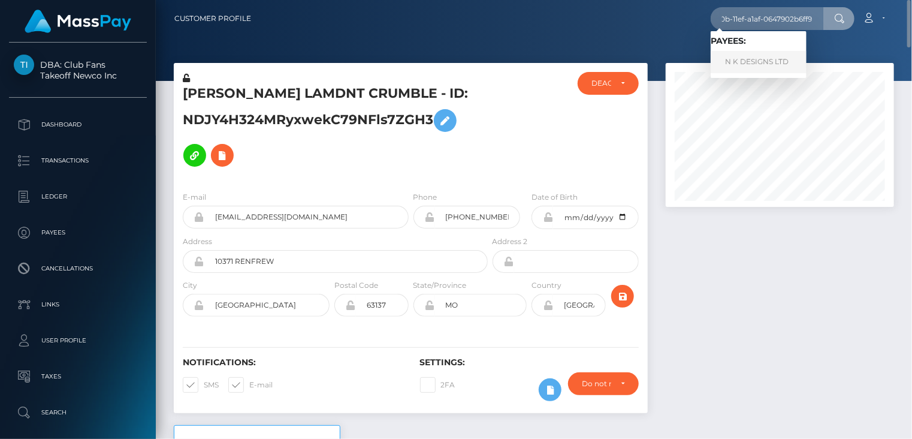
scroll to position [0, 0]
click at [757, 68] on link "N K DESIGNS LTD" at bounding box center [759, 62] width 96 height 22
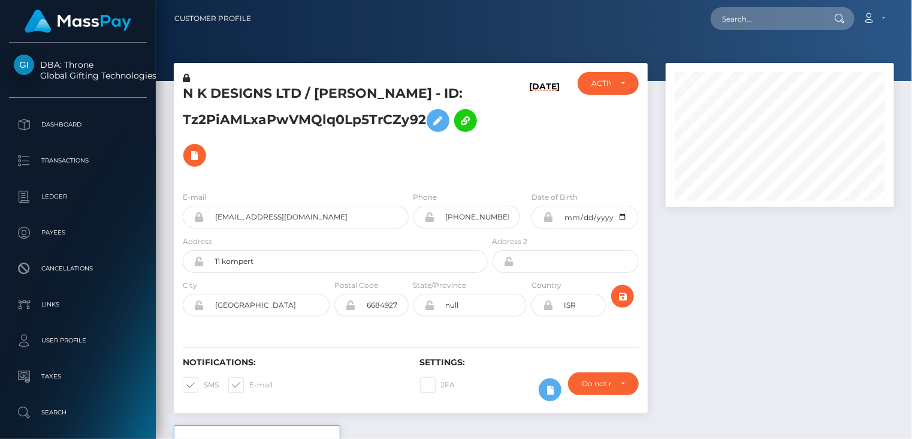
scroll to position [144, 228]
paste input "70312b67-bd9c-4435-8ae1-a1de3c521b70"
type input "70312b67-bd9c-4435-8ae1-a1de3c521b70"
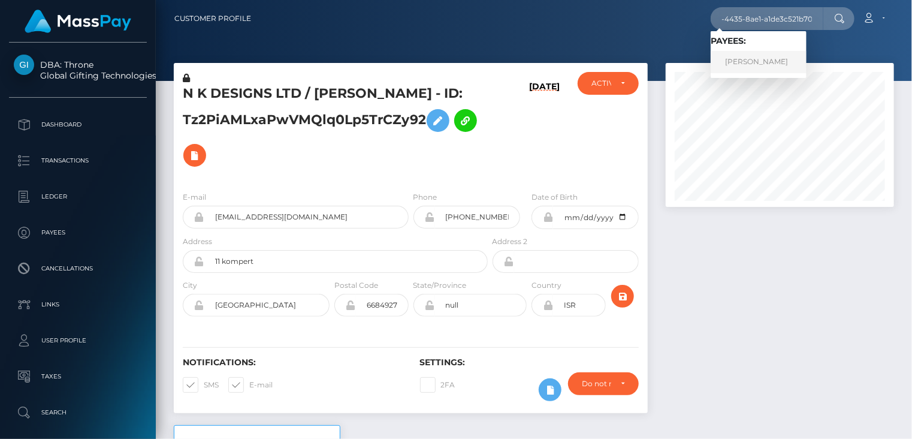
scroll to position [0, 0]
click at [763, 59] on link "Danny Vayron" at bounding box center [759, 62] width 96 height 22
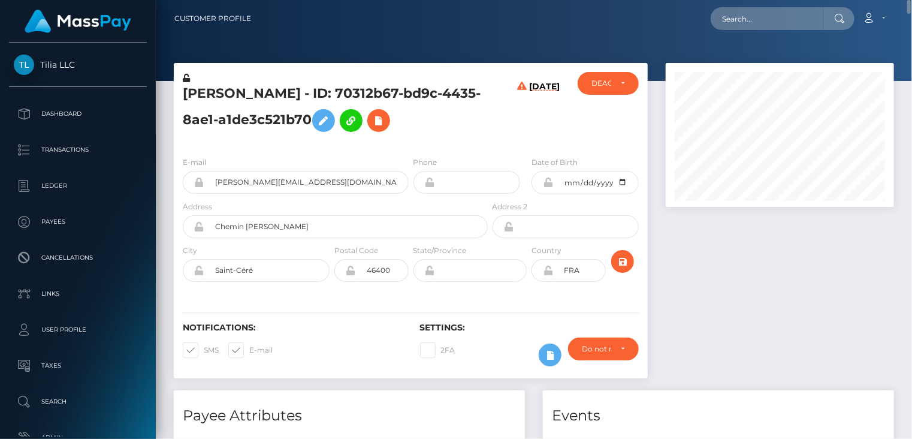
click at [242, 87] on h5 "Danny Vayron - ID: 70312b67-bd9c-4435-8ae1-a1de3c521b70" at bounding box center [332, 110] width 298 height 53
copy h5 "Danny Vayron - ID: 70312b67-bd9c-4435-8ae1-a1de3c521b70"
paste input "pamebastias10@gmail.com"
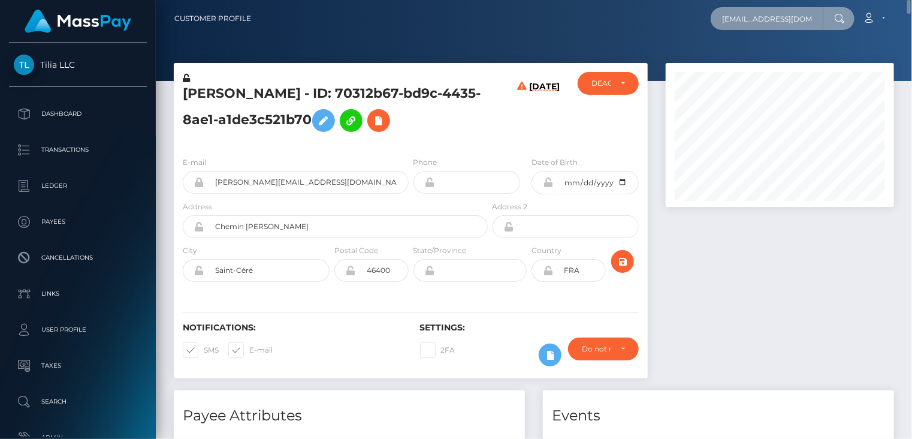
scroll to position [0, 10]
type input "pamebastias10@gmail.com"
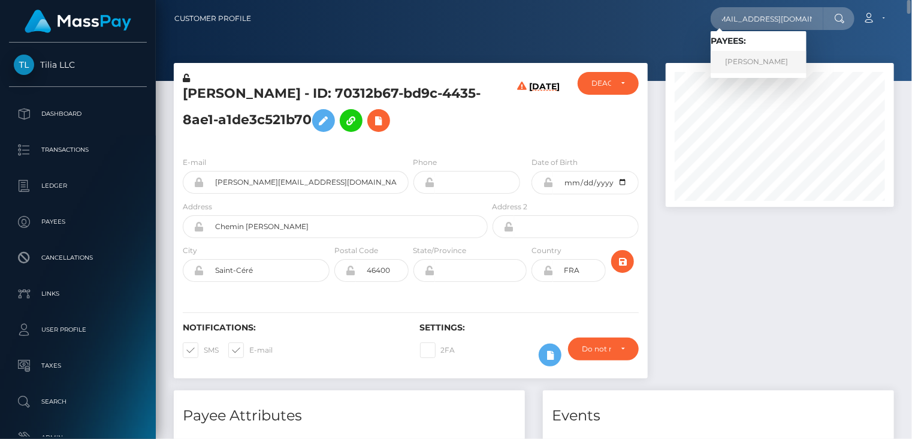
scroll to position [0, 0]
click at [757, 53] on link "PAMELA CLARIBEL Bastias" at bounding box center [759, 62] width 96 height 22
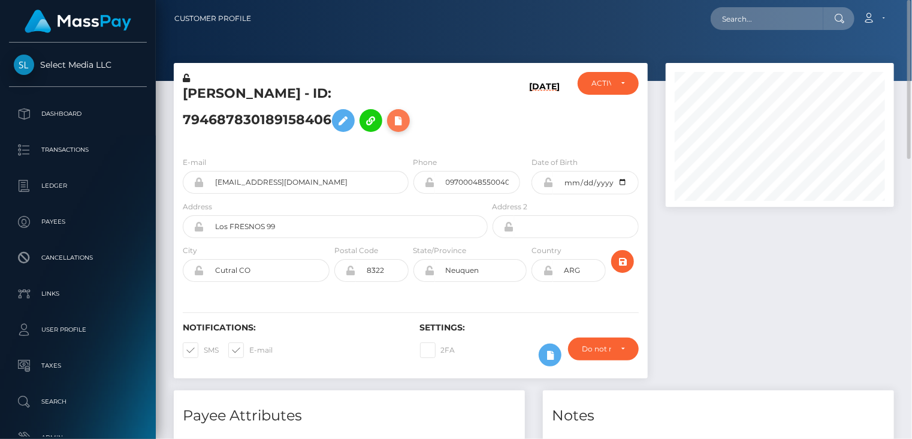
click at [398, 124] on icon at bounding box center [398, 120] width 14 height 15
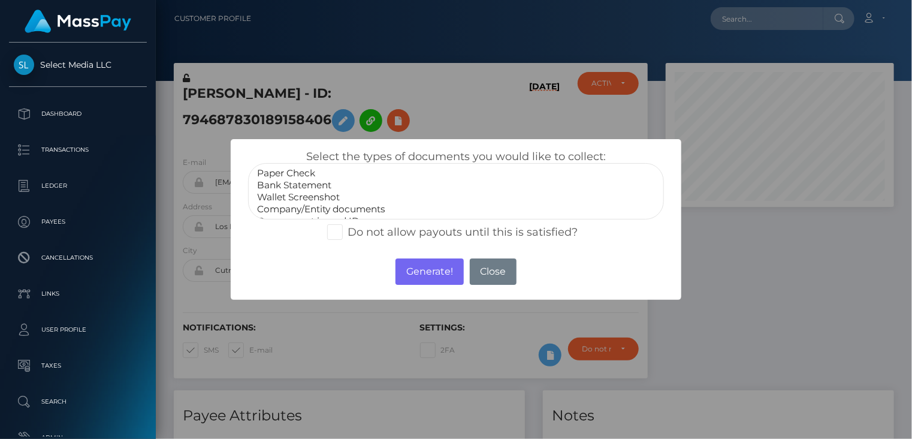
scroll to position [24, 0]
select select "Government issued ID"
click at [321, 197] on option "Government issued ID" at bounding box center [456, 197] width 401 height 12
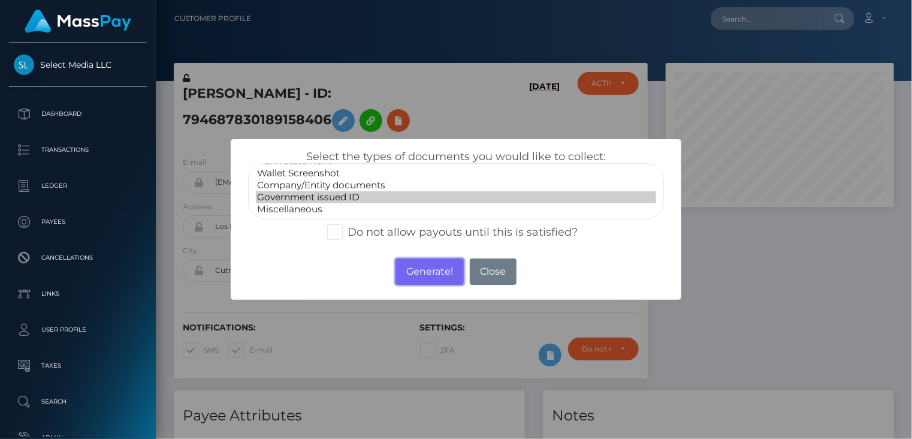
click at [433, 281] on button "Generate!" at bounding box center [429, 271] width 68 height 26
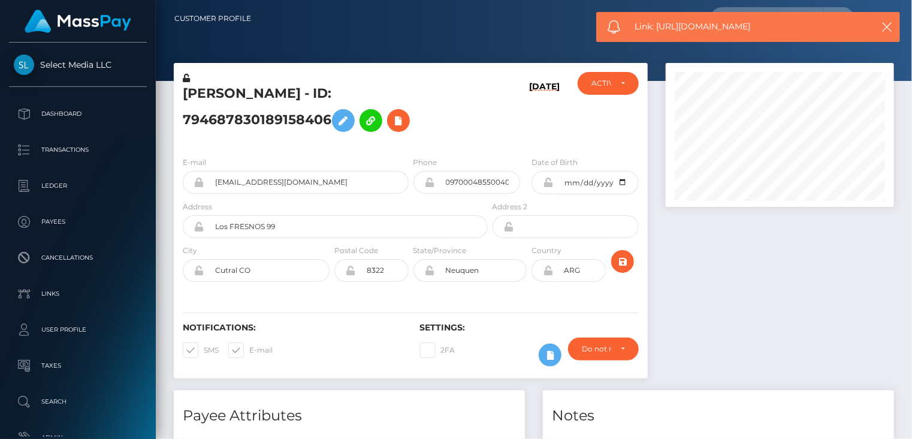
click at [706, 20] on span "Link: [URL][DOMAIN_NAME]" at bounding box center [747, 26] width 225 height 13
click at [706, 20] on span "Link: https://l.maspay.io/IkpoD" at bounding box center [747, 26] width 225 height 13
copy span "Link: https://l.maspay.io/IkpoD"
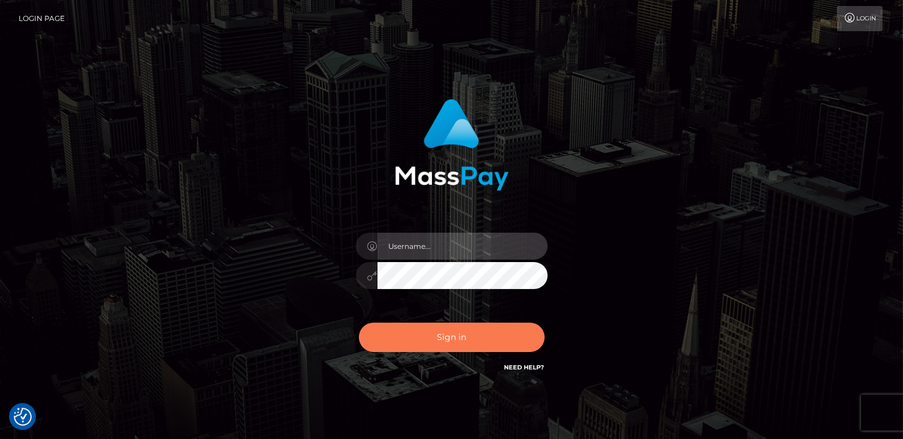
type input "catalinad"
click at [455, 331] on button "Sign in" at bounding box center [452, 336] width 186 height 29
type input "catalinad"
click at [442, 335] on button "Sign in" at bounding box center [452, 336] width 186 height 29
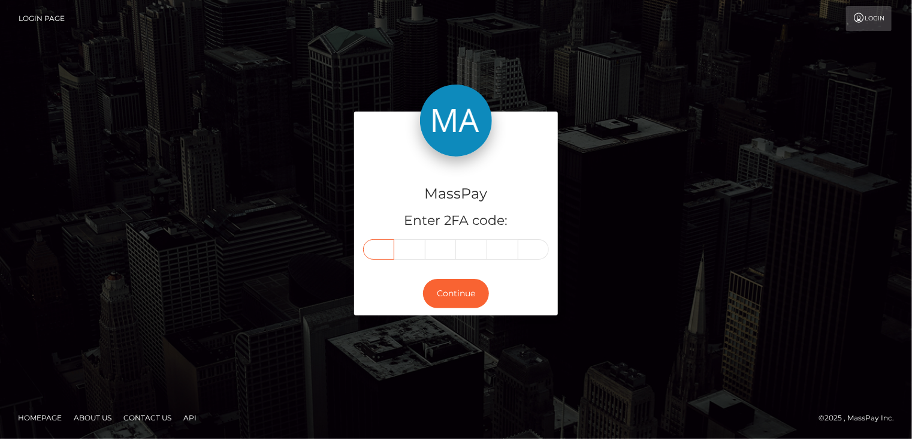
click at [382, 249] on input "text" at bounding box center [378, 249] width 31 height 20
type input "3"
type input "6"
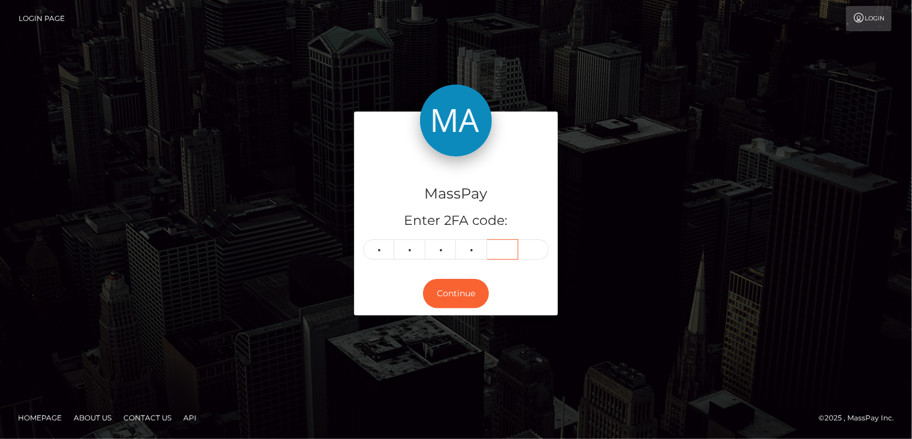
type input "2"
type input "6"
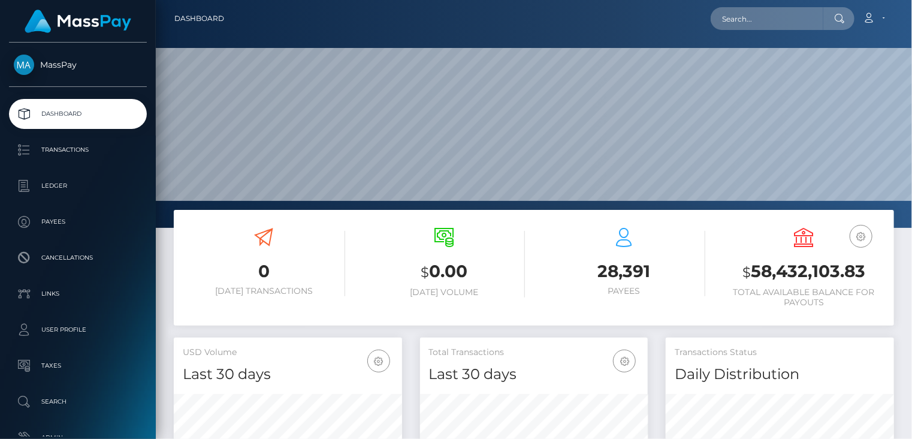
scroll to position [212, 228]
paste input "MSP6D49683AA3F25E1"
type input "MSP6D49683AA3F25E1"
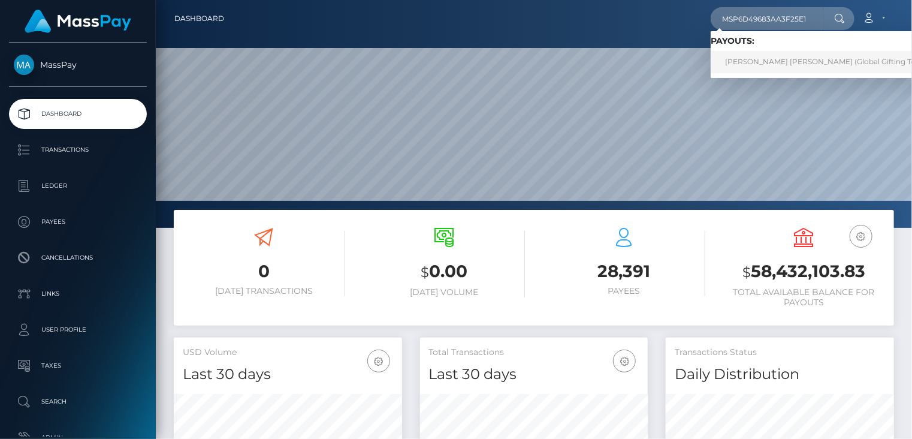
click at [756, 65] on link "NATALIA SILVA CORREA Silva Correa (Global Gifting Technologies Inc - Throne)" at bounding box center [864, 62] width 306 height 22
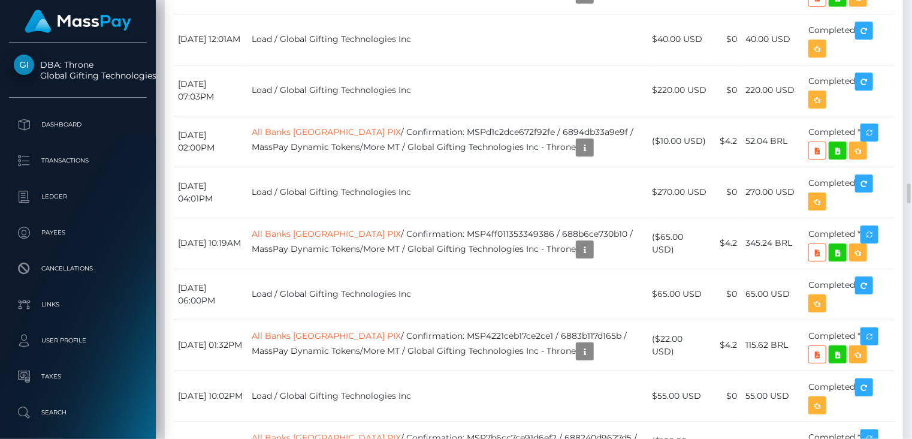
scroll to position [3796, 0]
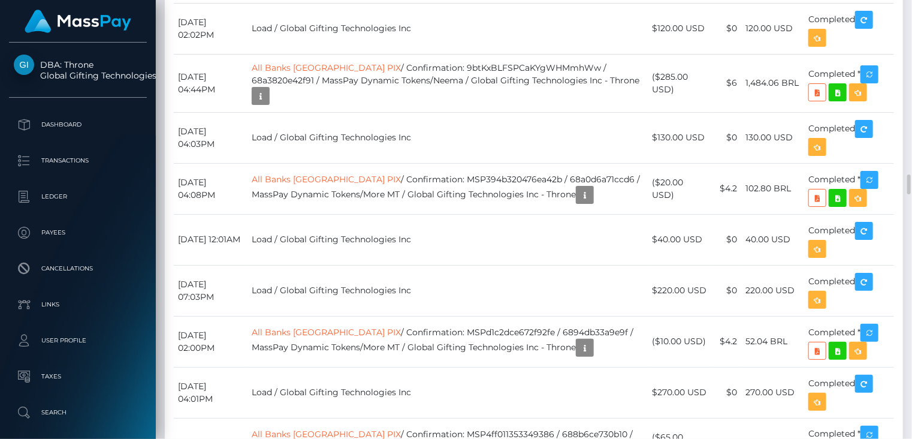
copy td "MSP3e0e0649035d97d"
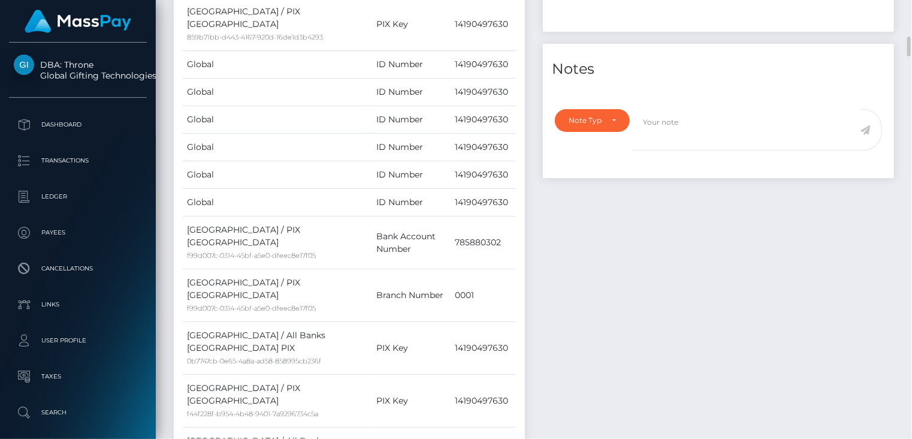
scroll to position [0, 0]
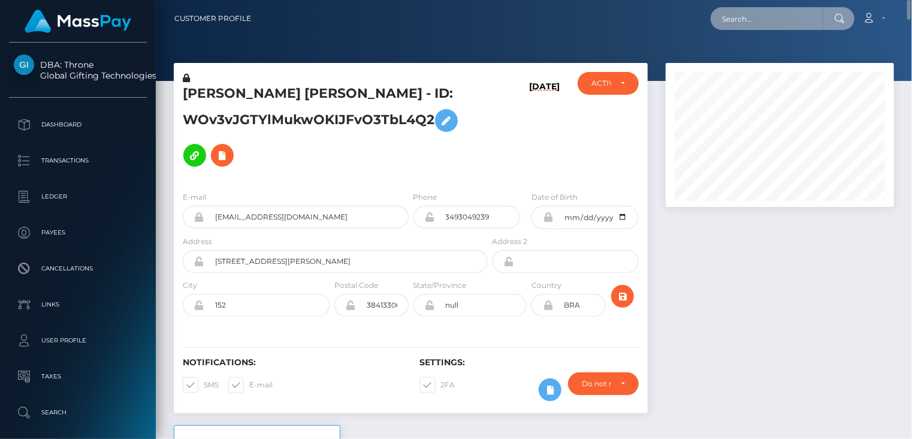
paste input "poact_WsCplmlxO3G7"
type input "poact_WsCplmlxO3G7"
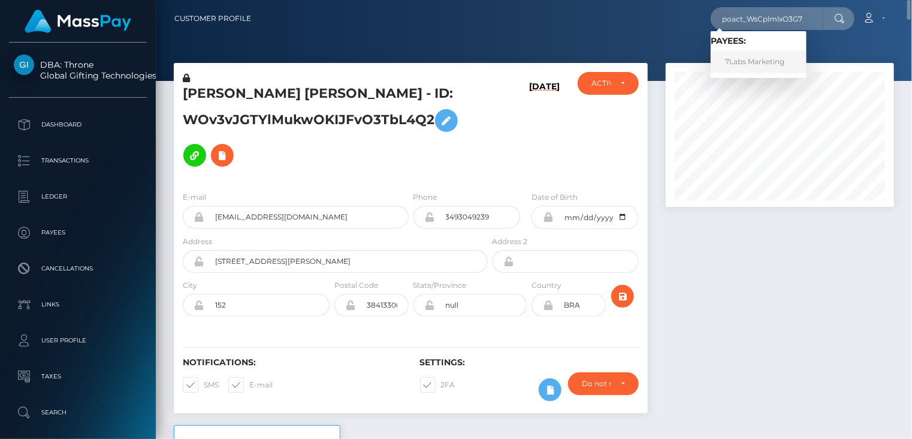
click at [764, 63] on link "7Labs Marketing" at bounding box center [759, 62] width 96 height 22
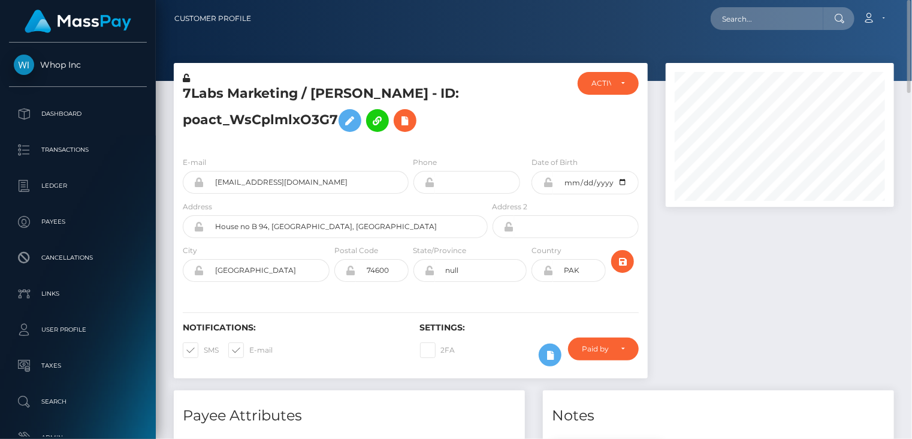
click at [301, 96] on h5 "7Labs Marketing / Muhammad Saqib - ID: poact_WsCplmlxO3G7" at bounding box center [332, 110] width 298 height 53
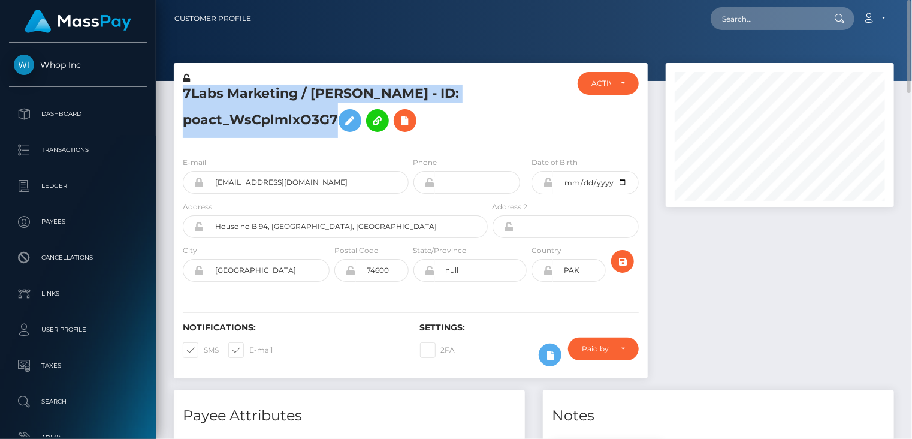
copy h5 "7Labs Marketing / Muhammad Saqib - ID: poact_WsCplmlxO3G7"
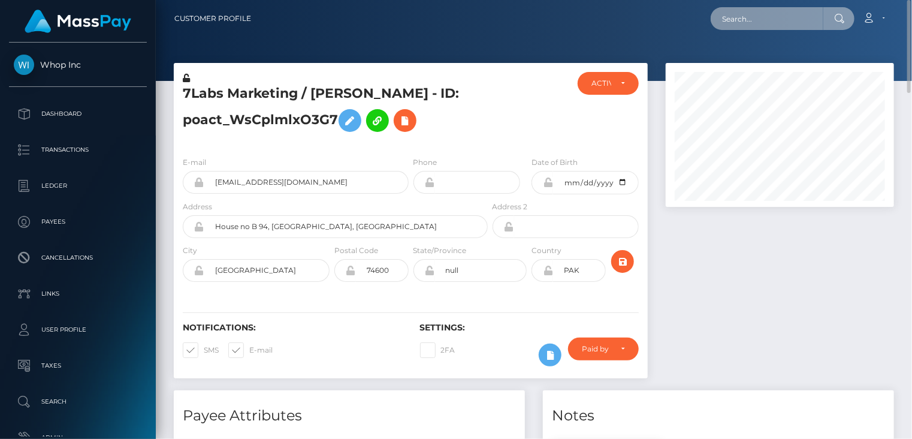
paste input "supportagent18@myctfo.com"
drag, startPoint x: 723, startPoint y: 17, endPoint x: 819, endPoint y: 18, distance: 96.5
click at [819, 18] on input "supportagent18@myctfo.com" at bounding box center [767, 18] width 113 height 23
drag, startPoint x: 720, startPoint y: 22, endPoint x: 823, endPoint y: 27, distance: 103.2
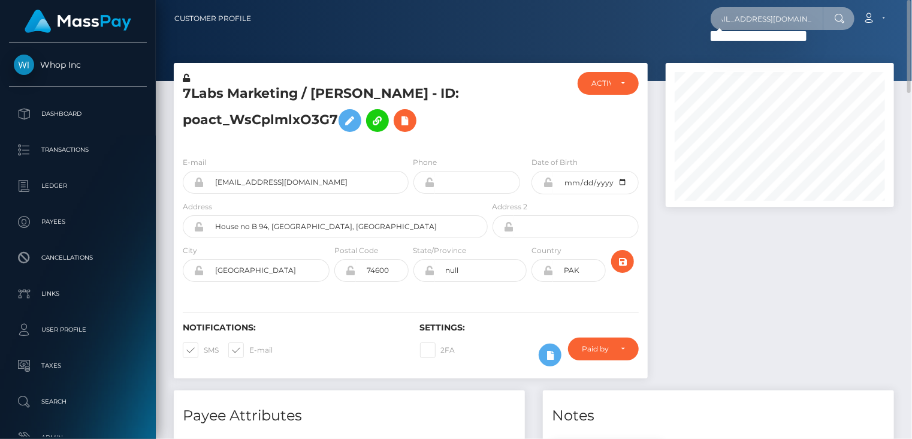
click at [823, 27] on input "supportagent18@myctfo.com" at bounding box center [767, 18] width 113 height 23
paste input "MSP63a6ea67fad523a"
type input "MSP63a6ea67fad523a"
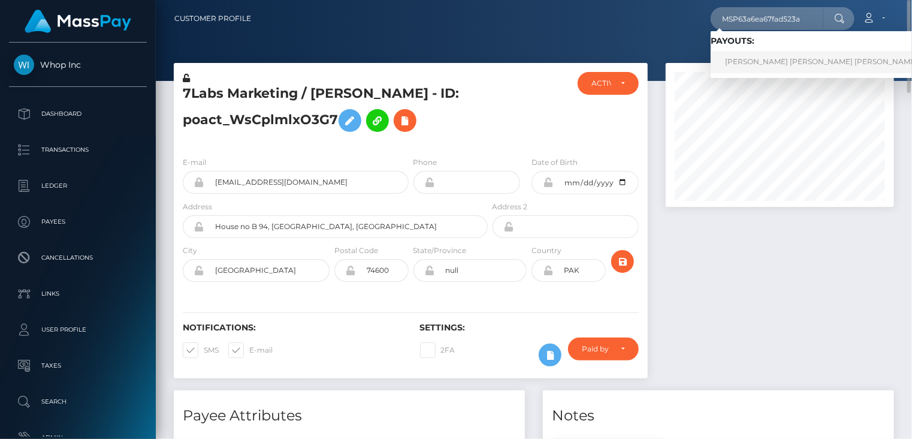
click at [775, 61] on link "HAMMAD AMIR KHAN AMIR (Whop Inc - )" at bounding box center [846, 62] width 270 height 22
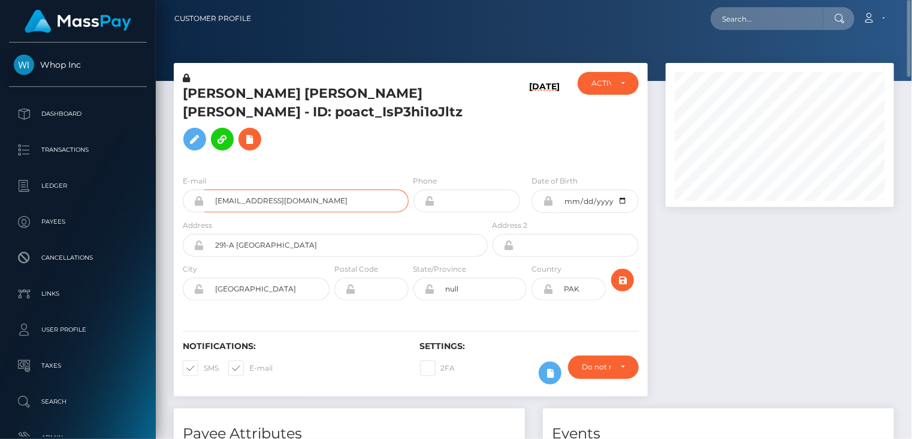
click at [271, 189] on input "patrickbateman3699@gmail.com" at bounding box center [306, 200] width 204 height 23
click at [350, 386] on div "HAMMAD AMIR KHAN AMIR - ID: poact_IsP3hi1oJltz 09/11/25" at bounding box center [411, 235] width 492 height 345
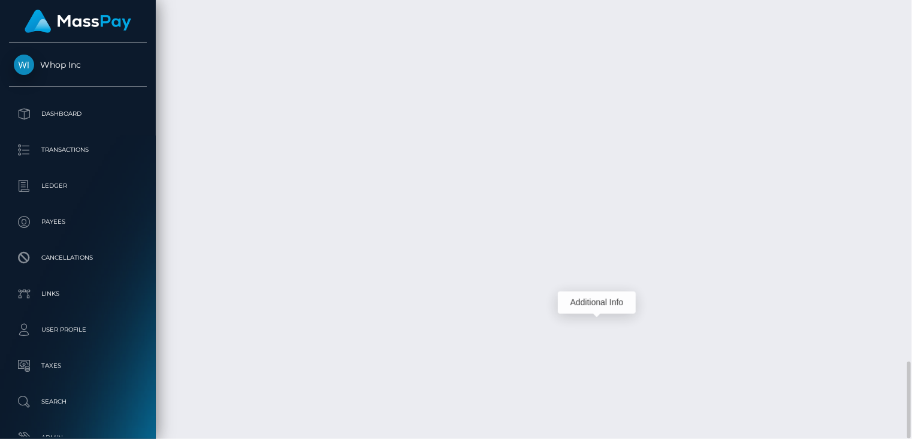
scroll to position [144, 228]
drag, startPoint x: 447, startPoint y: 307, endPoint x: 645, endPoint y: 303, distance: 197.8
copy td "MSP63a6ea67fad523a / pout_qo6WQvyRVqdkH"
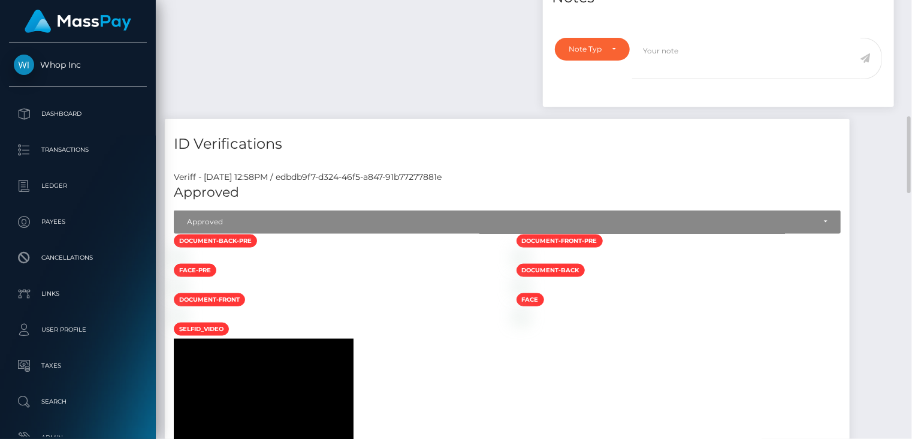
scroll to position [0, 0]
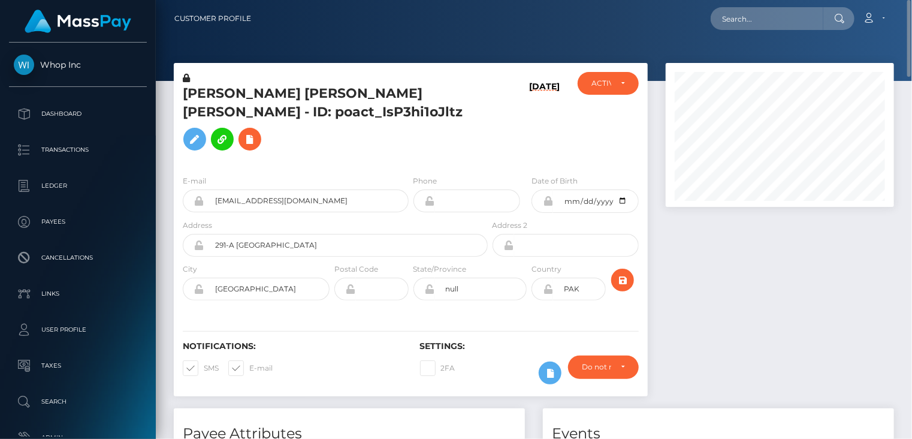
click at [273, 94] on h5 "HAMMAD AMIR KHAN AMIR - ID: poact_IsP3hi1oJltz" at bounding box center [332, 120] width 298 height 72
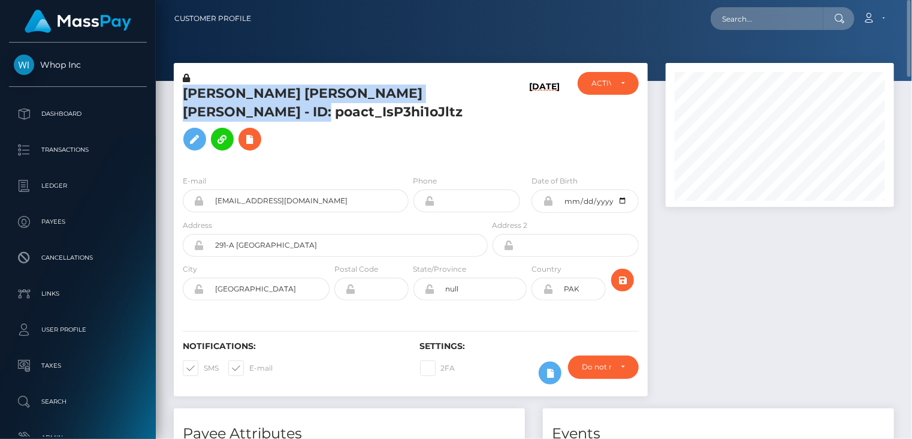
click at [273, 94] on h5 "HAMMAD AMIR KHAN AMIR - ID: poact_IsP3hi1oJltz" at bounding box center [332, 120] width 298 height 72
copy h5 "HAMMAD AMIR KHAN AMIR - ID: poact_IsP3hi1oJltz"
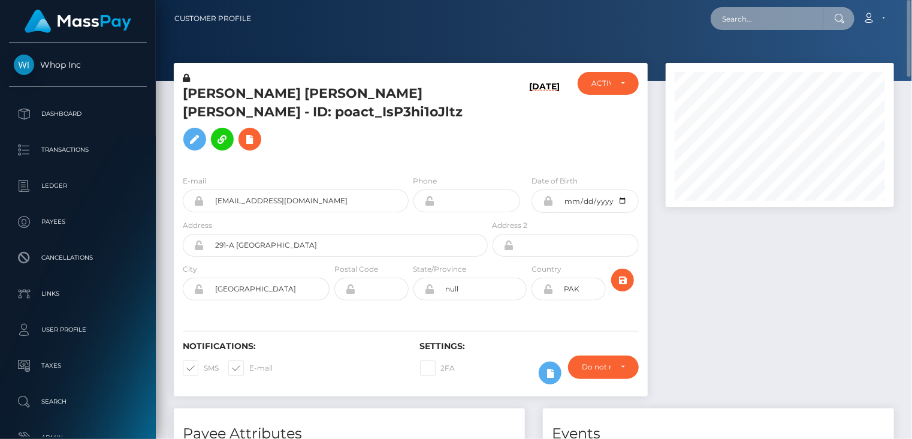
paste input "MSP03ac10016ccc3b8"
type input "MSP03ac10016ccc3b8"
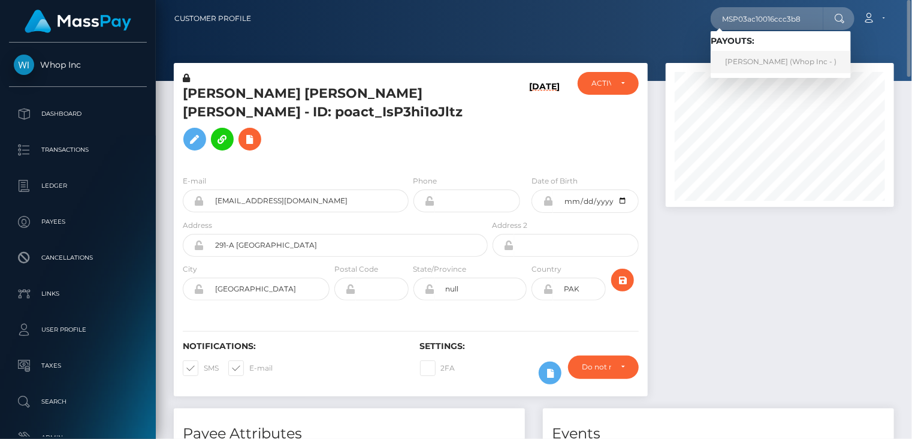
click at [743, 68] on link "ANAS Amir (Whop Inc - )" at bounding box center [781, 62] width 140 height 22
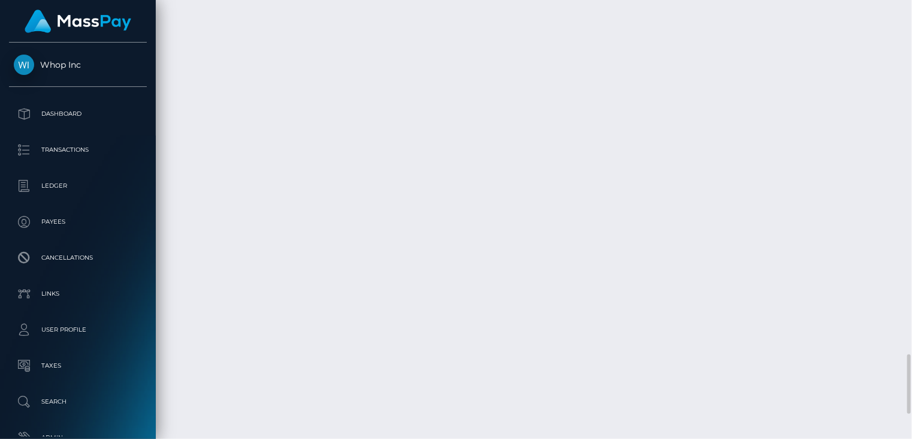
scroll to position [2781, 0]
copy td "MSP8ed65c99f5ae777"
drag, startPoint x: 446, startPoint y: 259, endPoint x: 638, endPoint y: 258, distance: 192.3
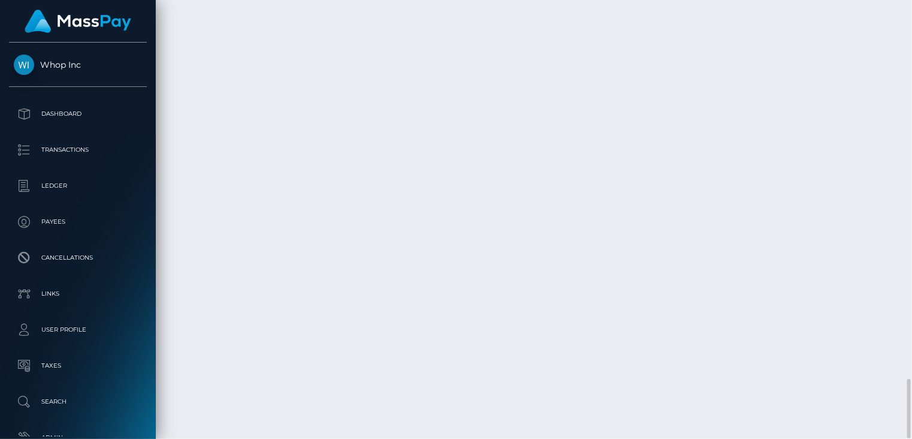
copy td "MSP03ac10016ccc3b8 / pout_aAcHp3mapXzXg"
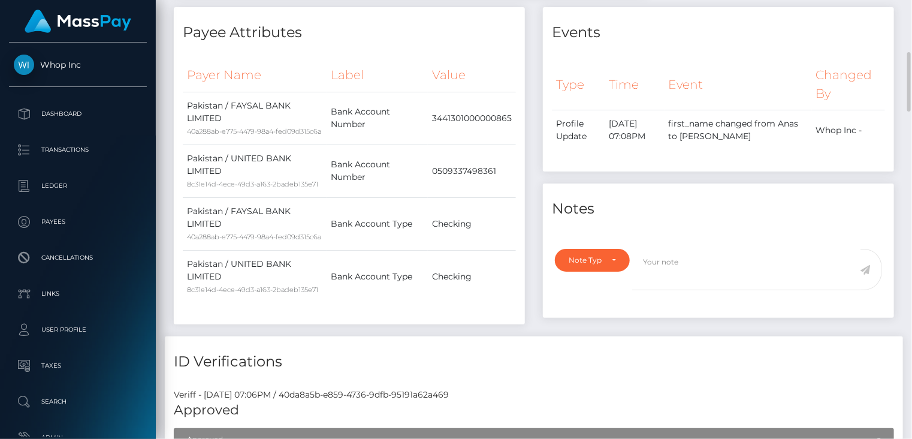
scroll to position [0, 0]
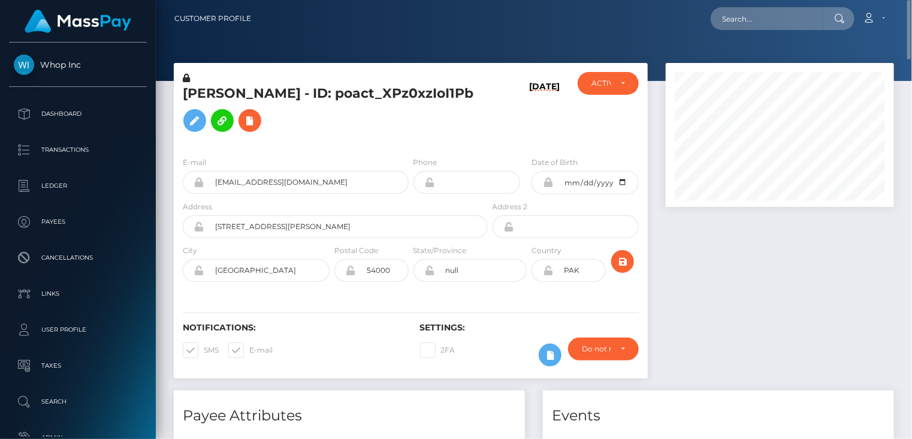
click at [295, 99] on h5 "[PERSON_NAME] - ID: poact_XPz0xzIoI1Pb" at bounding box center [332, 110] width 298 height 53
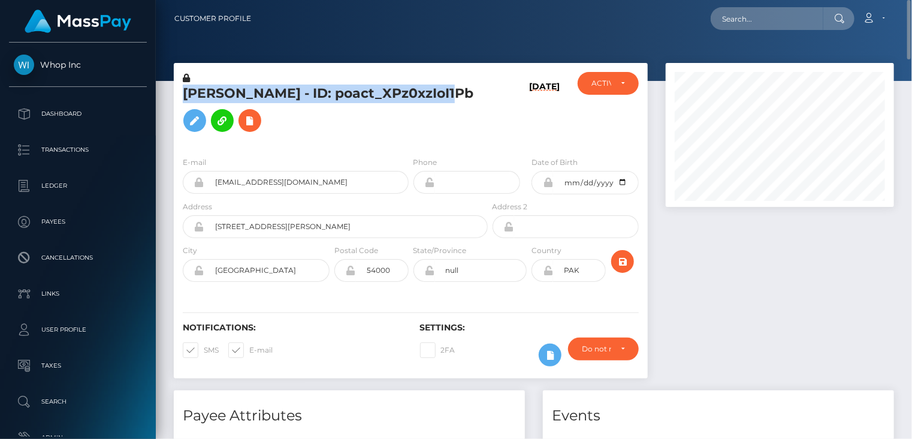
copy h5 "[PERSON_NAME] - ID: poact_XPz0xzIoI1Pb"
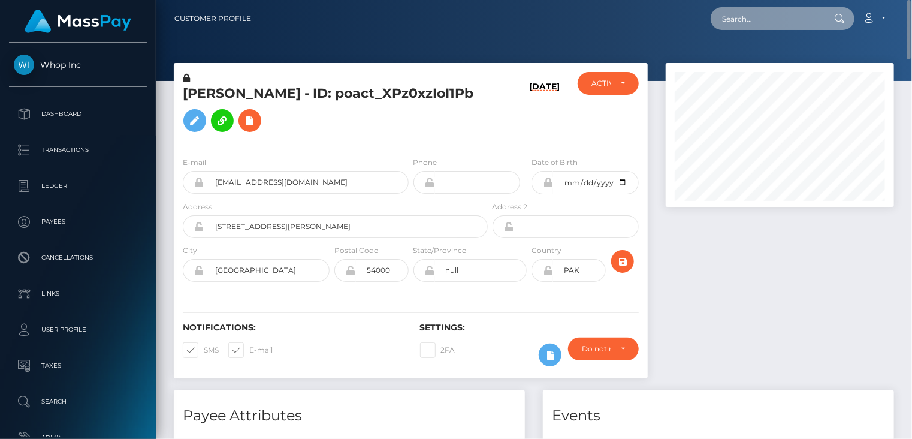
paste input "MSP888a2829db5ea68"
type input "MSP888a2829db5ea68"
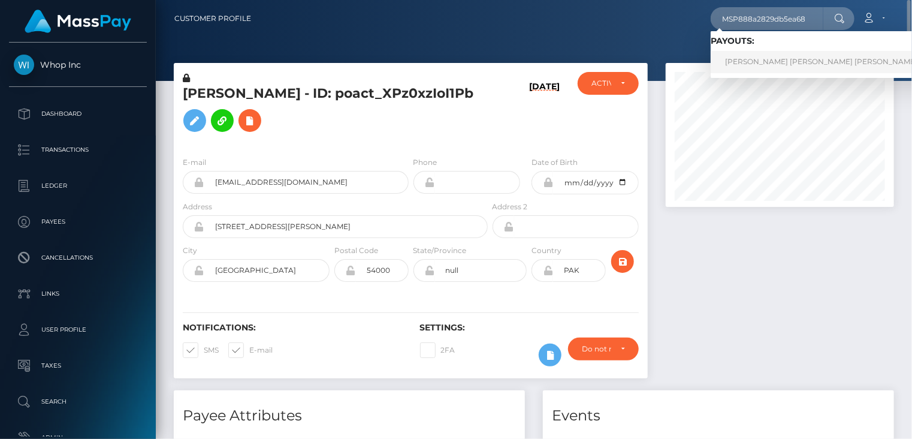
click at [745, 58] on link "[PERSON_NAME] [PERSON_NAME] [PERSON_NAME] (Select Media LLC - )" at bounding box center [858, 62] width 295 height 22
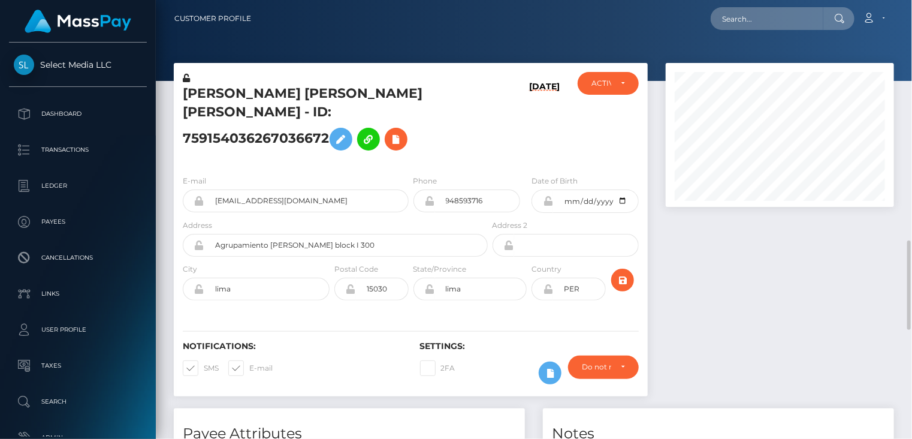
scroll to position [400, 0]
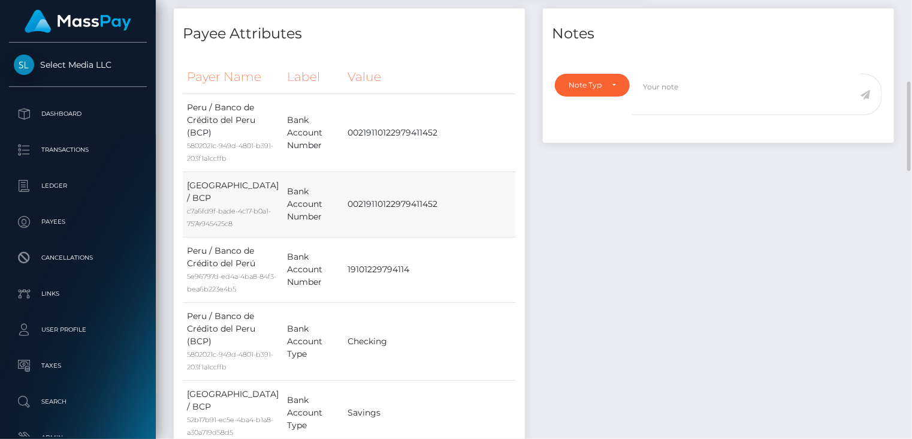
click at [442, 237] on td "00219110122979411452" at bounding box center [437, 203] width 189 height 65
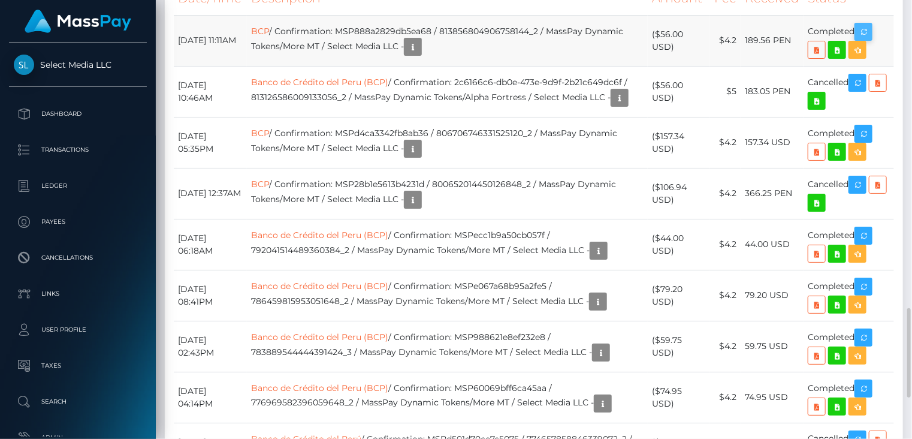
scroll to position [144, 228]
click at [865, 40] on icon "button" at bounding box center [863, 32] width 14 height 15
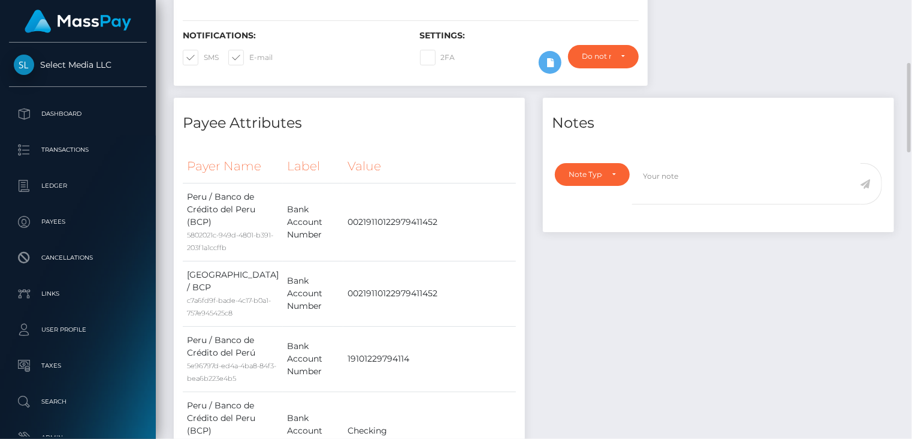
scroll to position [0, 0]
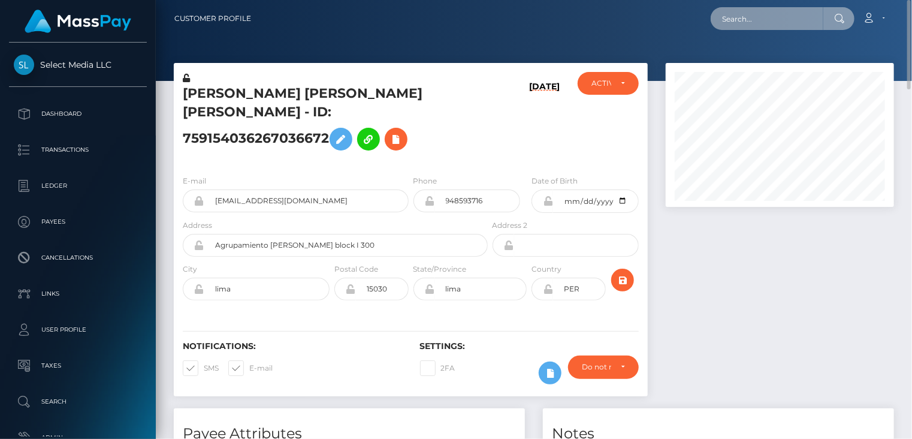
paste input "MSPa725e873d371800"
type input "MSPa725e873d371800"
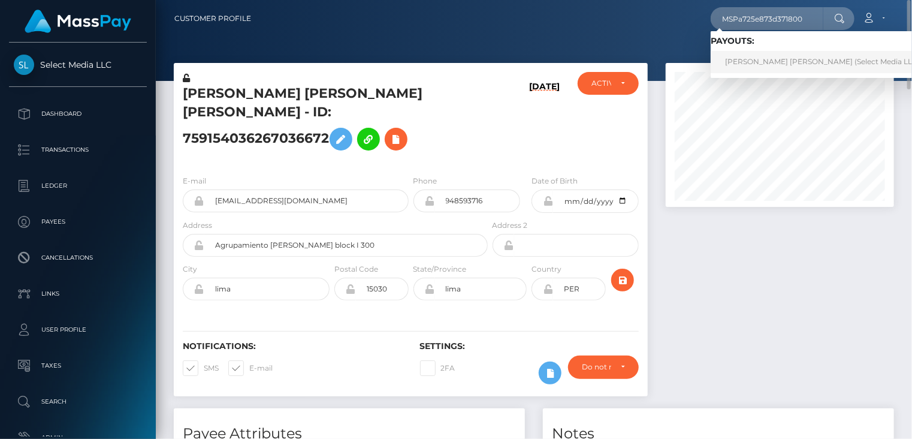
click at [776, 61] on link "[PERSON_NAME] [PERSON_NAME] (Select Media LLC - )" at bounding box center [826, 62] width 230 height 22
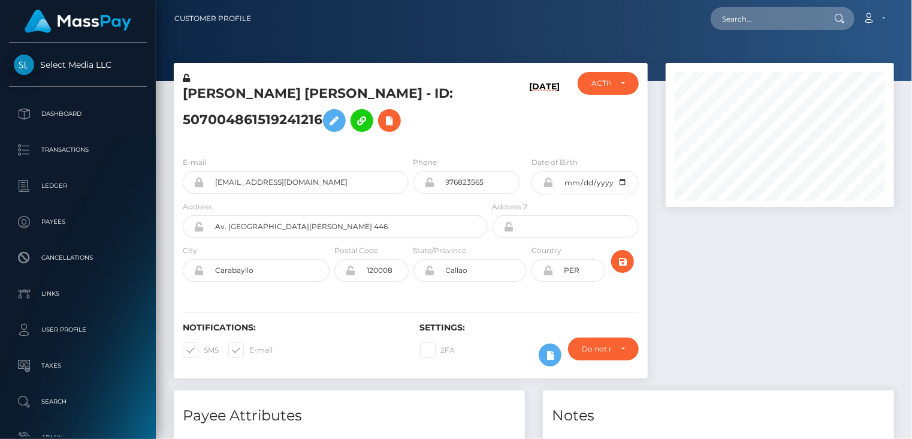
scroll to position [144, 228]
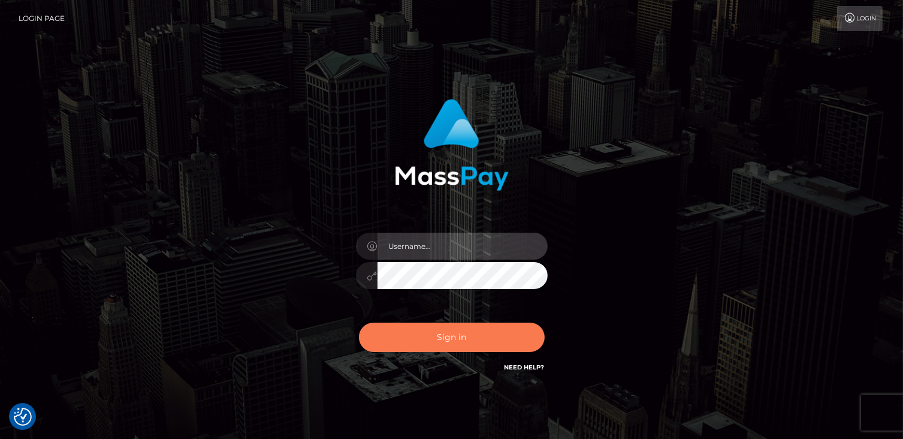
type input "catalinad"
click at [436, 333] on button "Sign in" at bounding box center [452, 336] width 186 height 29
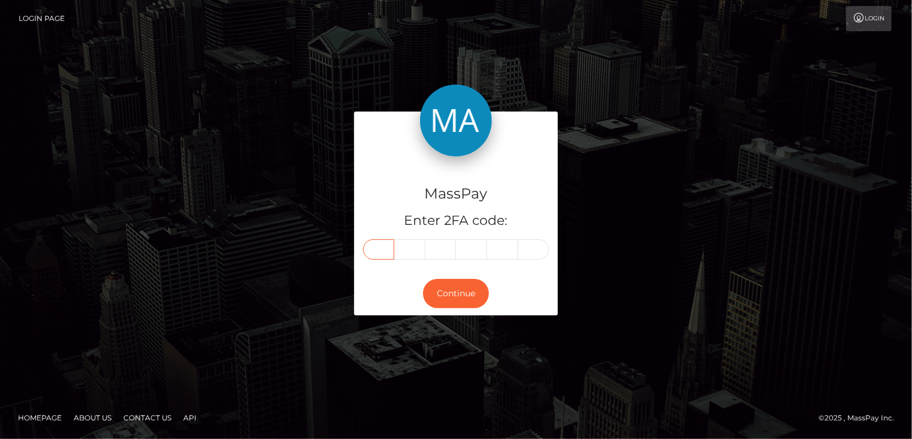
click at [381, 249] on input "text" at bounding box center [378, 249] width 31 height 20
type input "0"
type input "2"
type input "1"
type input "9"
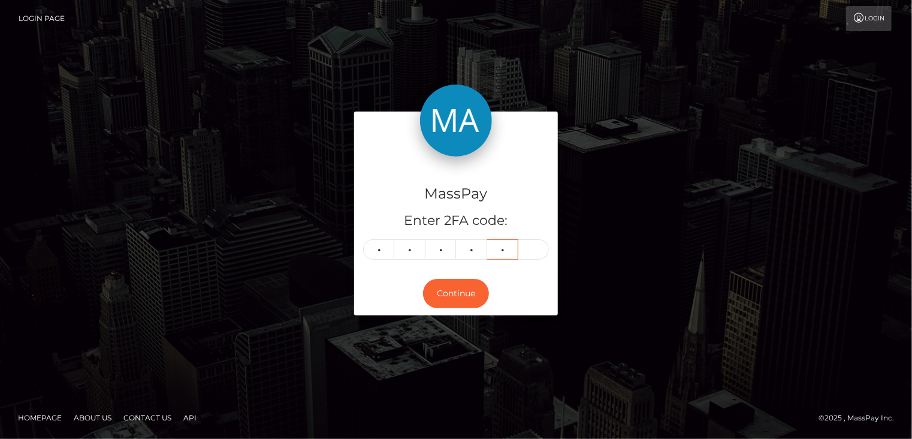
type input "6"
type input "2"
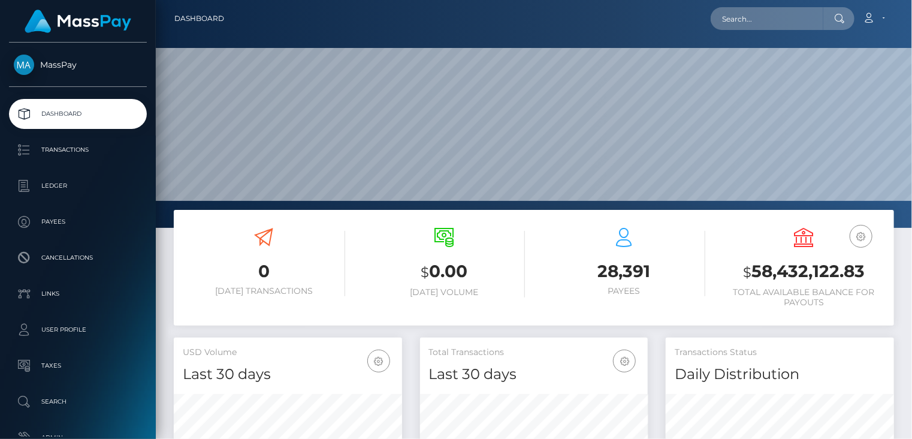
scroll to position [212, 228]
paste input "pout_jvdTrvOJFbk2V"
type input "pout_jvdTrvOJFbk2V"
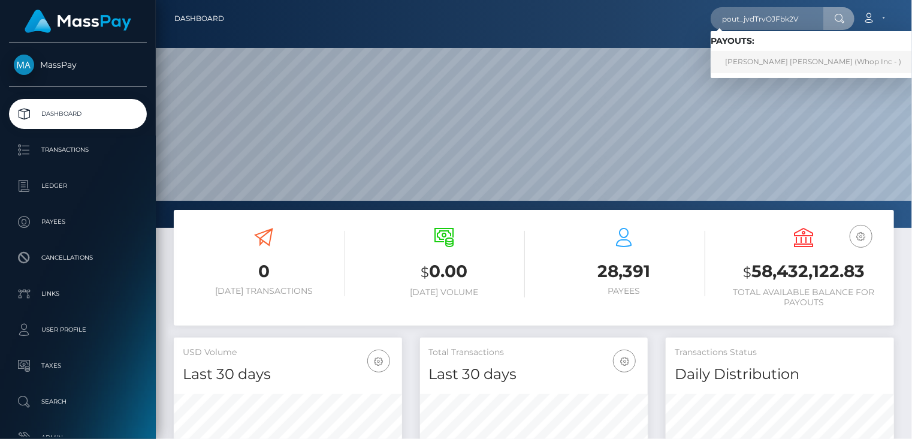
click at [729, 61] on link "[PERSON_NAME] [PERSON_NAME] (Whop Inc - )" at bounding box center [813, 62] width 205 height 22
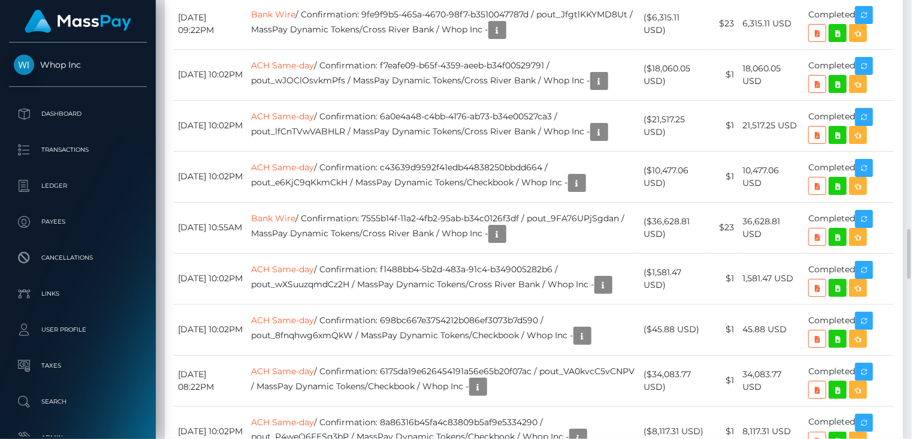
scroll to position [144, 228]
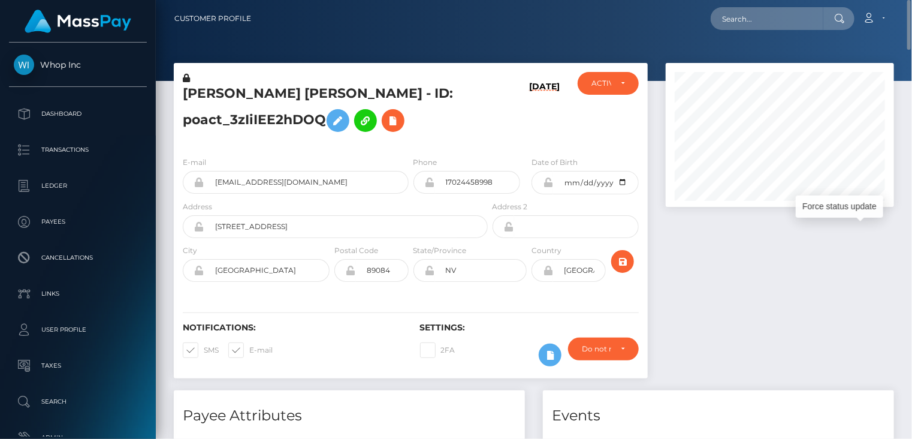
scroll to position [0, 0]
paste input "poact_agsPRpGZDqzf"
type input "poact_agsPRpGZDqzf"
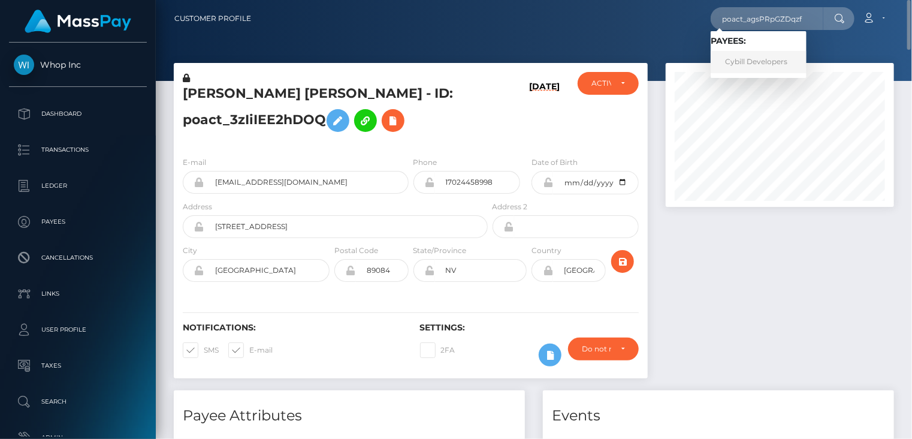
click at [751, 70] on link "Cybill Developers" at bounding box center [759, 62] width 96 height 22
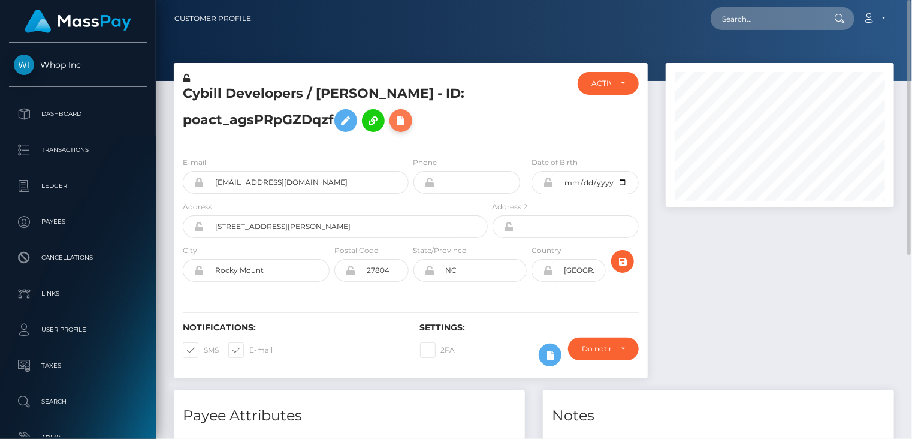
click at [405, 114] on icon at bounding box center [401, 120] width 14 height 15
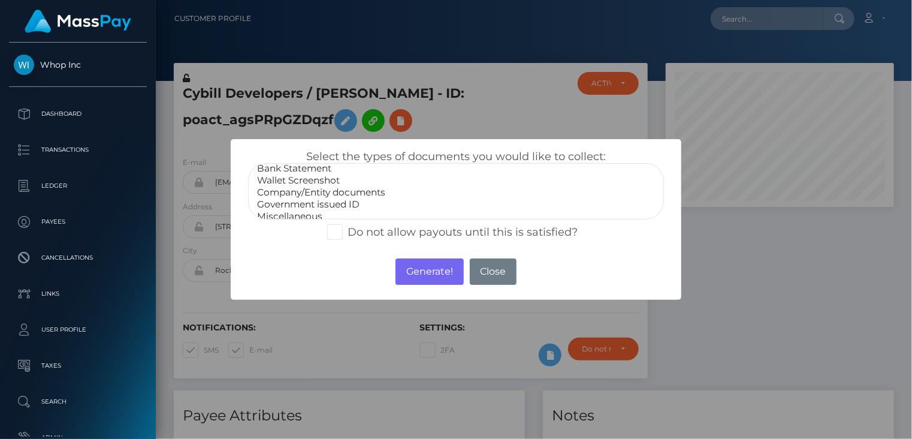
scroll to position [24, 0]
select select "Government issued ID"
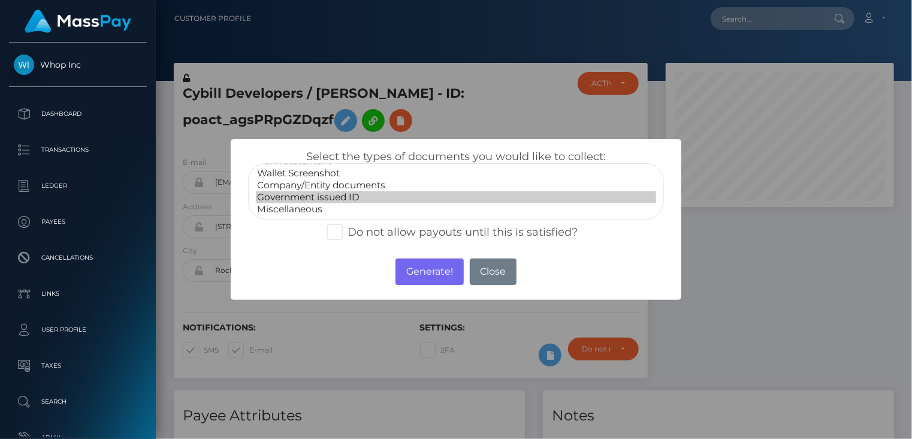
click at [290, 201] on option "Government issued ID" at bounding box center [456, 197] width 401 height 12
click at [431, 280] on button "Generate!" at bounding box center [429, 271] width 68 height 26
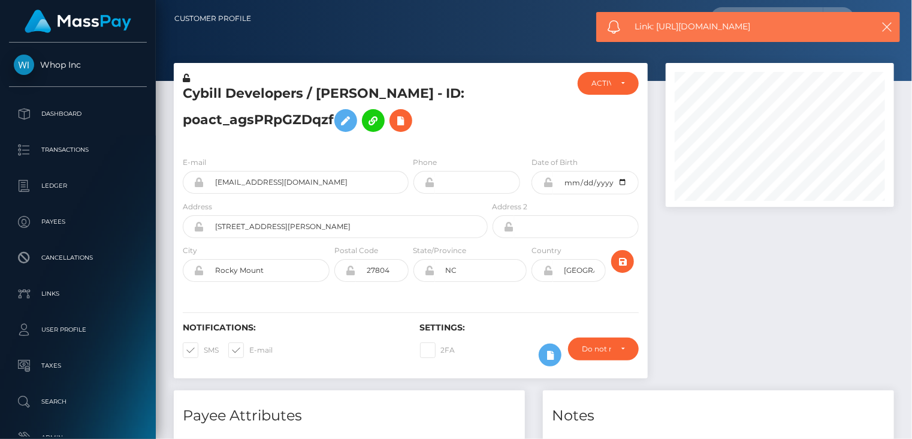
click at [692, 34] on div "Link: https://l.maspay.io/4kpfn" at bounding box center [748, 27] width 304 height 30
click at [690, 30] on span "Link: https://l.maspay.io/4kpfn" at bounding box center [747, 26] width 225 height 13
copy span "Link: https://l.maspay.io/4kpfn"
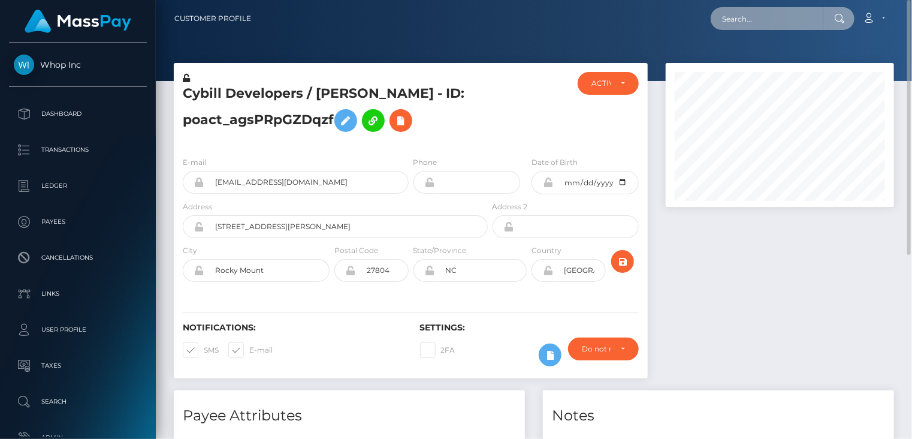
paste input "[EMAIL_ADDRESS][DOMAIN_NAME]"
type input "[EMAIL_ADDRESS][DOMAIN_NAME]"
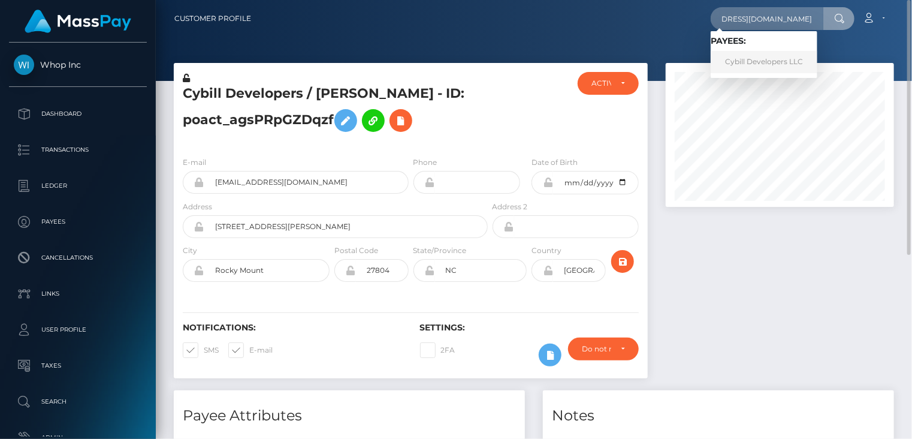
scroll to position [0, 0]
click at [776, 70] on link "Cybill Developers LLC" at bounding box center [764, 62] width 107 height 22
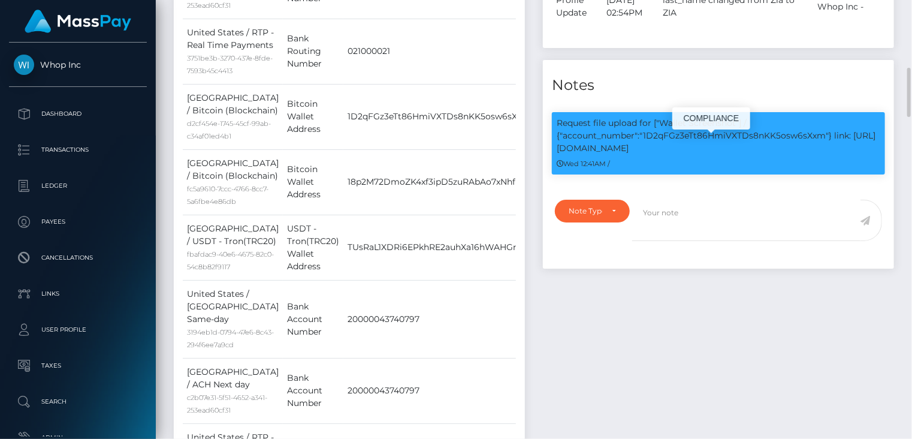
scroll to position [144, 228]
click at [752, 122] on p "Request file upload for ["Wallet Screenshot"] / {"account_number":"1D2qFGz3eTt8…" at bounding box center [719, 136] width 324 height 38
copy p "1D2qFGz3eTt86HmiVXTDs8nKK5osw6sXxm"
drag, startPoint x: 833, startPoint y: 120, endPoint x: 845, endPoint y: 130, distance: 15.3
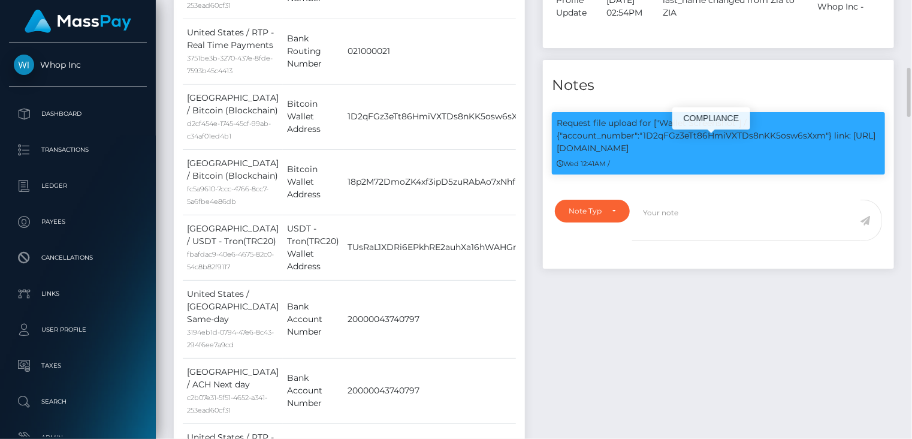
click at [845, 130] on p "Request file upload for ["Wallet Screenshot"] / {"account_number":"1D2qFGz3eTt8…" at bounding box center [719, 136] width 324 height 38
copy p "link: [URL][DOMAIN_NAME]"
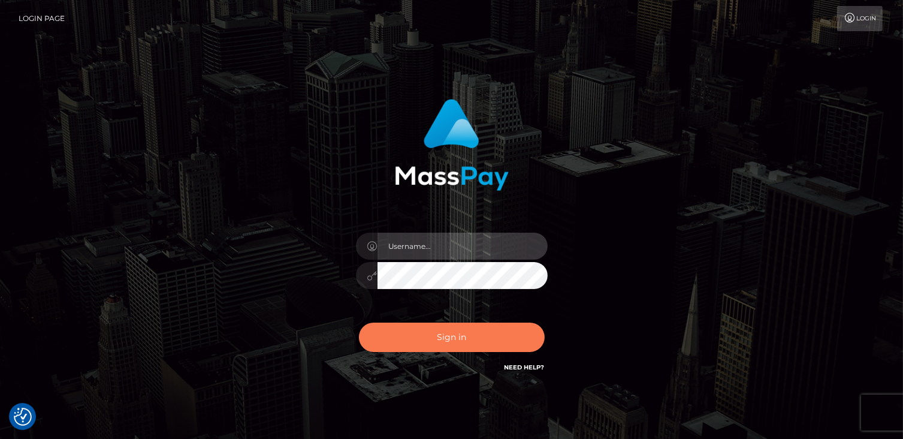
type input "catalinad"
click at [439, 344] on button "Sign in" at bounding box center [452, 336] width 186 height 29
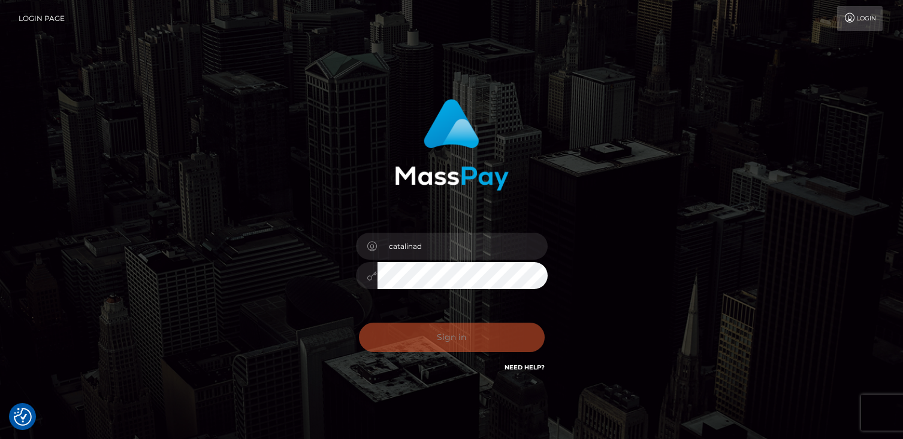
checkbox input "true"
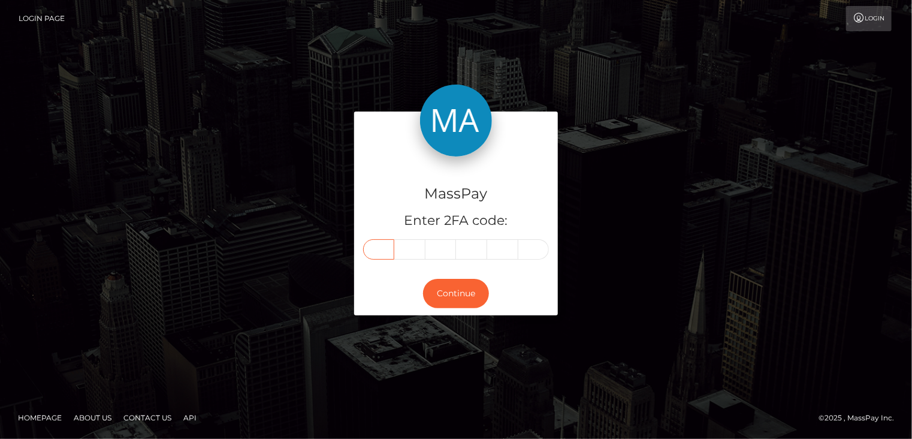
click at [373, 254] on input "text" at bounding box center [378, 249] width 31 height 20
type input "3"
type input "9"
type input "2"
type input "9"
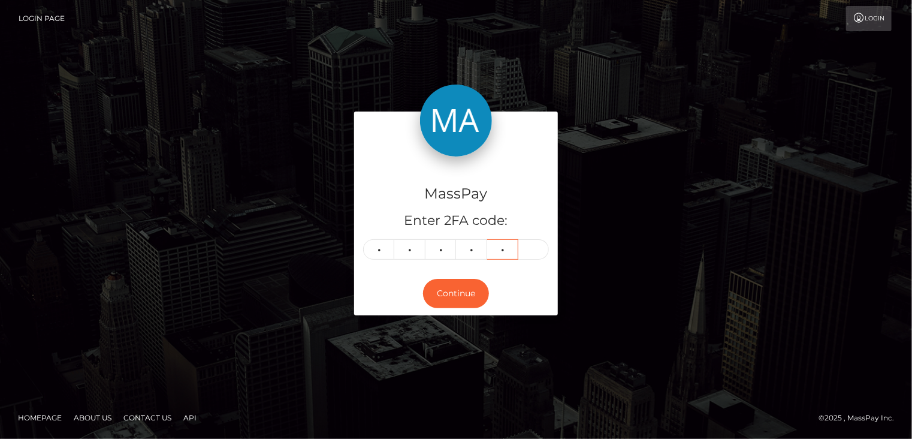
type input "6"
type input "8"
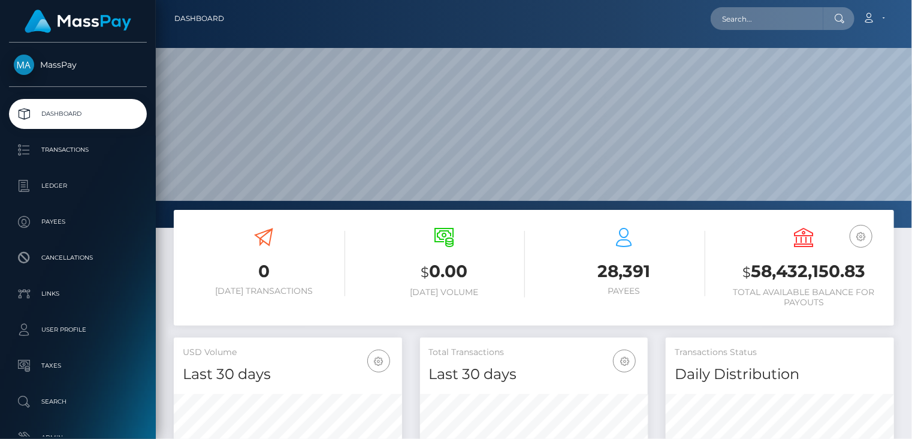
scroll to position [212, 228]
paste input "poact_0TeJWra9PMwH"
type input "poact_0TeJWra9PMwH"
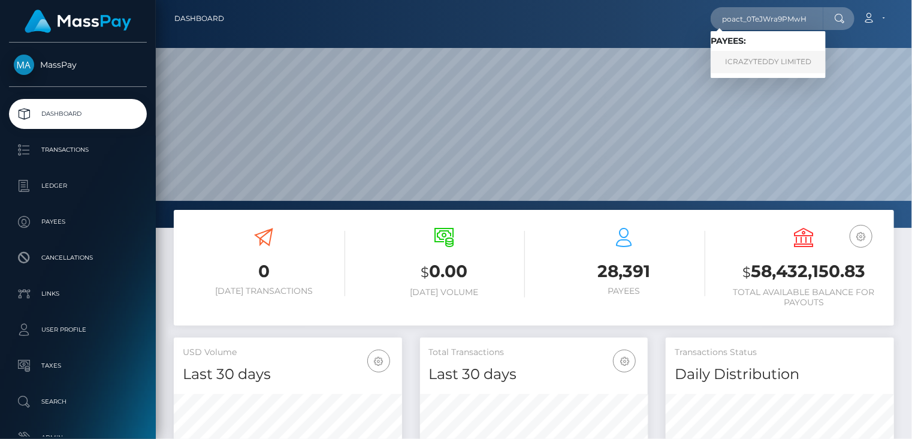
click at [766, 68] on link "ICRAZYTEDDY LIMITED" at bounding box center [768, 62] width 115 height 22
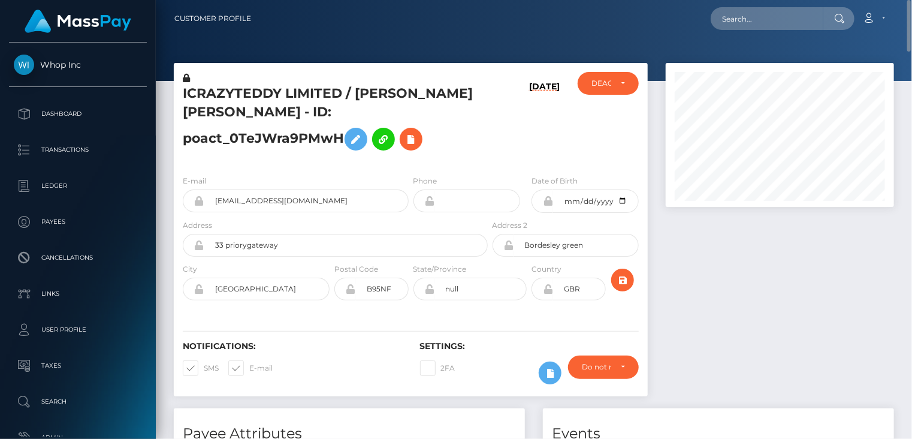
click at [237, 92] on h5 "ICRAZYTEDDY LIMITED / [PERSON_NAME] [PERSON_NAME] - ID: poact_0TeJWra9PMwH" at bounding box center [332, 120] width 298 height 72
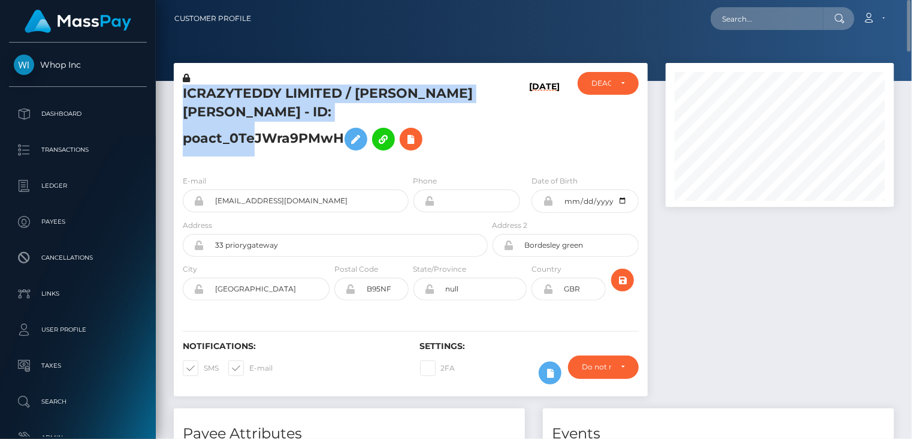
copy h5 "ICRAZYTEDDY LIMITED / [PERSON_NAME] [PERSON_NAME] - ID: poact_0TeJWra9PMwH"
